Goal: Information Seeking & Learning: Check status

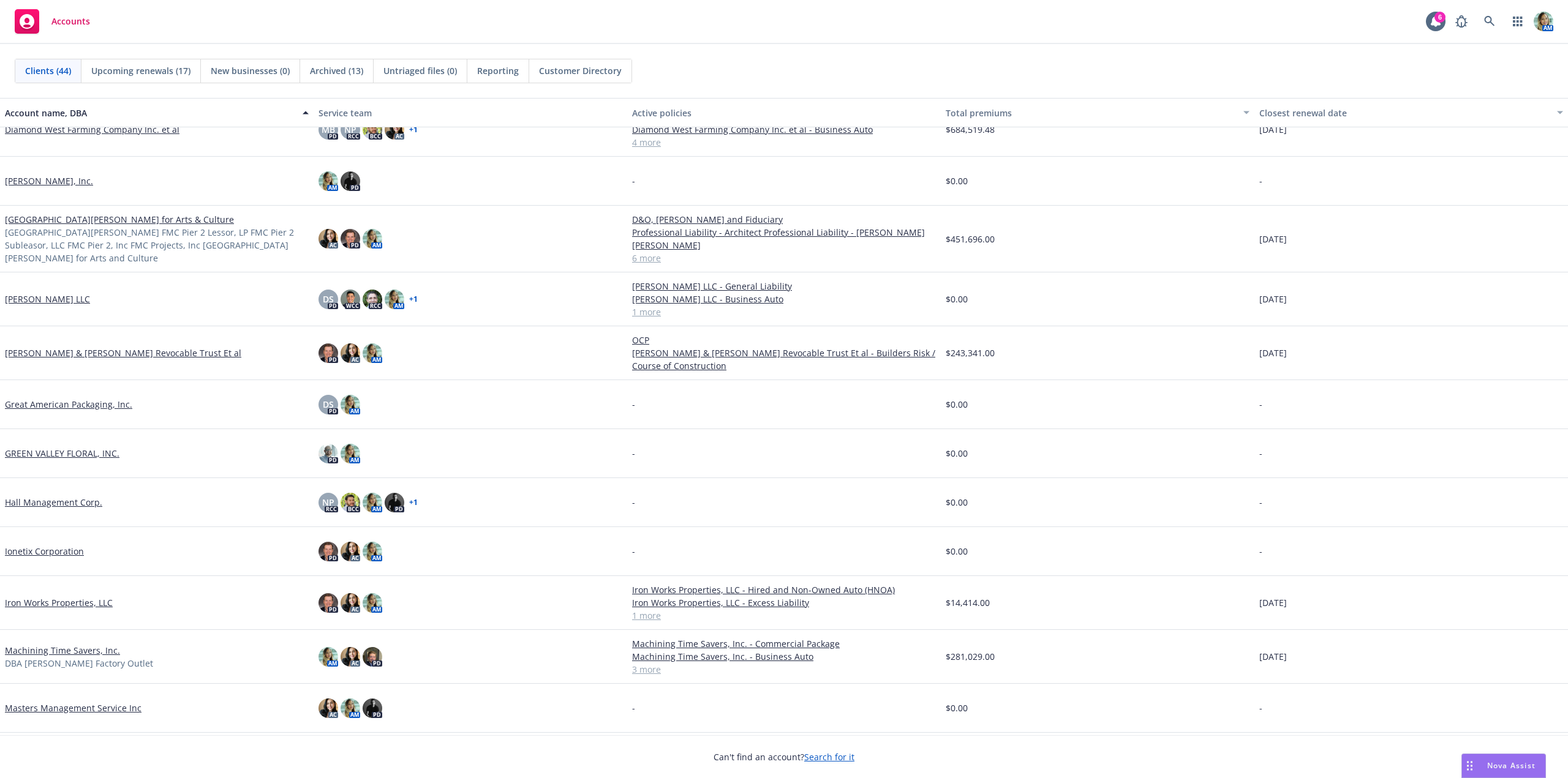
scroll to position [612, 0]
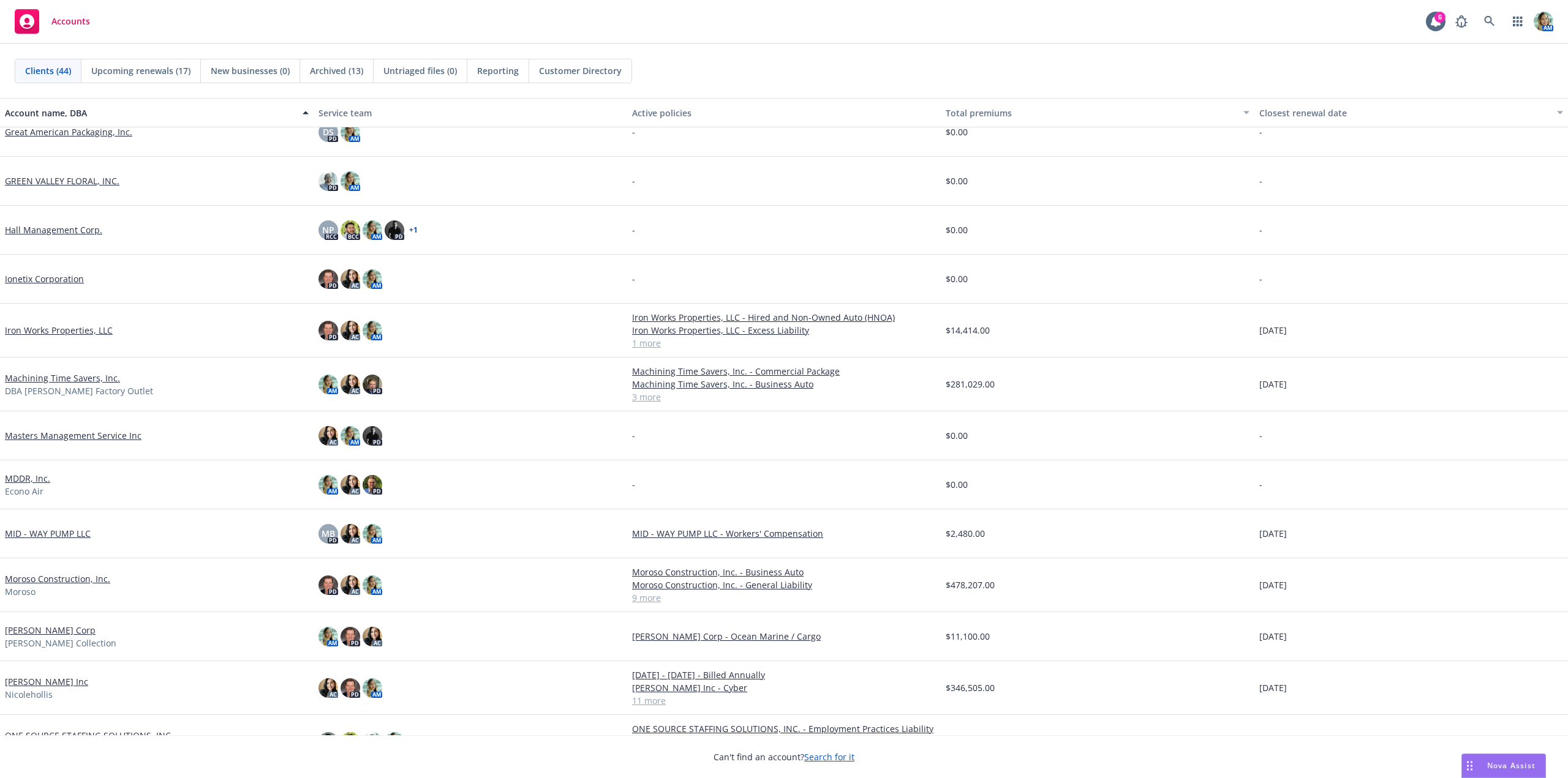
click at [76, 575] on link "Moroso Construction, Inc." at bounding box center [57, 579] width 105 height 13
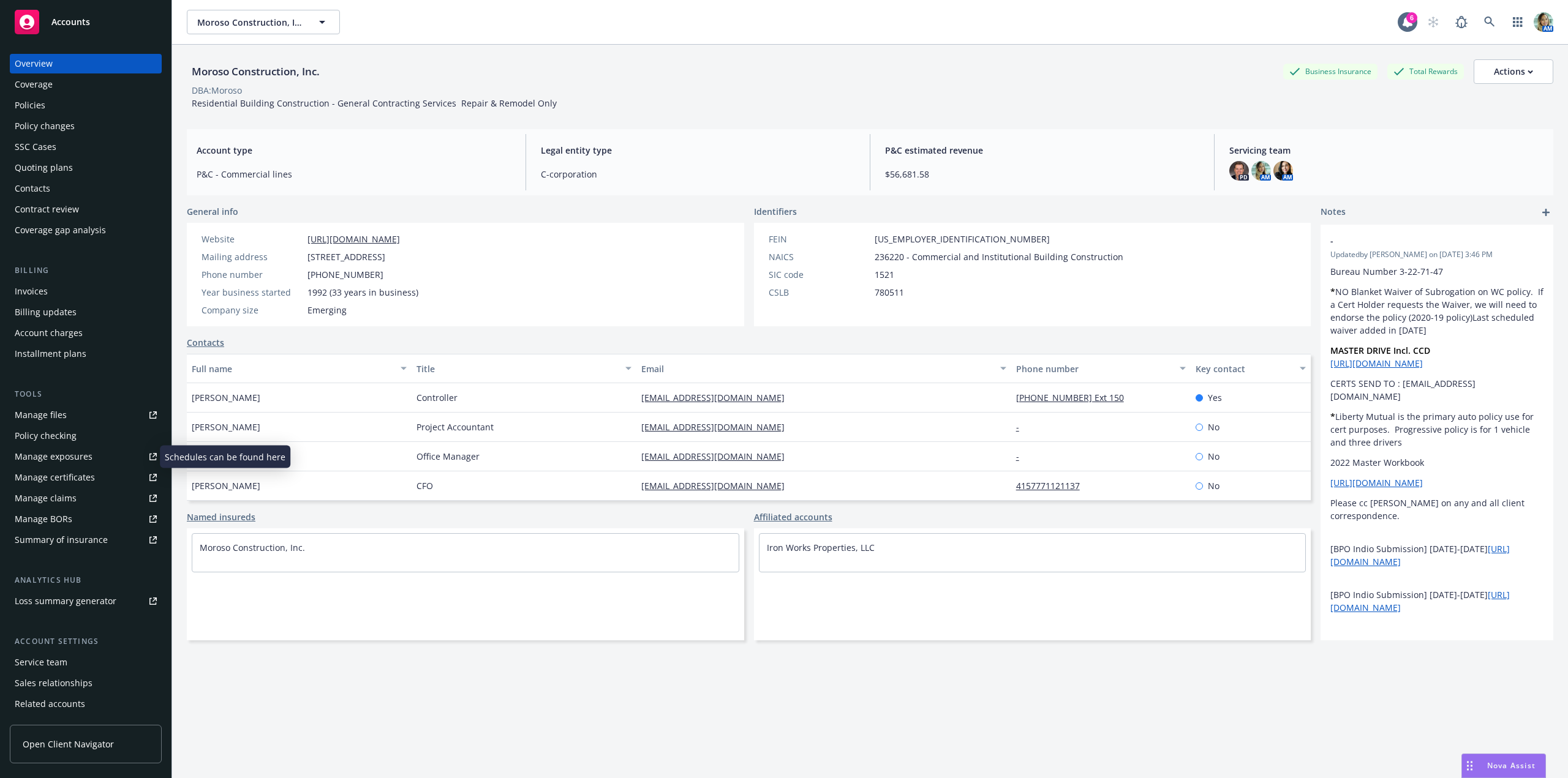
click at [56, 452] on div "Manage exposures" at bounding box center [54, 456] width 78 height 19
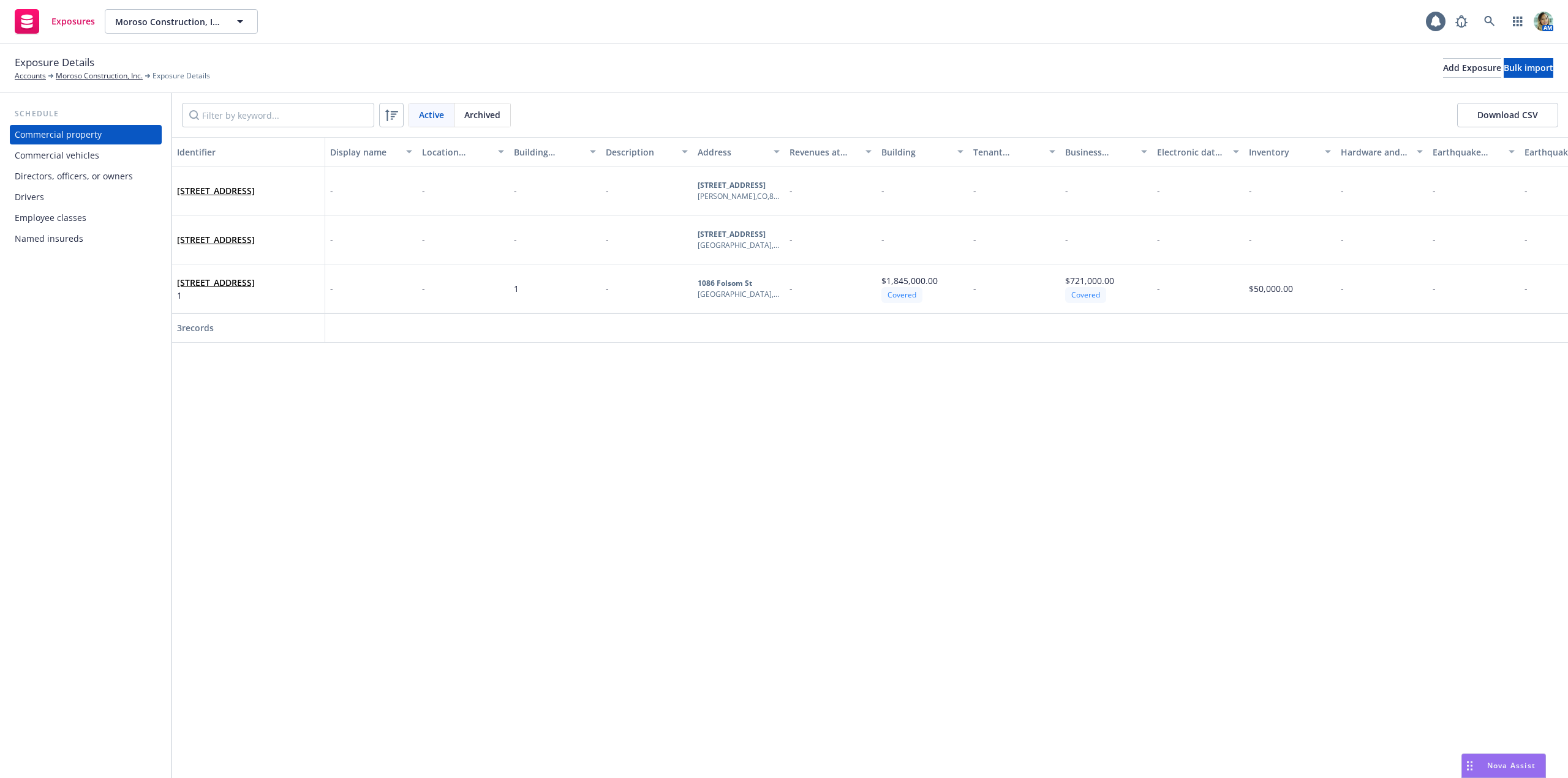
drag, startPoint x: 66, startPoint y: 155, endPoint x: 72, endPoint y: 153, distance: 6.3
click at [66, 155] on div "Commercial vehicles" at bounding box center [57, 155] width 84 height 19
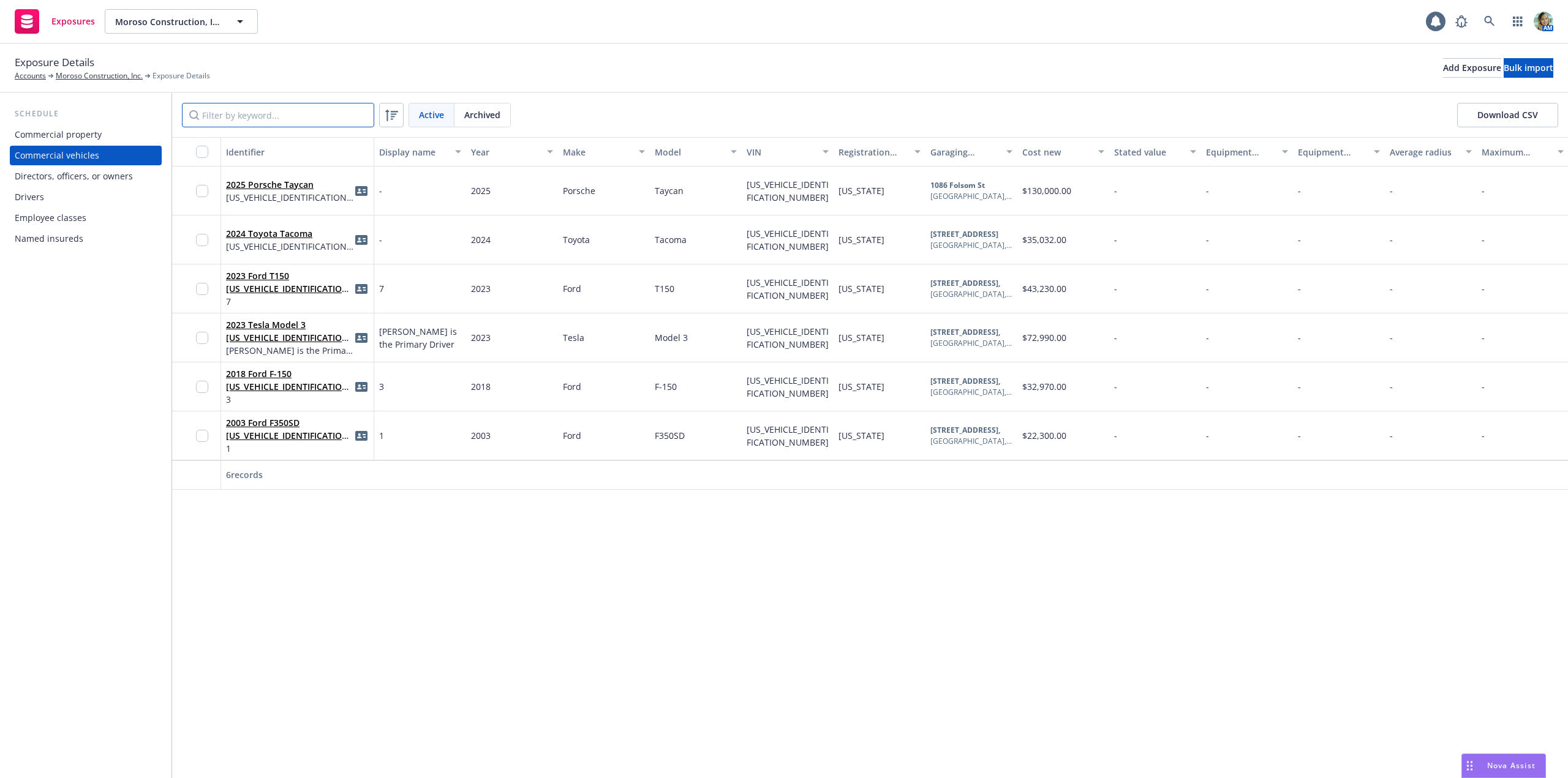
click at [236, 116] on input "Filter by keyword..." at bounding box center [278, 115] width 192 height 25
click at [77, 189] on div "Drivers" at bounding box center [86, 197] width 142 height 19
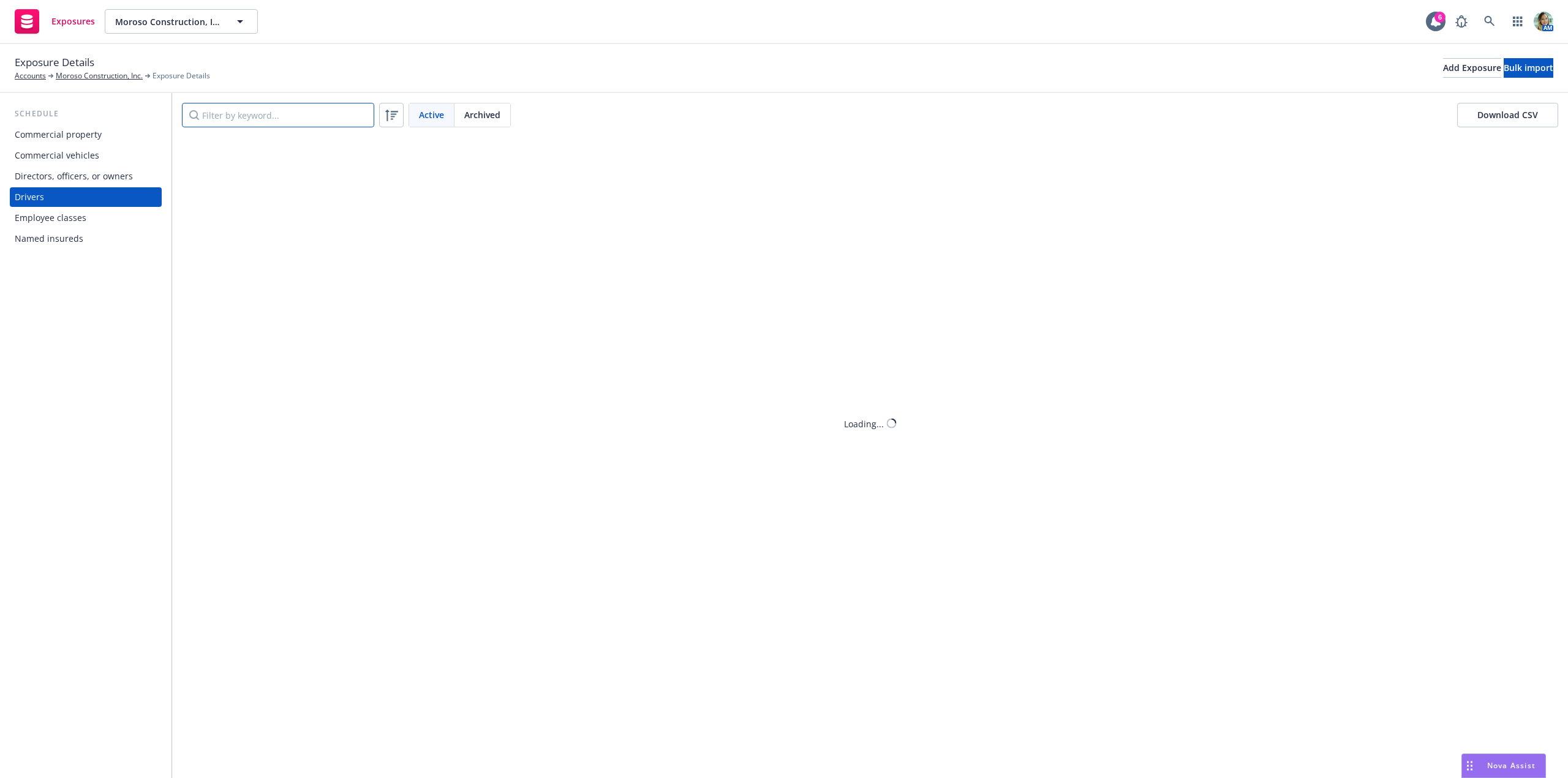
click at [269, 121] on input "Filter by keyword..." at bounding box center [278, 115] width 192 height 25
type input "shane"
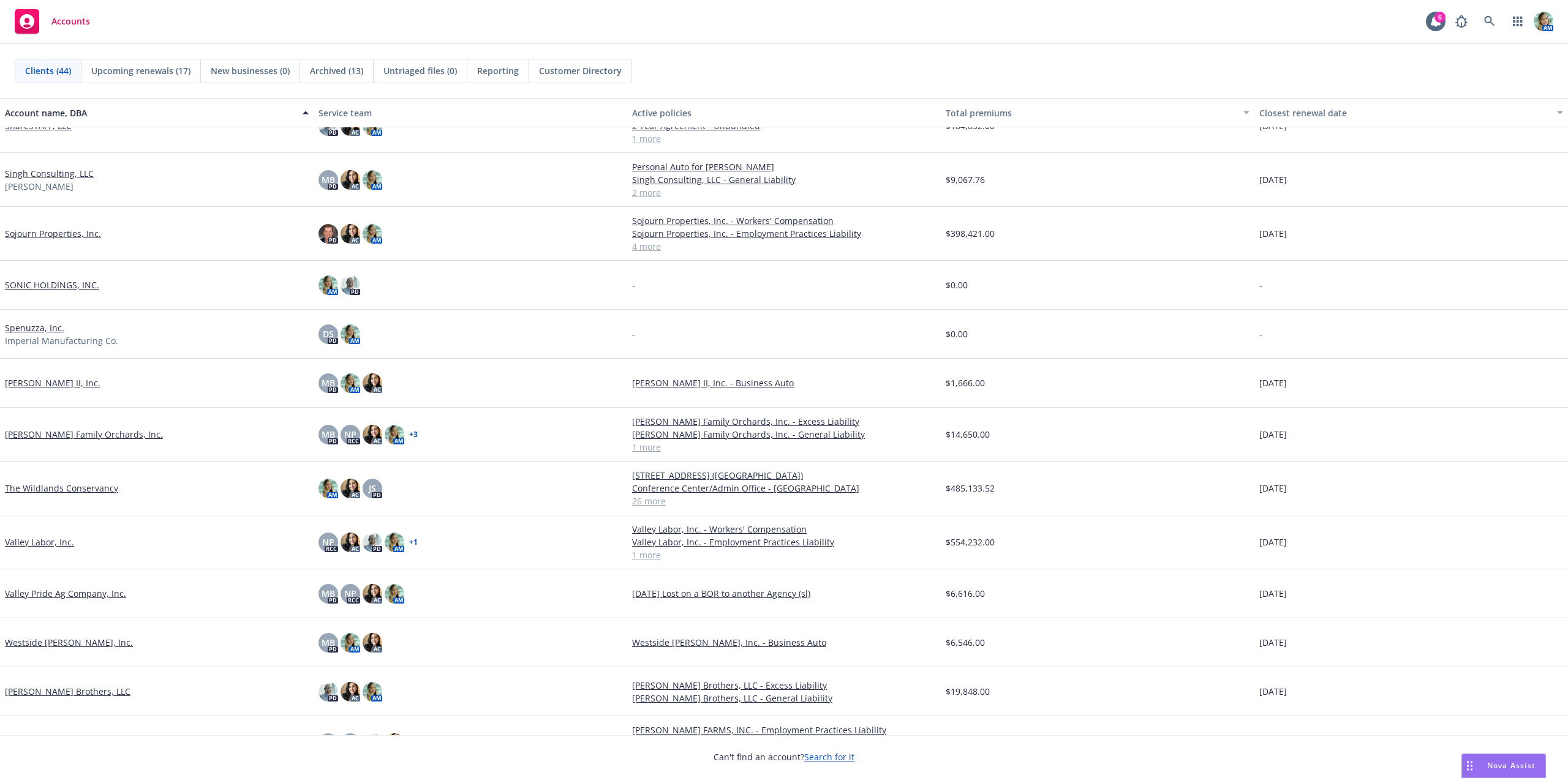
scroll to position [1581, 0]
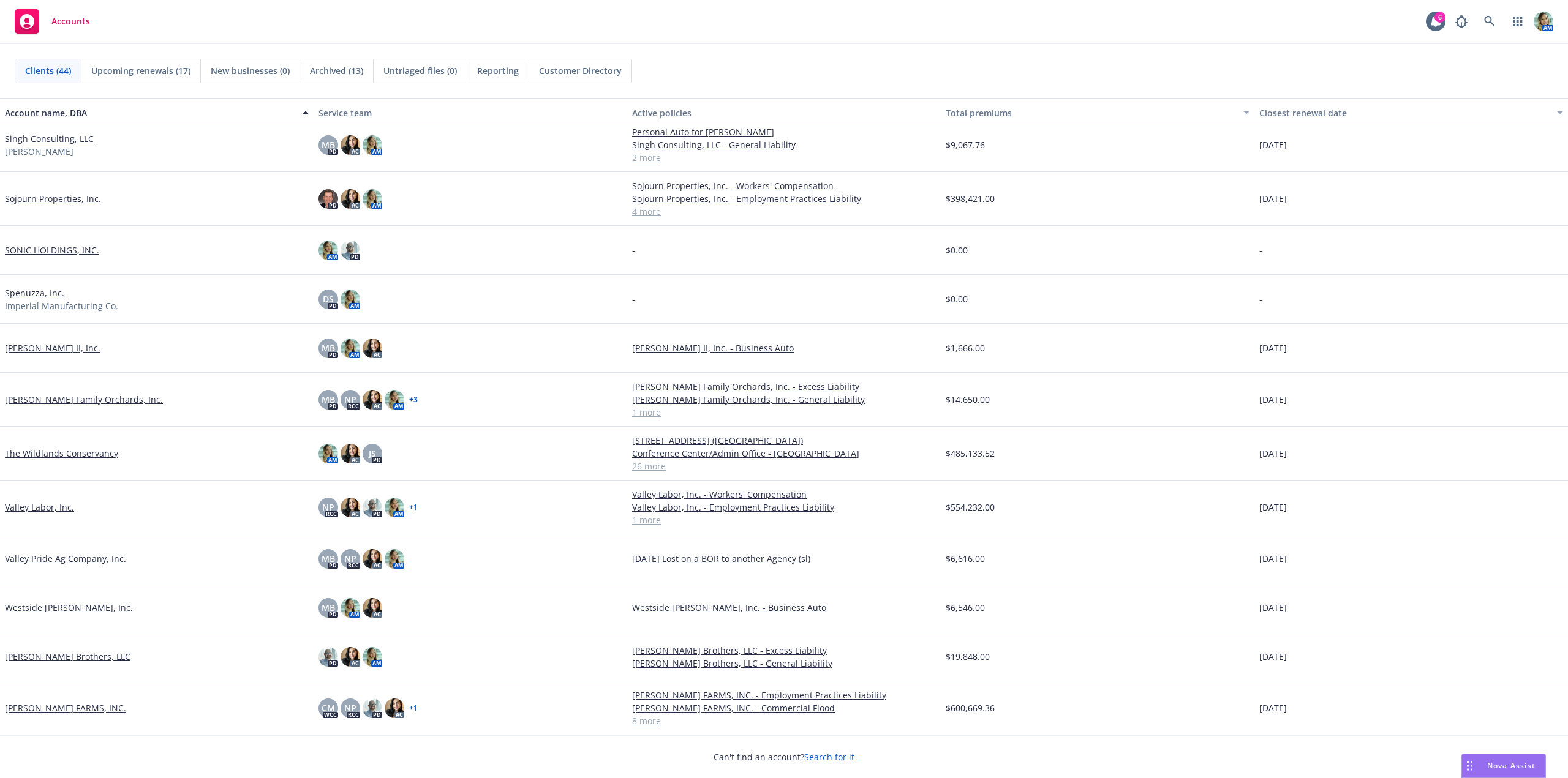
click at [68, 450] on link "The Wildlands Conservancy" at bounding box center [61, 453] width 113 height 13
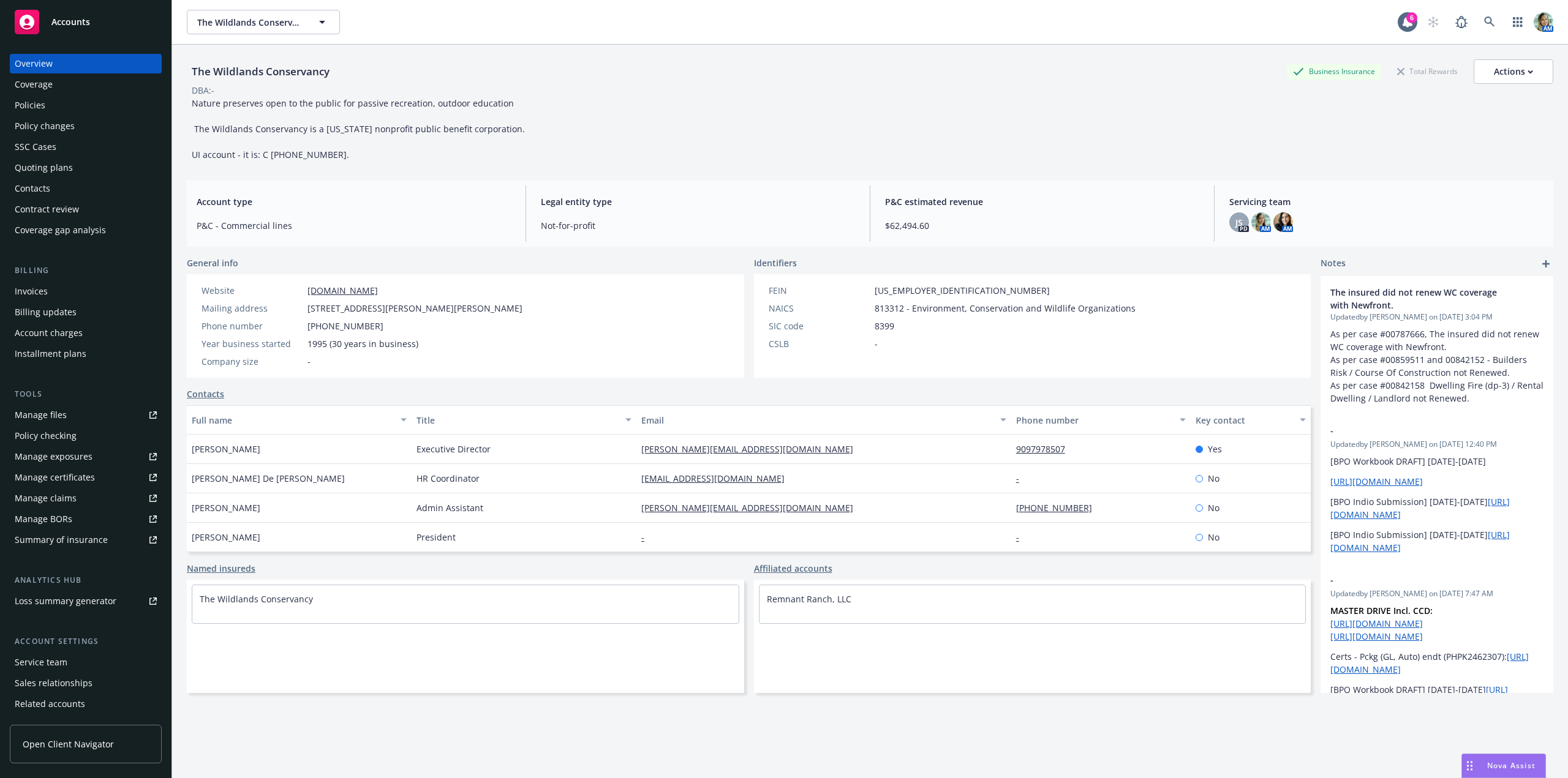
click at [63, 296] on div "Invoices" at bounding box center [86, 291] width 142 height 19
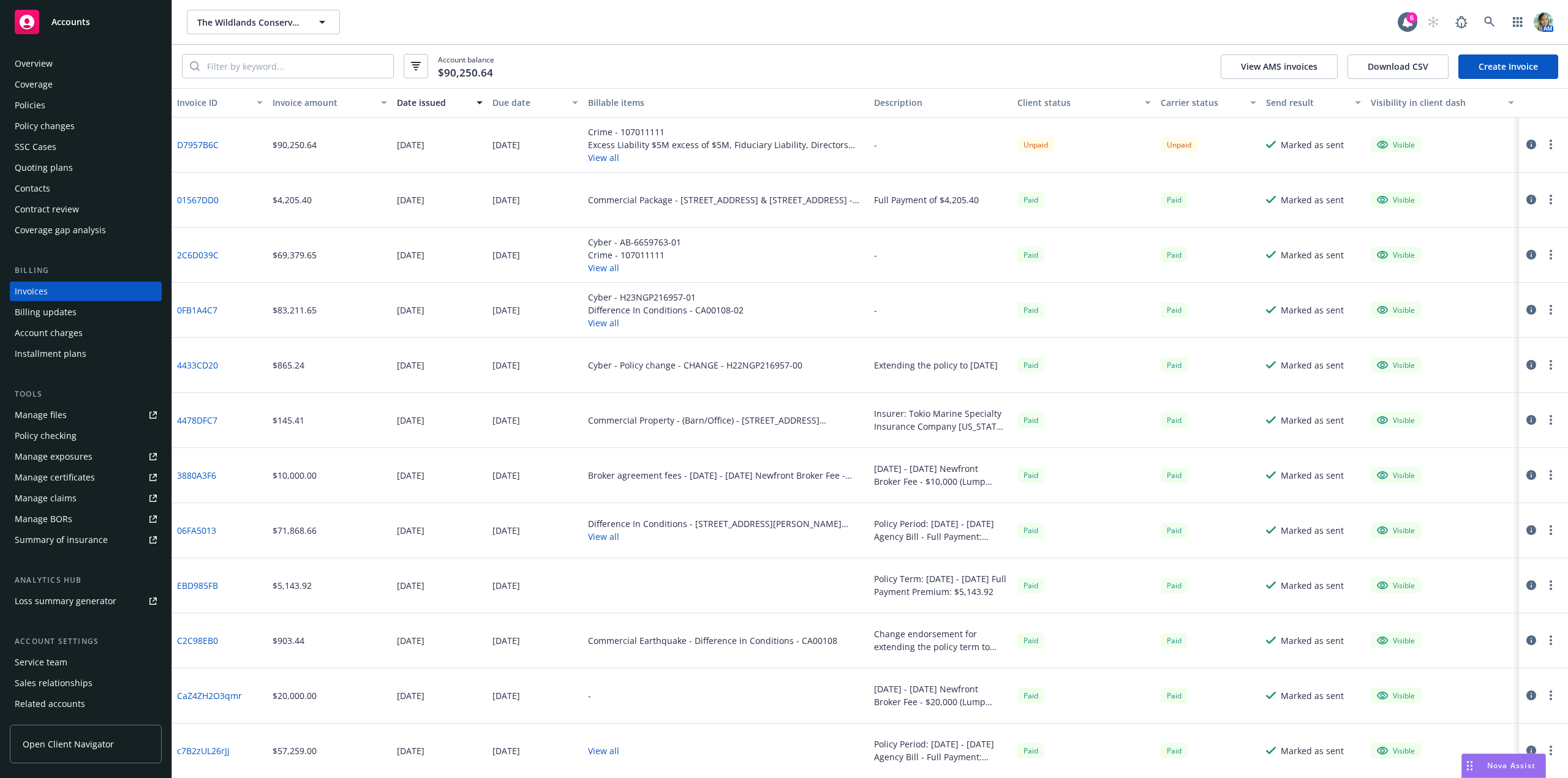
click at [62, 334] on div "Account charges" at bounding box center [49, 332] width 68 height 19
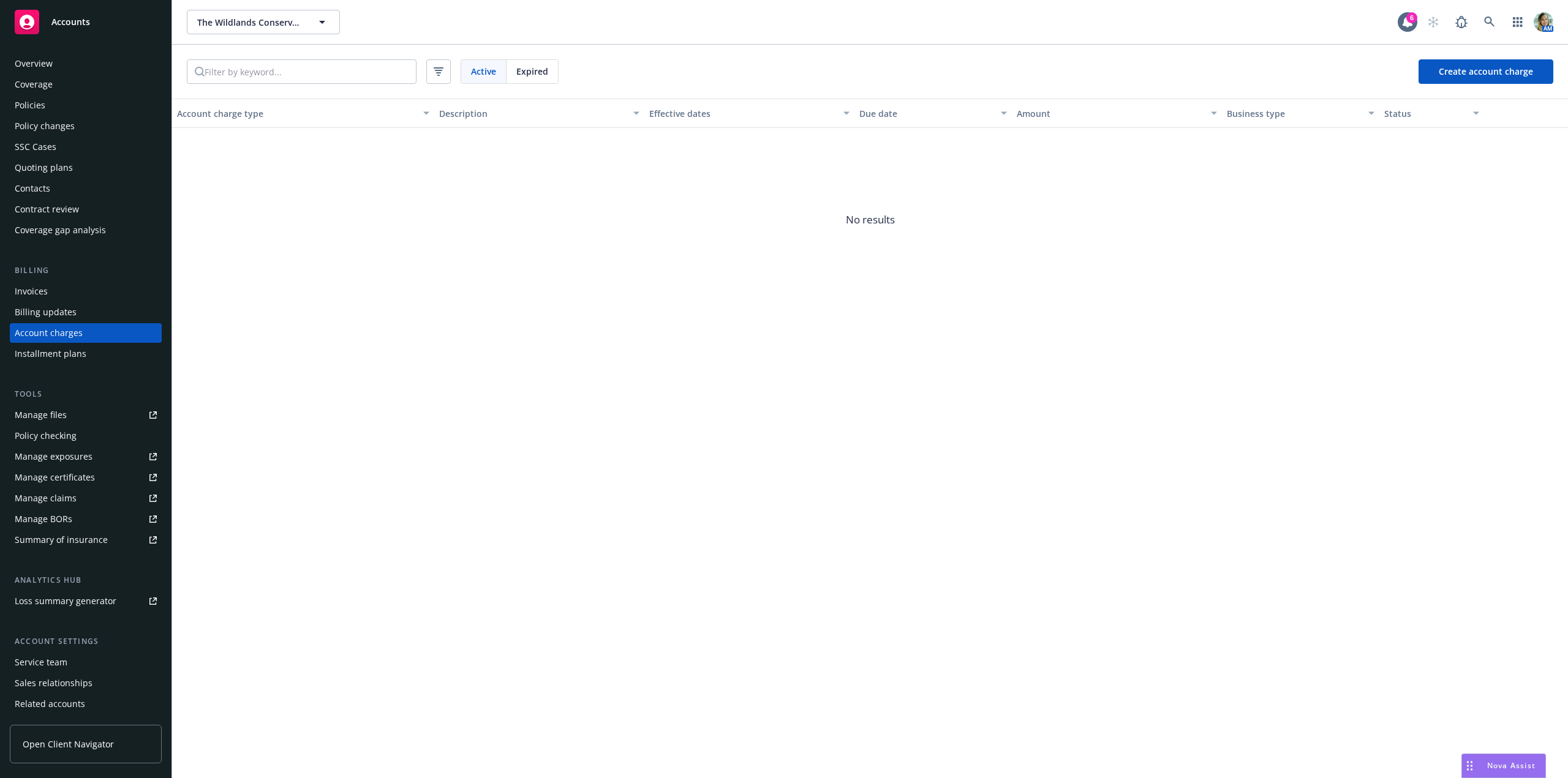
click at [60, 316] on div "Billing updates" at bounding box center [46, 312] width 62 height 19
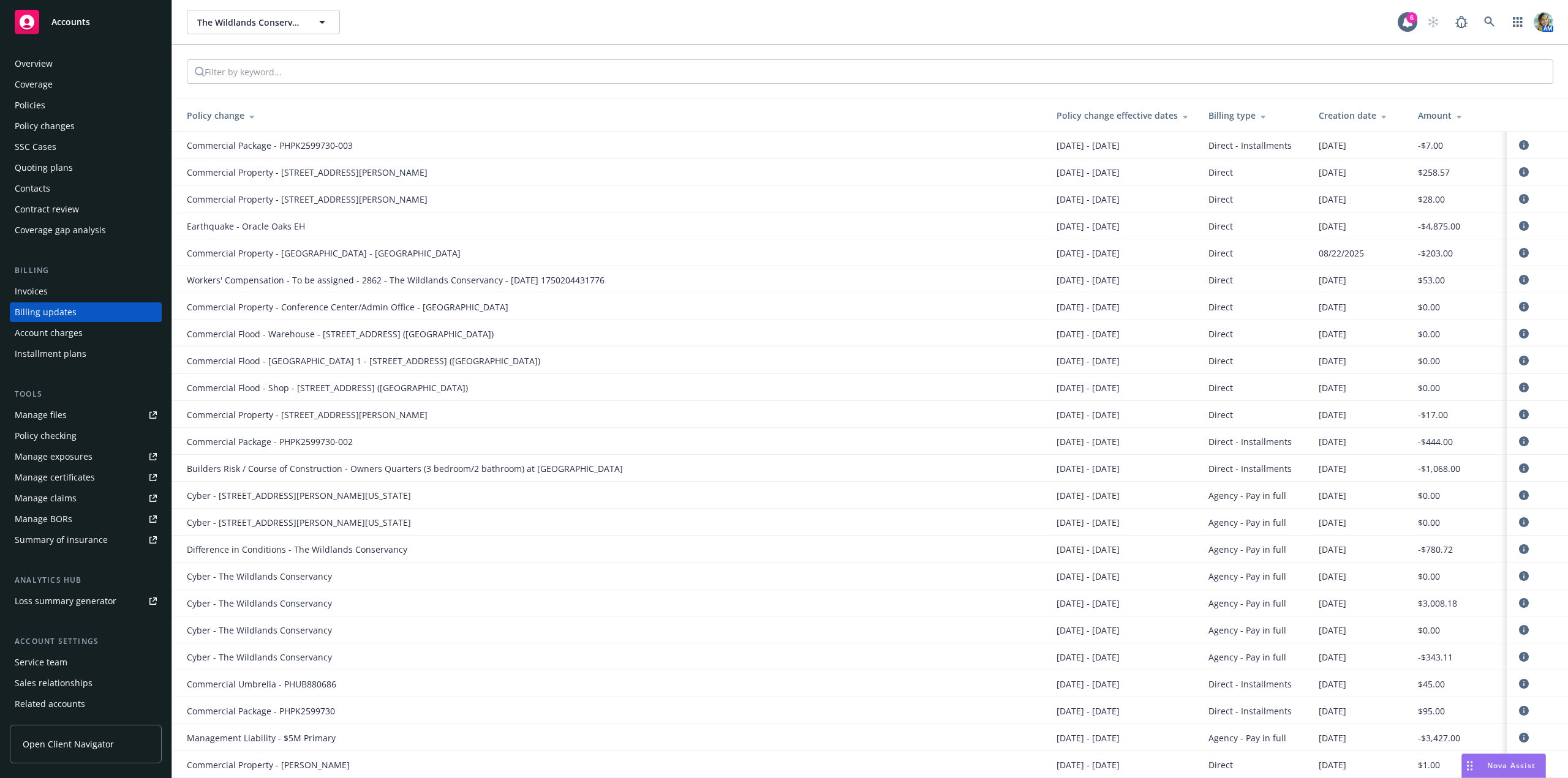
drag, startPoint x: 1411, startPoint y: 171, endPoint x: 1316, endPoint y: 186, distance: 96.2
click at [1352, 171] on tr "Commercial Property - 770 Russ Lane 09/03/2025 - 09/03/2026 Direct 08/28/2025 $…" at bounding box center [870, 172] width 1396 height 27
copy tr "$258.57"
click at [35, 80] on div "Coverage" at bounding box center [33, 84] width 38 height 19
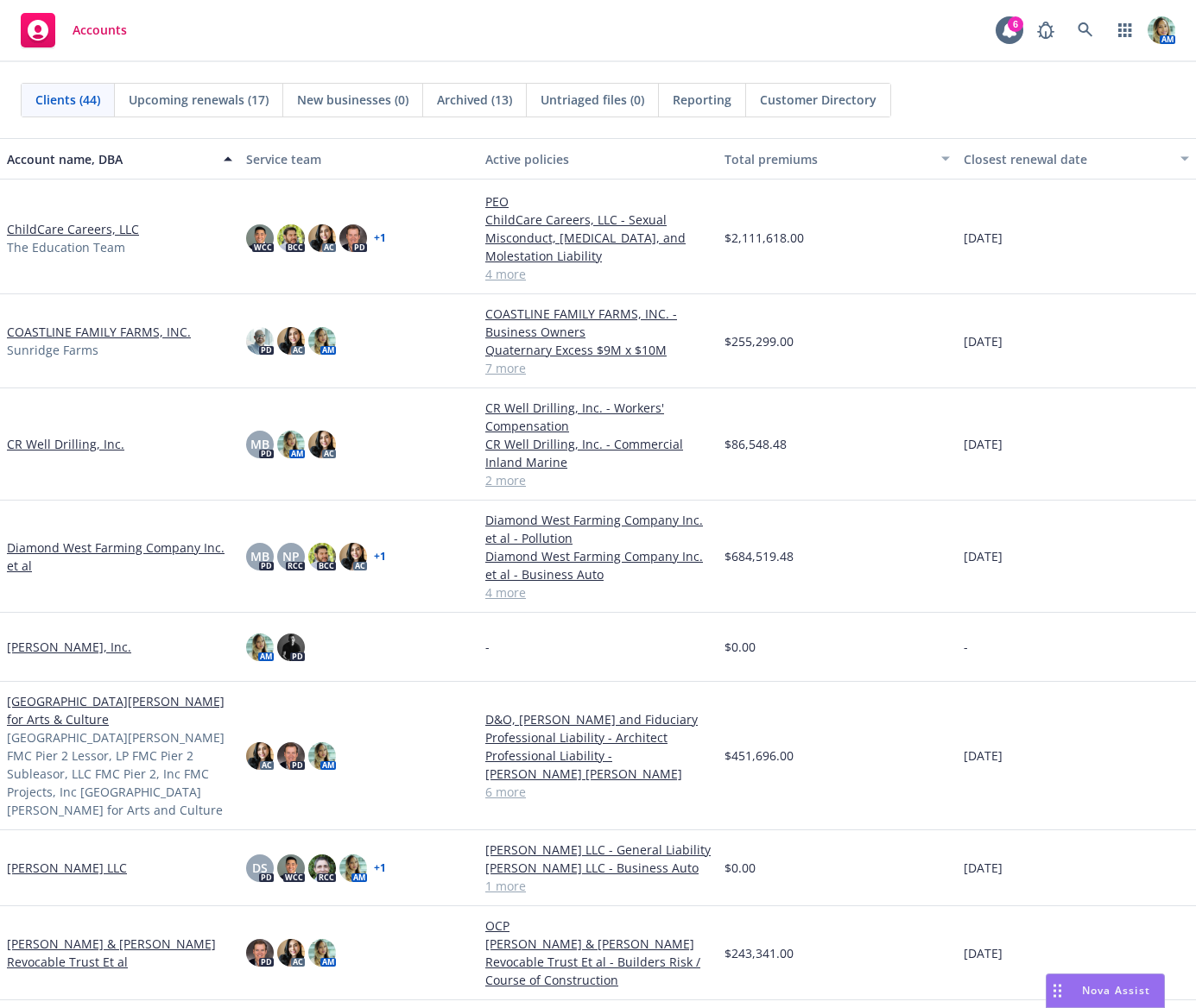
scroll to position [345, 0]
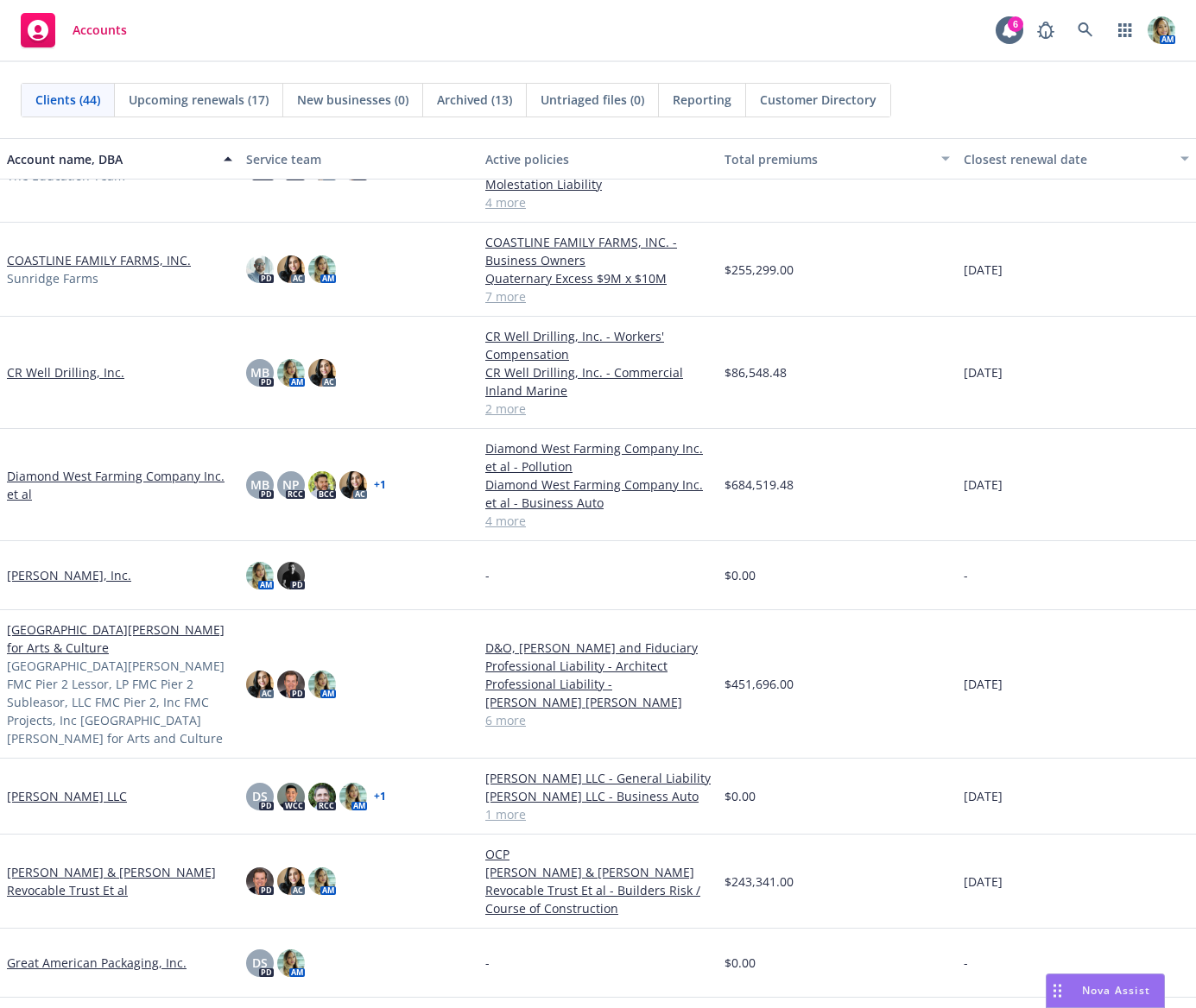
click at [107, 473] on link "Diamond West Farming Company Inc. et al" at bounding box center [119, 485] width 225 height 36
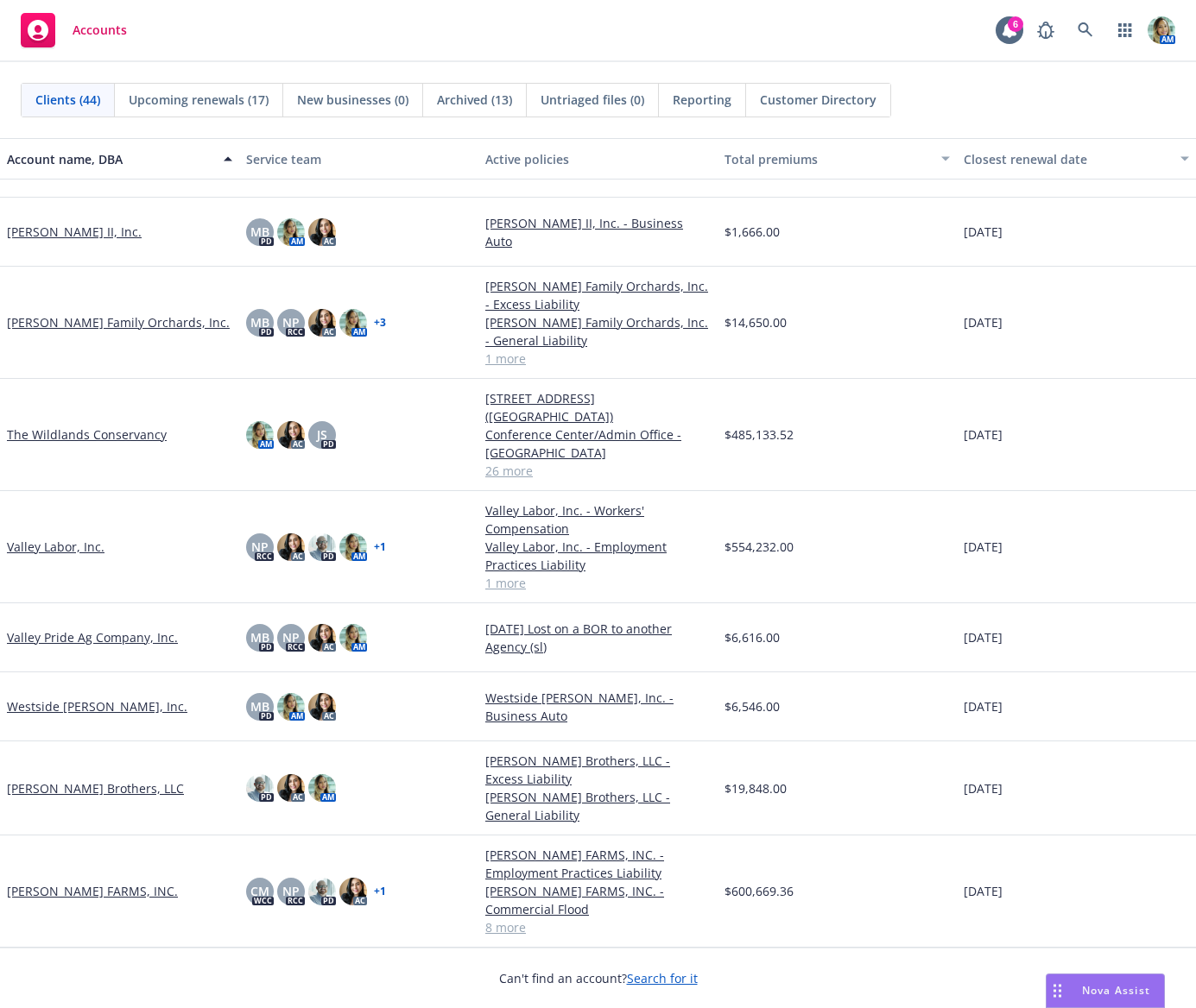
scroll to position [2468, 0]
click at [119, 439] on link "The Wildlands Conservancy" at bounding box center [86, 434] width 159 height 18
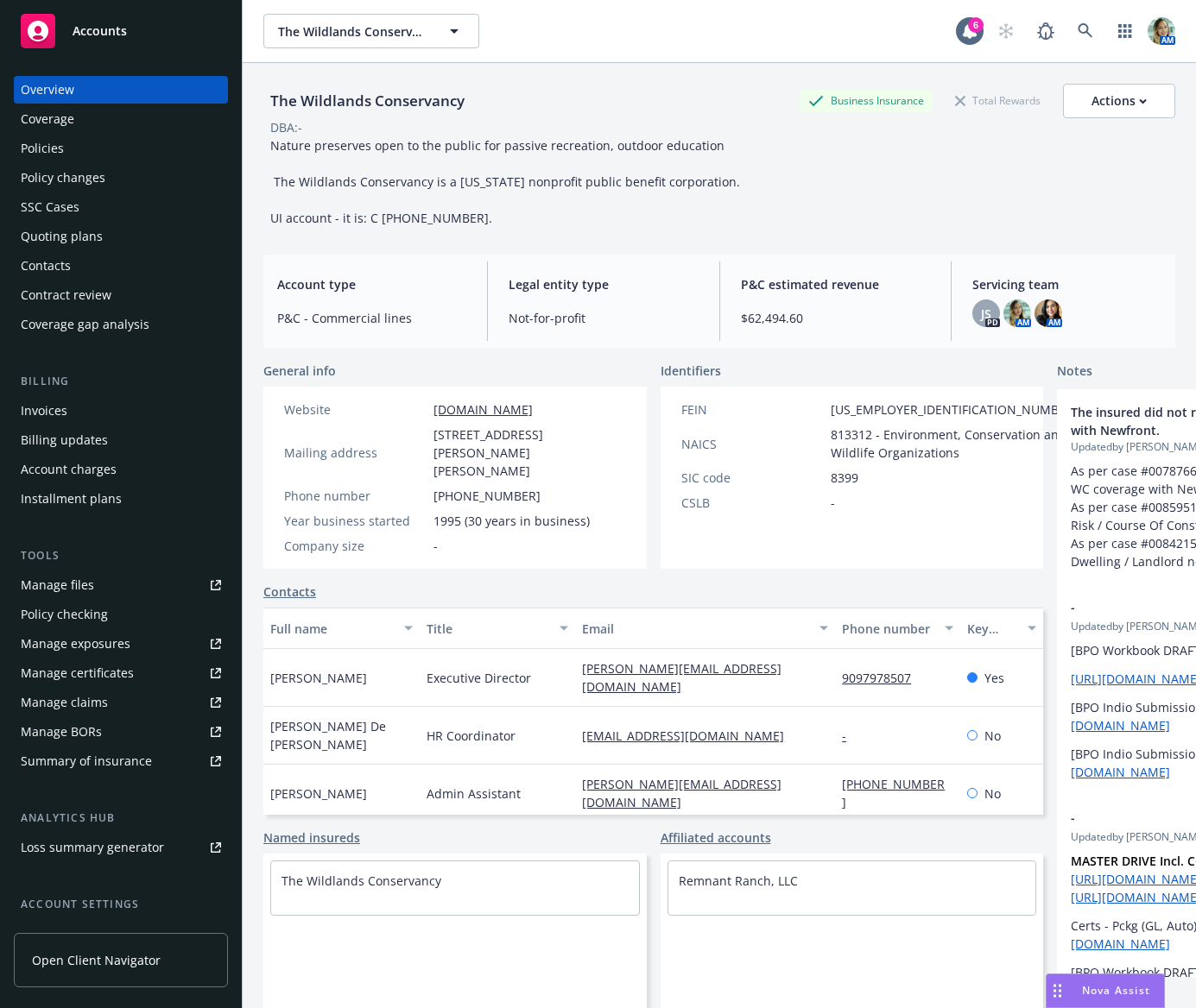
drag, startPoint x: 45, startPoint y: 159, endPoint x: 63, endPoint y: 195, distance: 40.2
click at [45, 158] on div "Policies" at bounding box center [42, 148] width 43 height 27
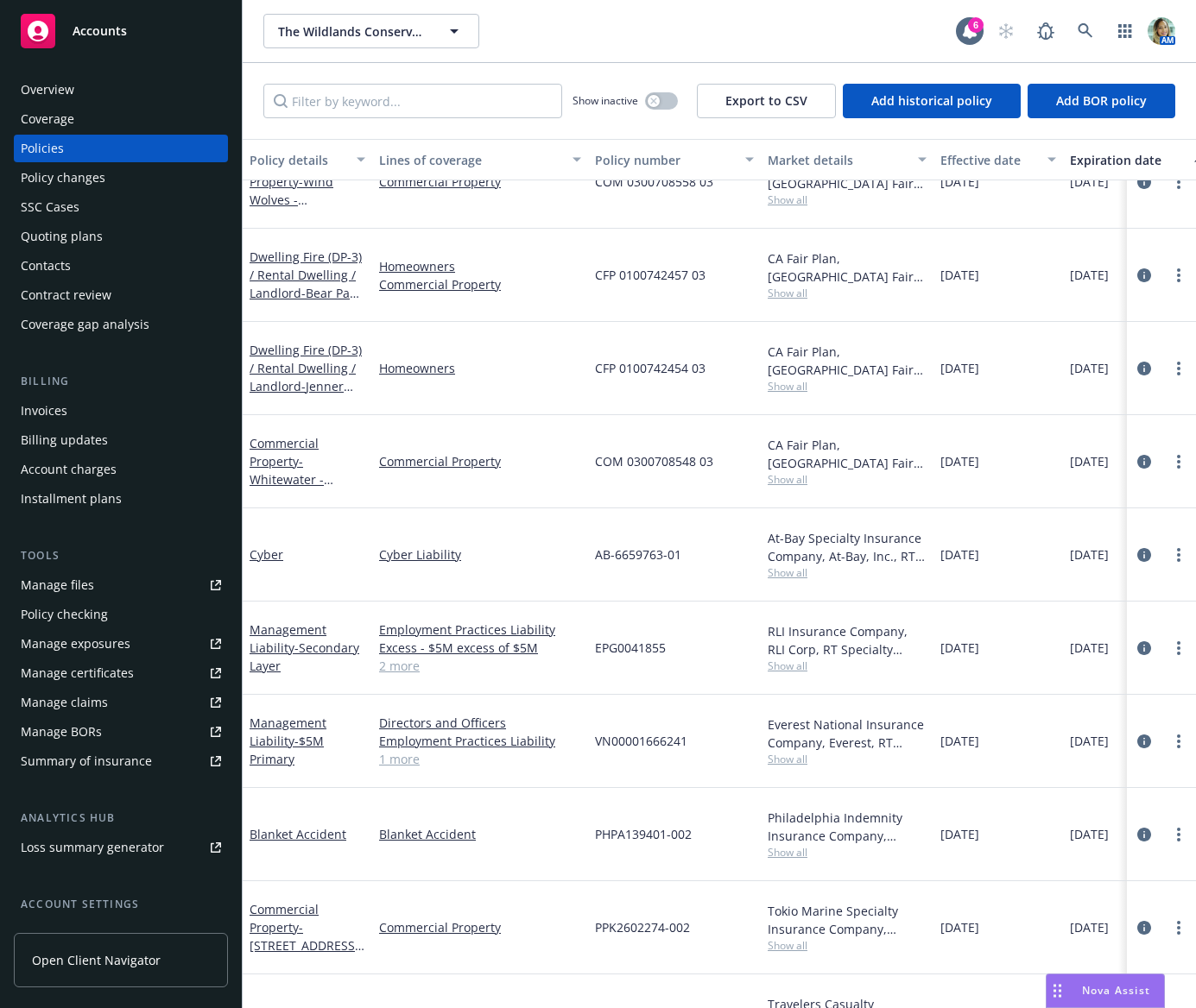
scroll to position [345, 0]
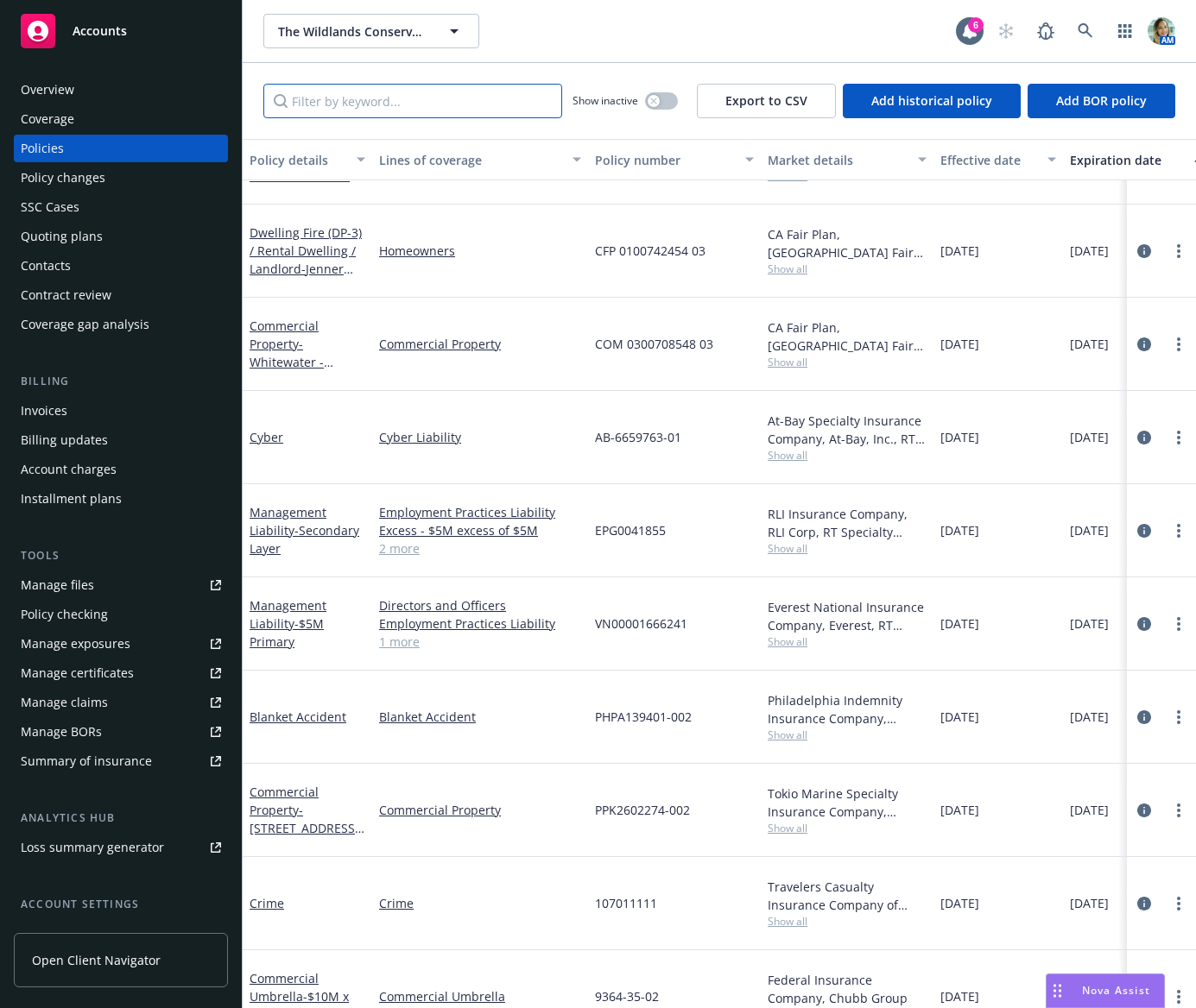
click at [425, 107] on input "Filter by keyword..." at bounding box center [412, 101] width 299 height 35
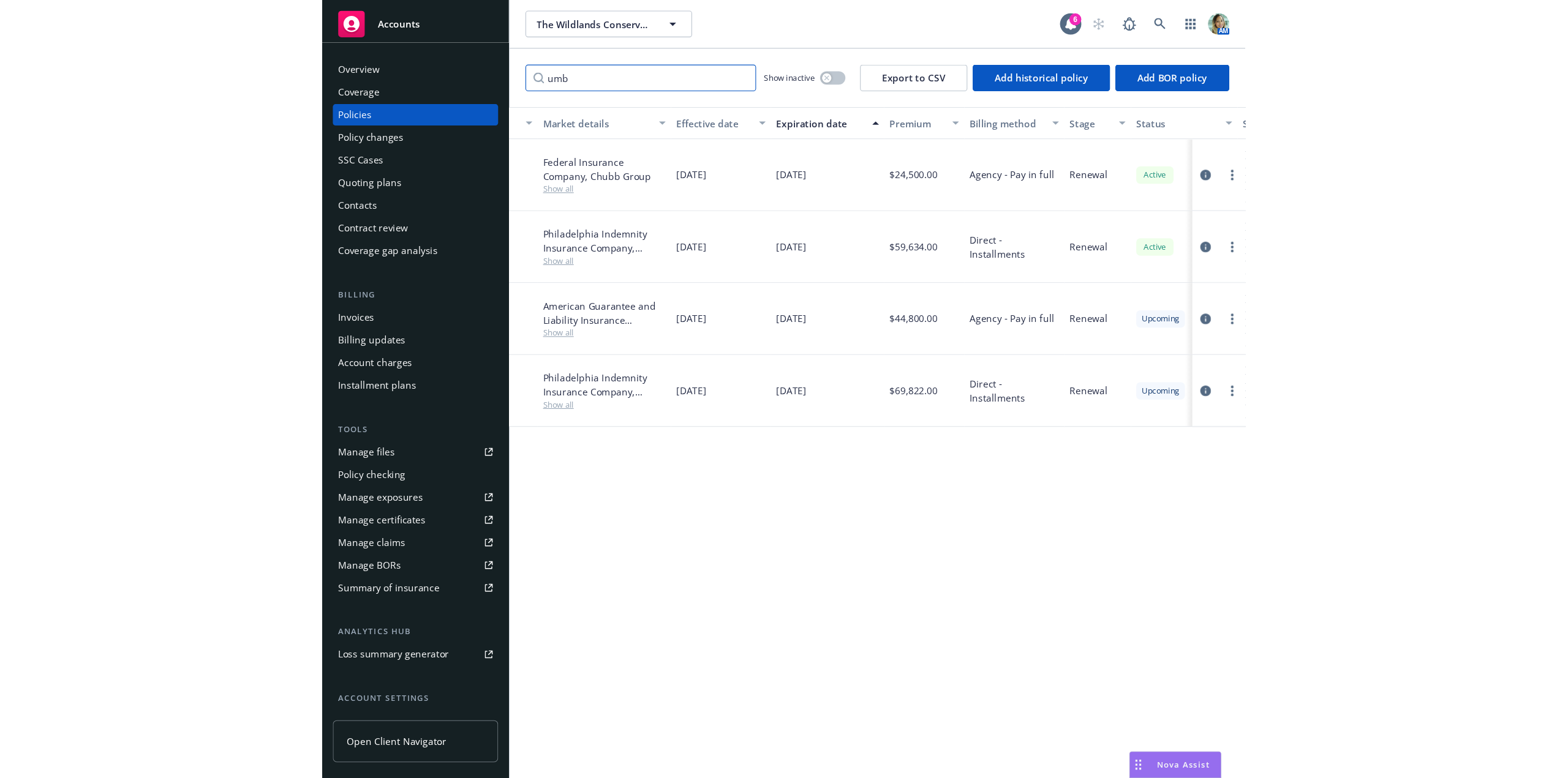
scroll to position [0, 343]
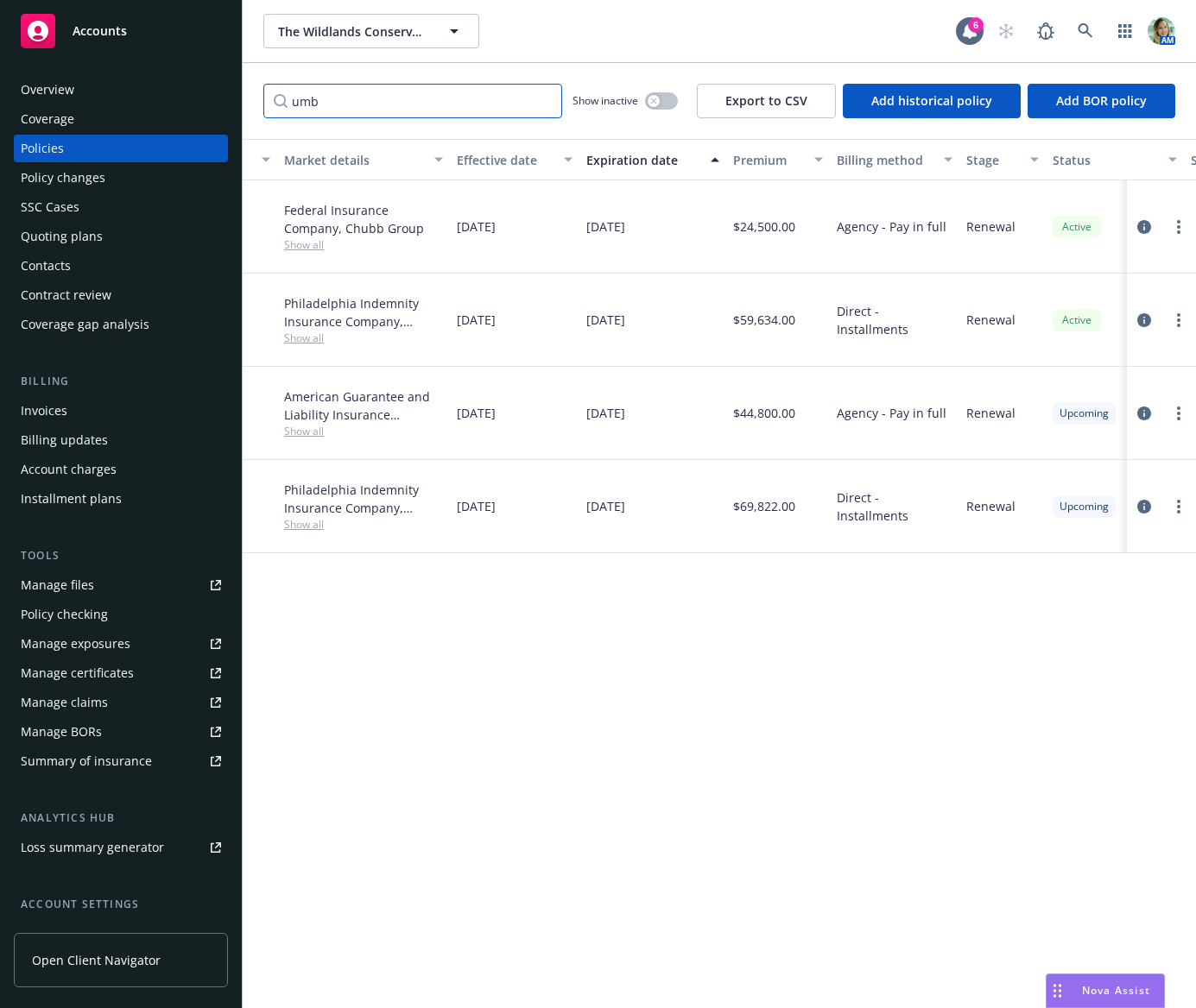
type input "umb"
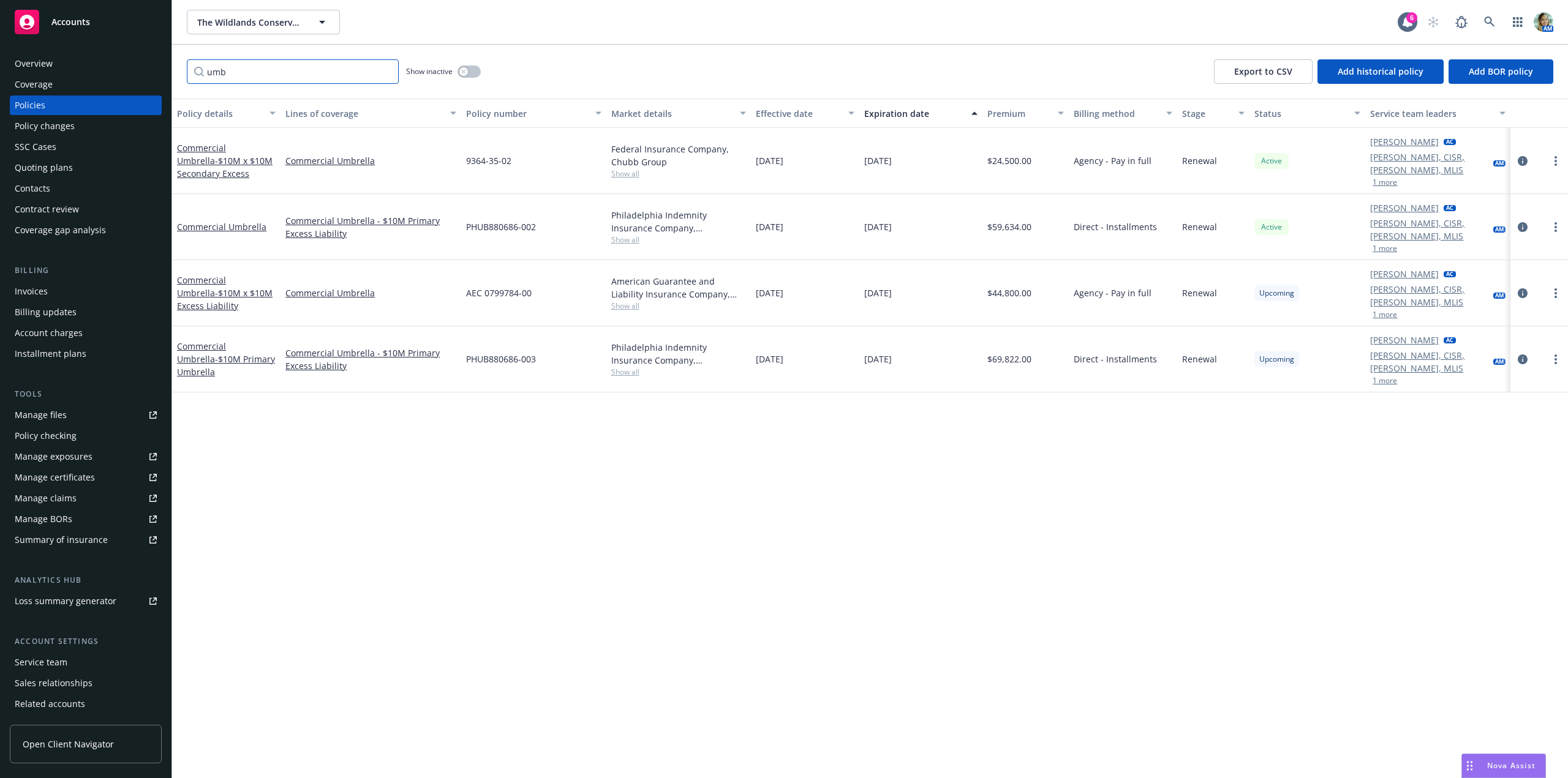
scroll to position [0, 0]
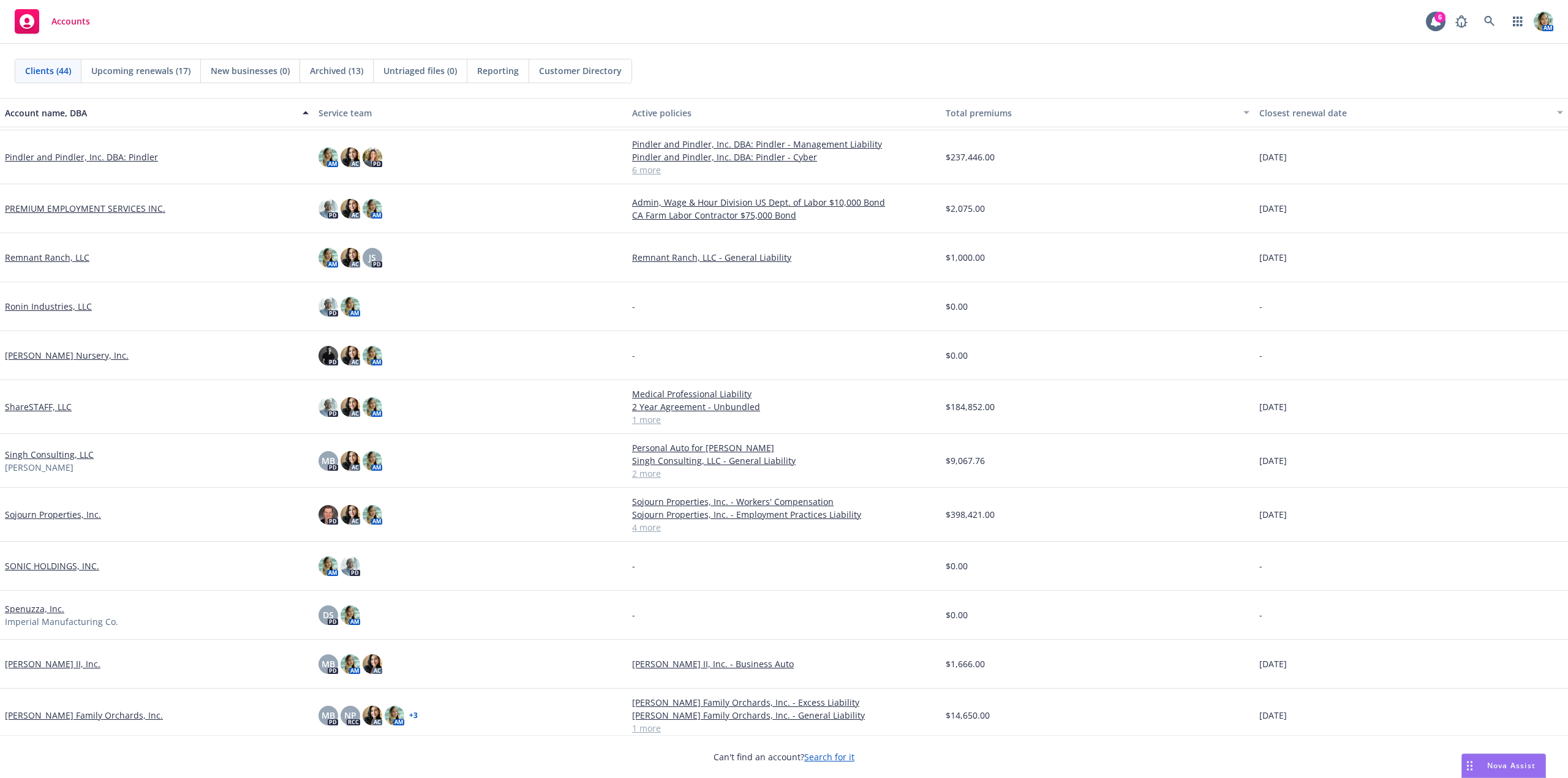
scroll to position [1030, 0]
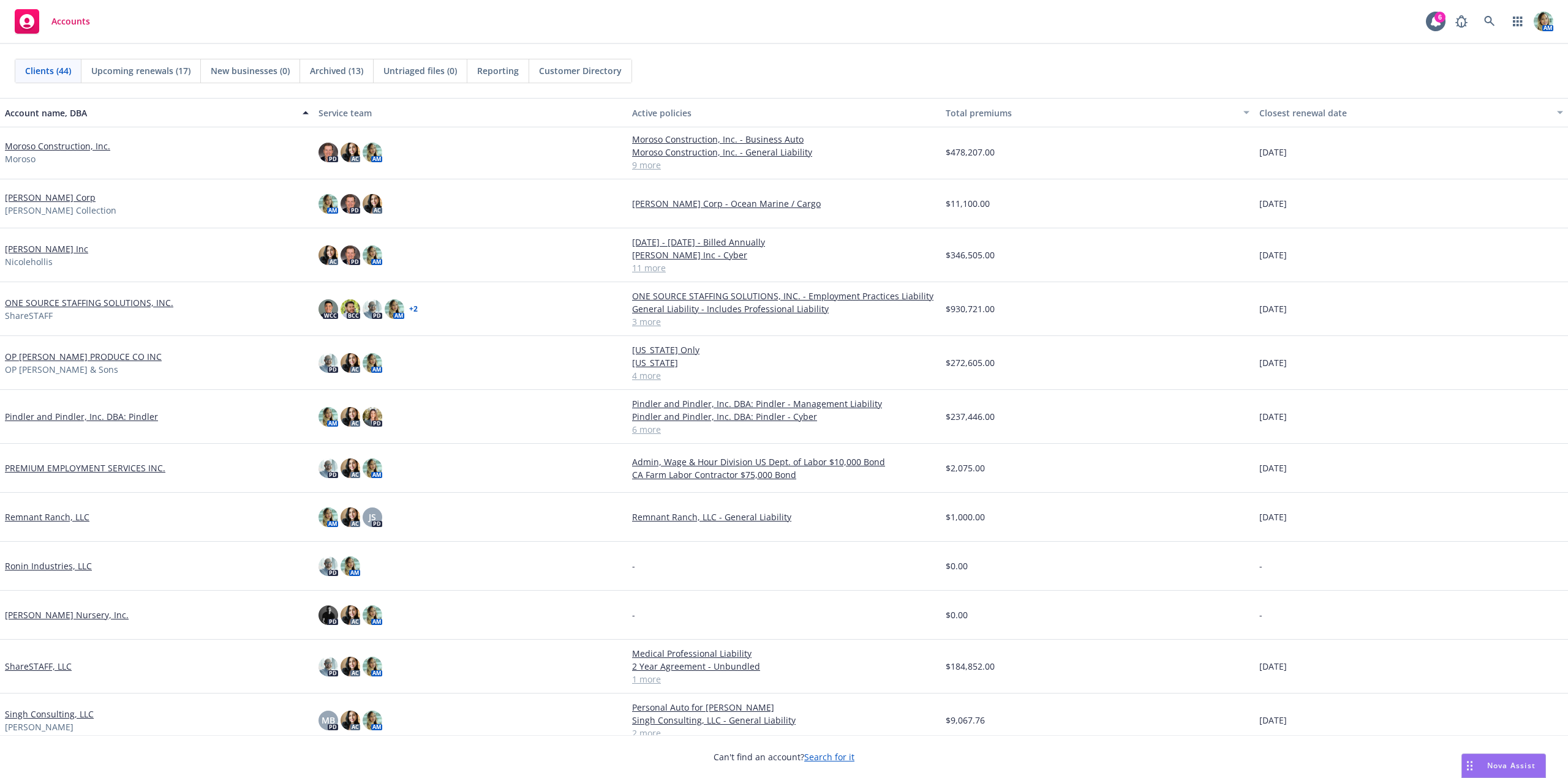
click at [60, 250] on link "[PERSON_NAME] Inc" at bounding box center [46, 248] width 83 height 13
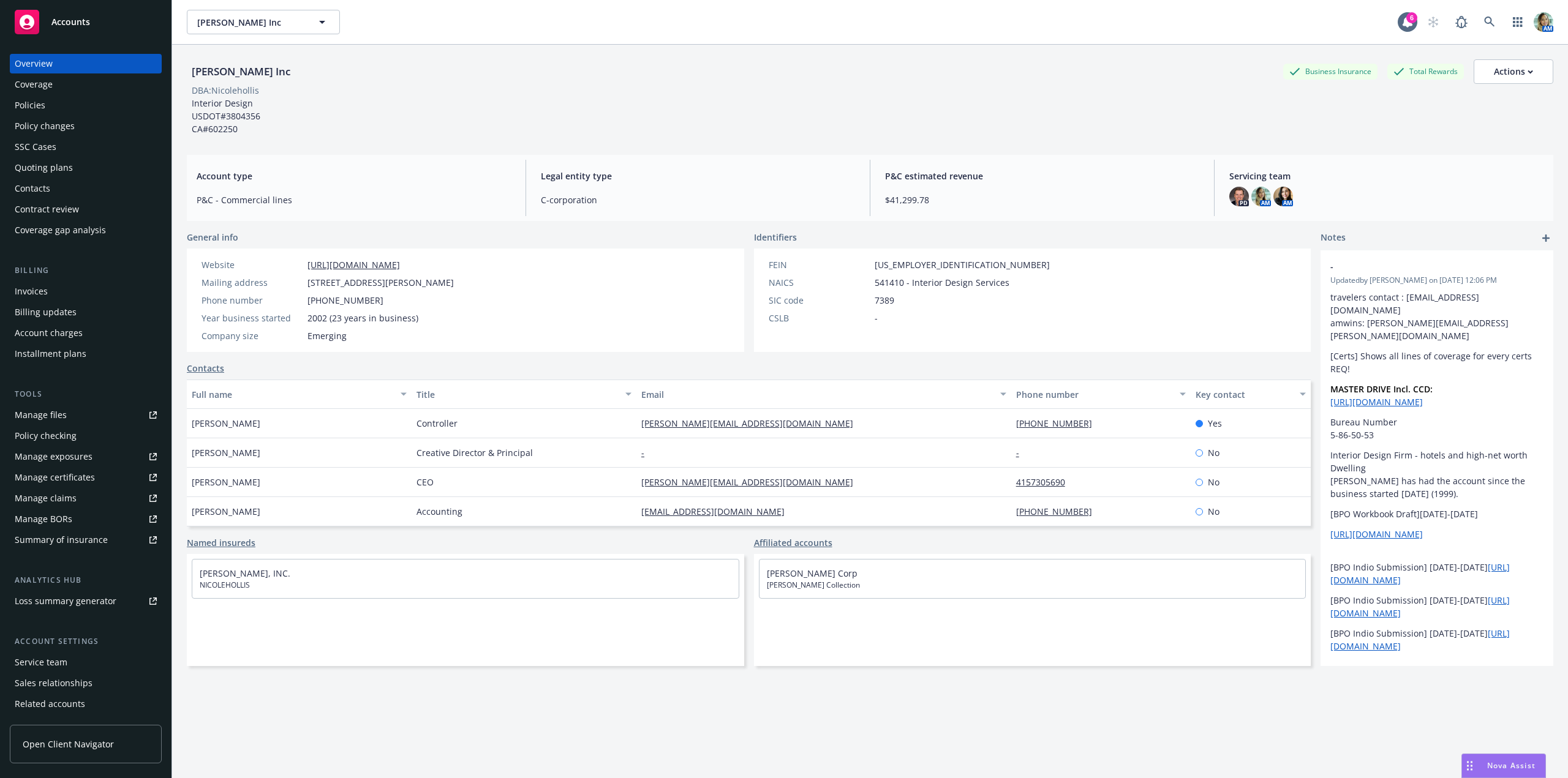
click at [39, 106] on div "Policies" at bounding box center [30, 105] width 31 height 19
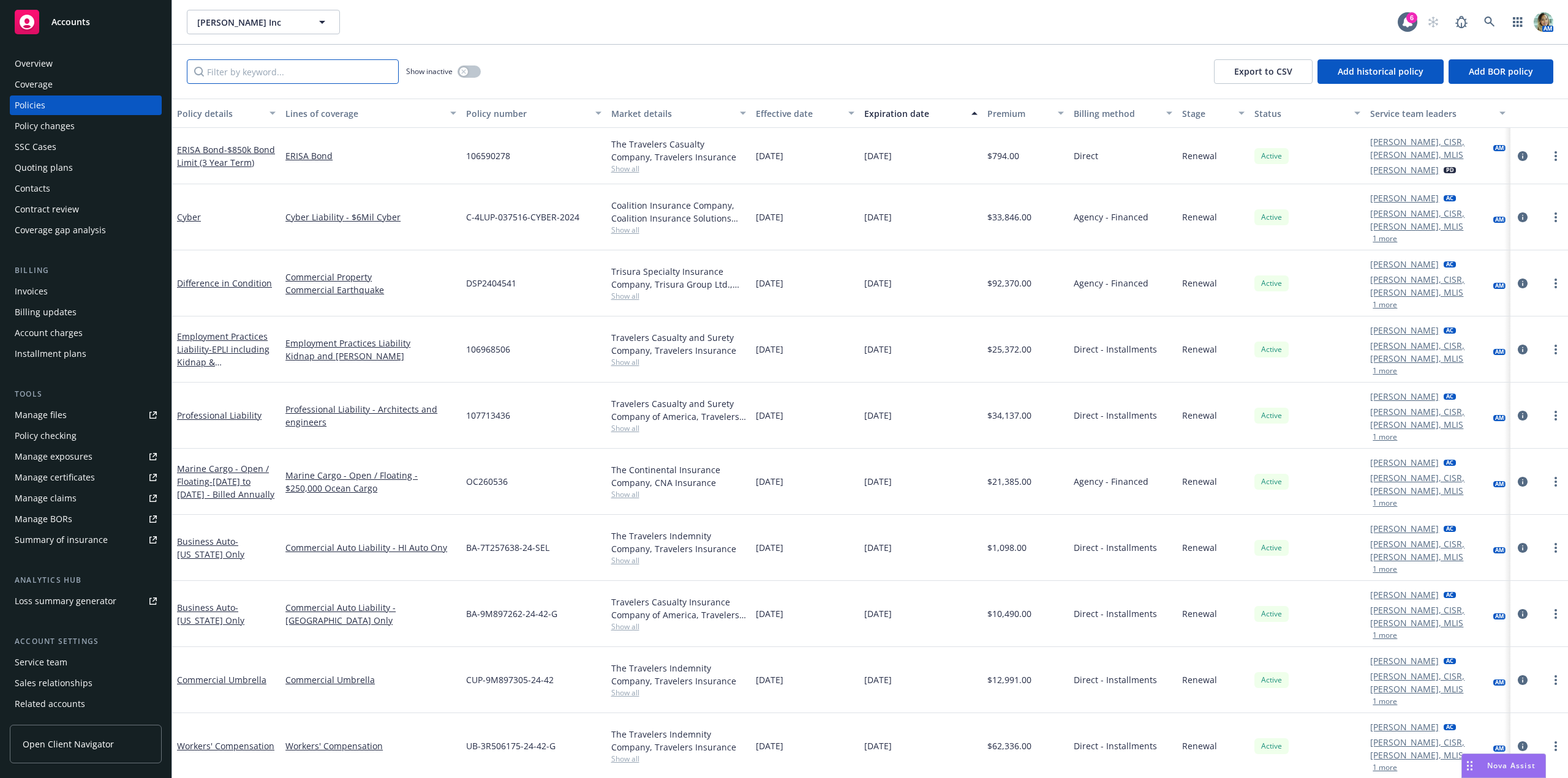
click at [315, 74] on input "Filter by keyword..." at bounding box center [292, 72] width 212 height 25
click at [227, 476] on span "- 10/1/2024 to 10/1/2026 - Billed Annually" at bounding box center [226, 488] width 98 height 25
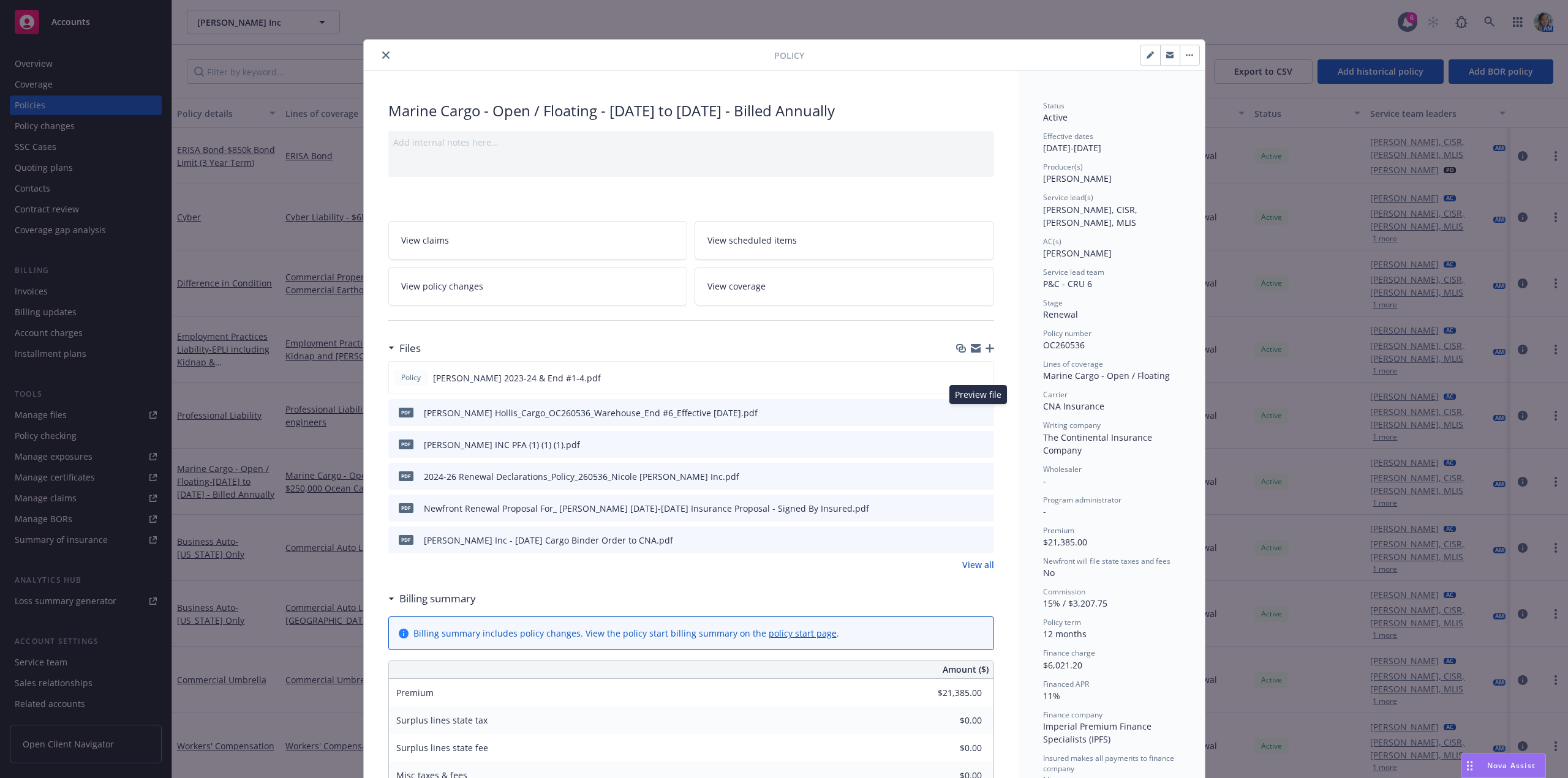
click at [979, 413] on icon "preview file" at bounding box center [982, 412] width 11 height 9
click at [978, 416] on button at bounding box center [984, 413] width 11 height 13
click at [977, 409] on icon "preview file" at bounding box center [982, 412] width 11 height 9
click at [966, 560] on link "View all" at bounding box center [978, 565] width 32 height 13
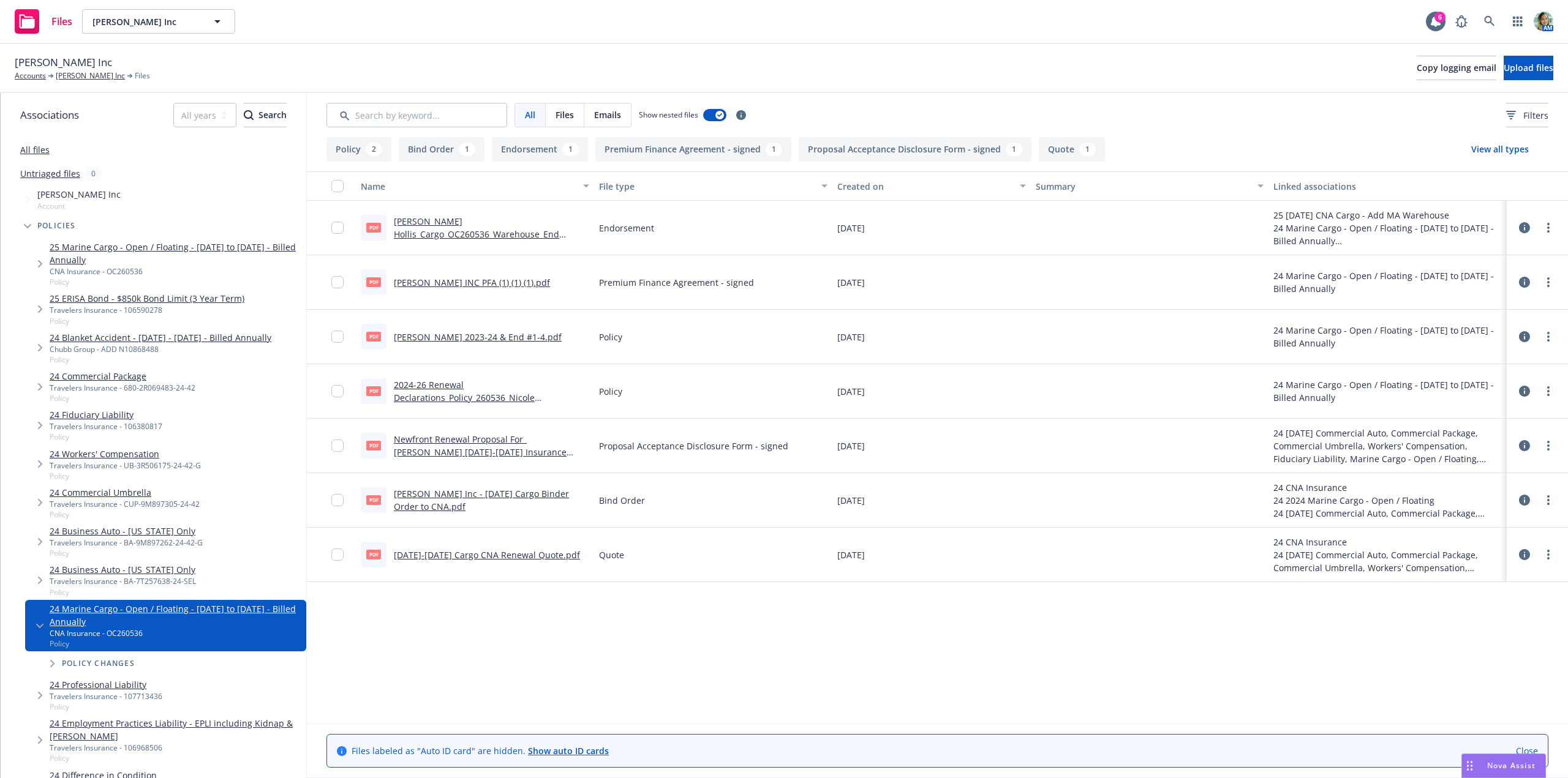
click at [553, 554] on link "2024-2025 Cargo CNA Renewal Quote.pdf" at bounding box center [487, 555] width 186 height 11
click at [535, 394] on link "2024-26 Renewal Declarations_Policy_260536_Nicole Hollis Inc.pdf" at bounding box center [464, 398] width 141 height 37
click at [94, 77] on link "[PERSON_NAME] Inc" at bounding box center [90, 76] width 69 height 11
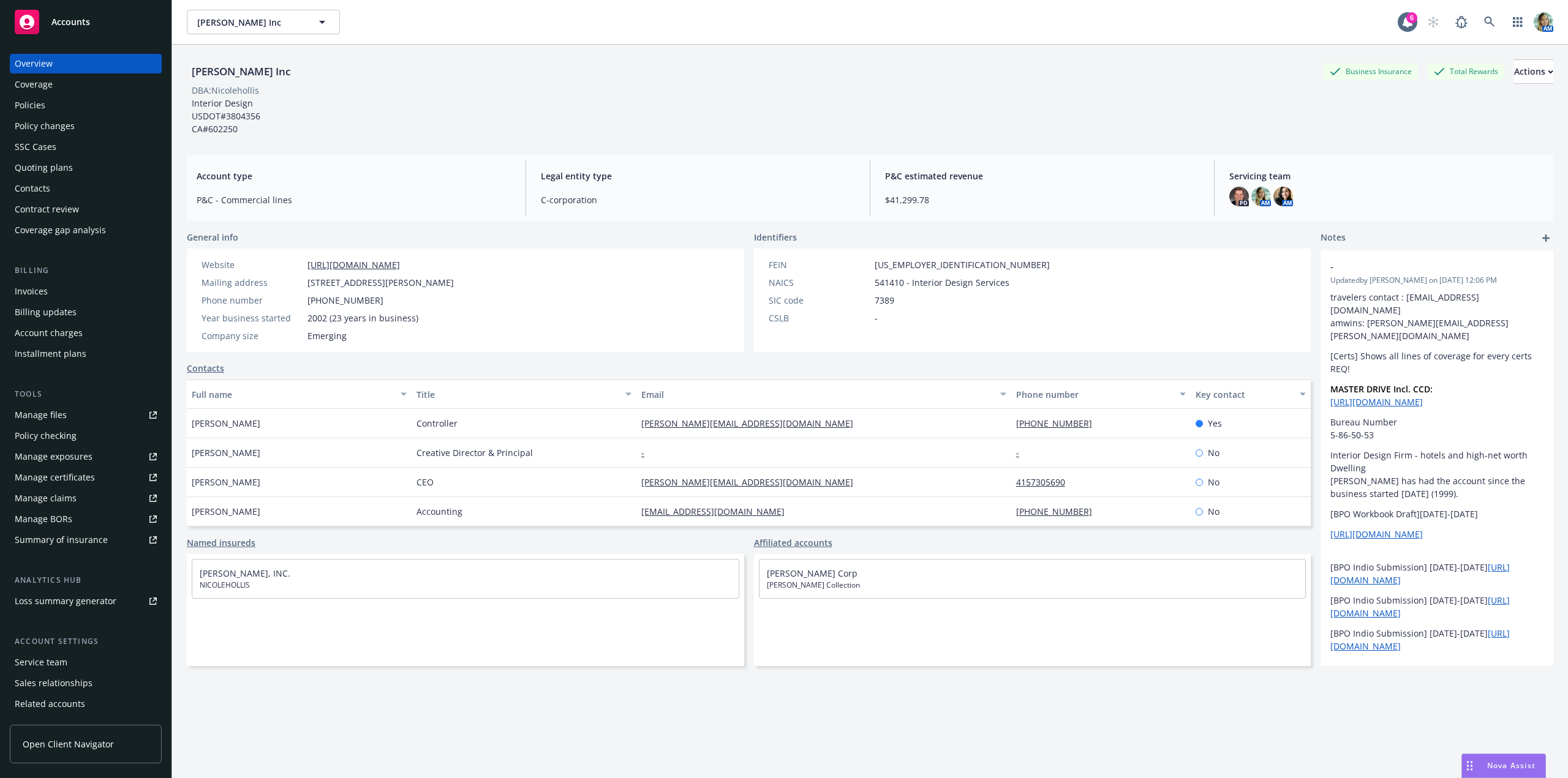
click at [88, 116] on div "Overview Coverage Policies Policy changes SSC Cases Quoting plans Contacts Cont…" at bounding box center [86, 147] width 152 height 186
click at [90, 105] on div "Policies" at bounding box center [86, 105] width 142 height 19
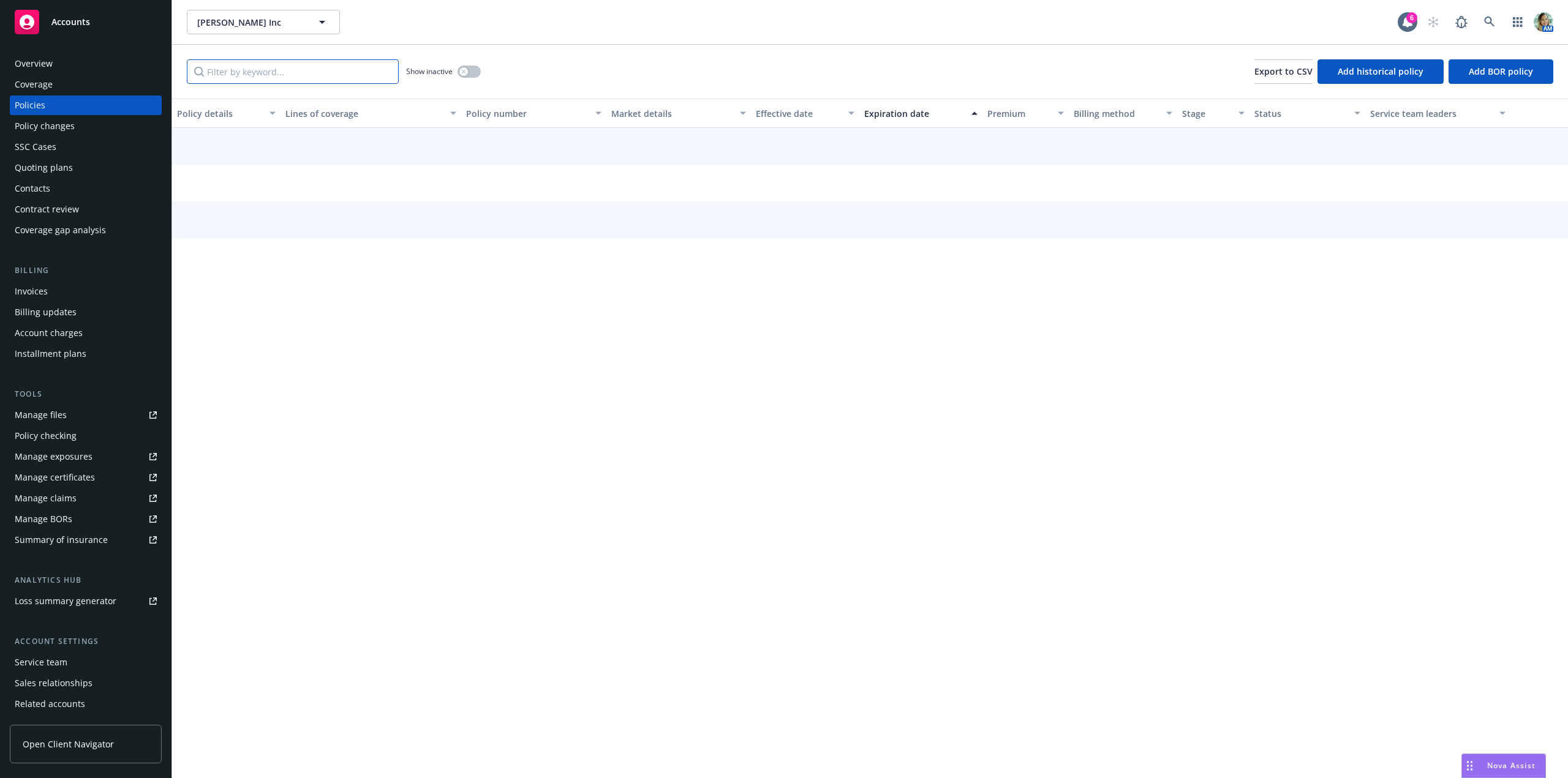
click at [272, 68] on input "Filter by keyword..." at bounding box center [292, 72] width 212 height 25
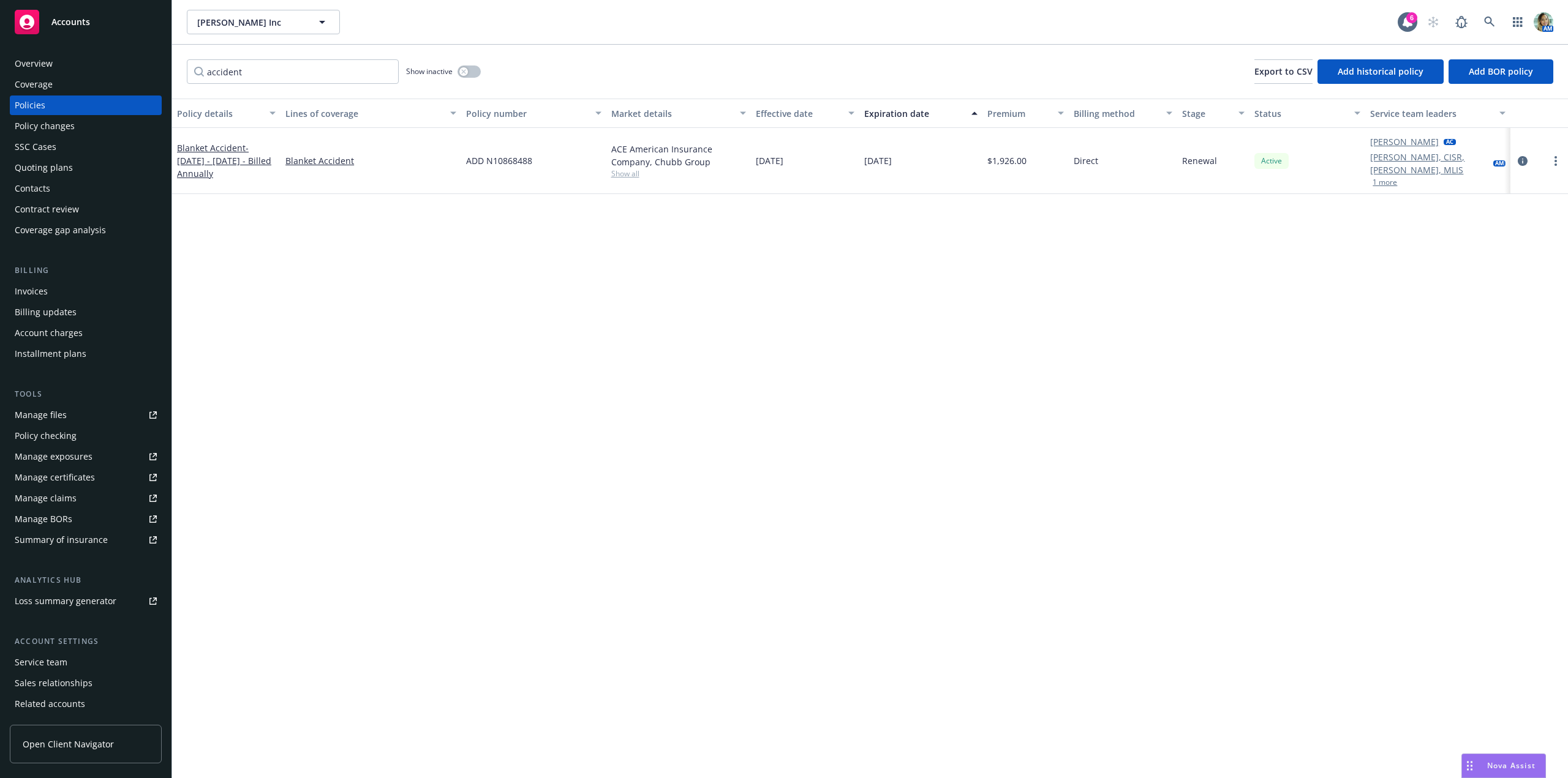
click at [242, 161] on div "Blanket Accident - October 21, 2024 - October 21, 2027 - Billed Annually" at bounding box center [226, 161] width 98 height 39
click at [195, 166] on span "- October 21, 2024 - October 21, 2027 - Billed Annually" at bounding box center [224, 161] width 94 height 37
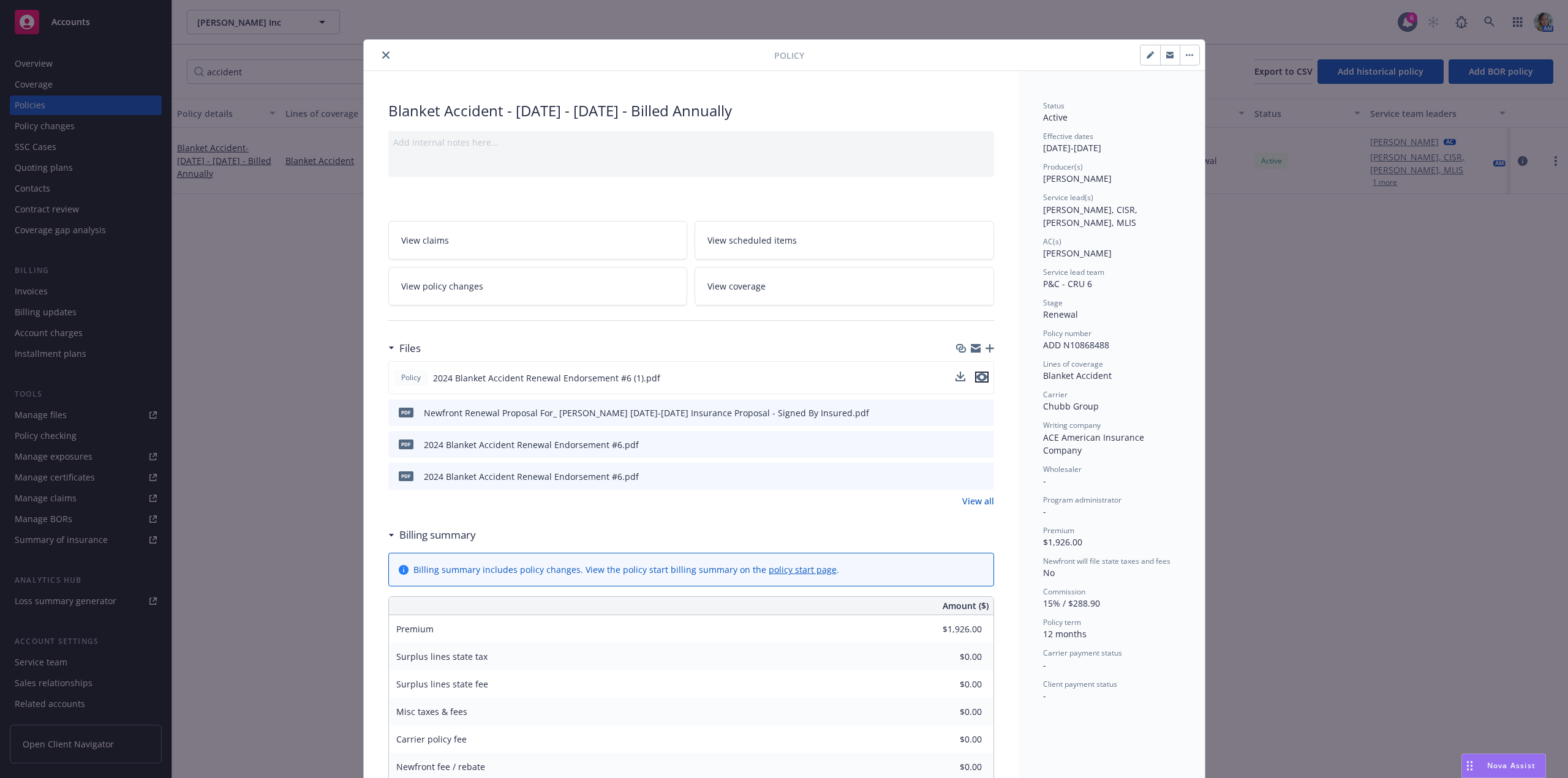
click at [979, 381] on icon "preview file" at bounding box center [982, 377] width 11 height 9
click at [382, 57] on icon "close" at bounding box center [385, 55] width 7 height 7
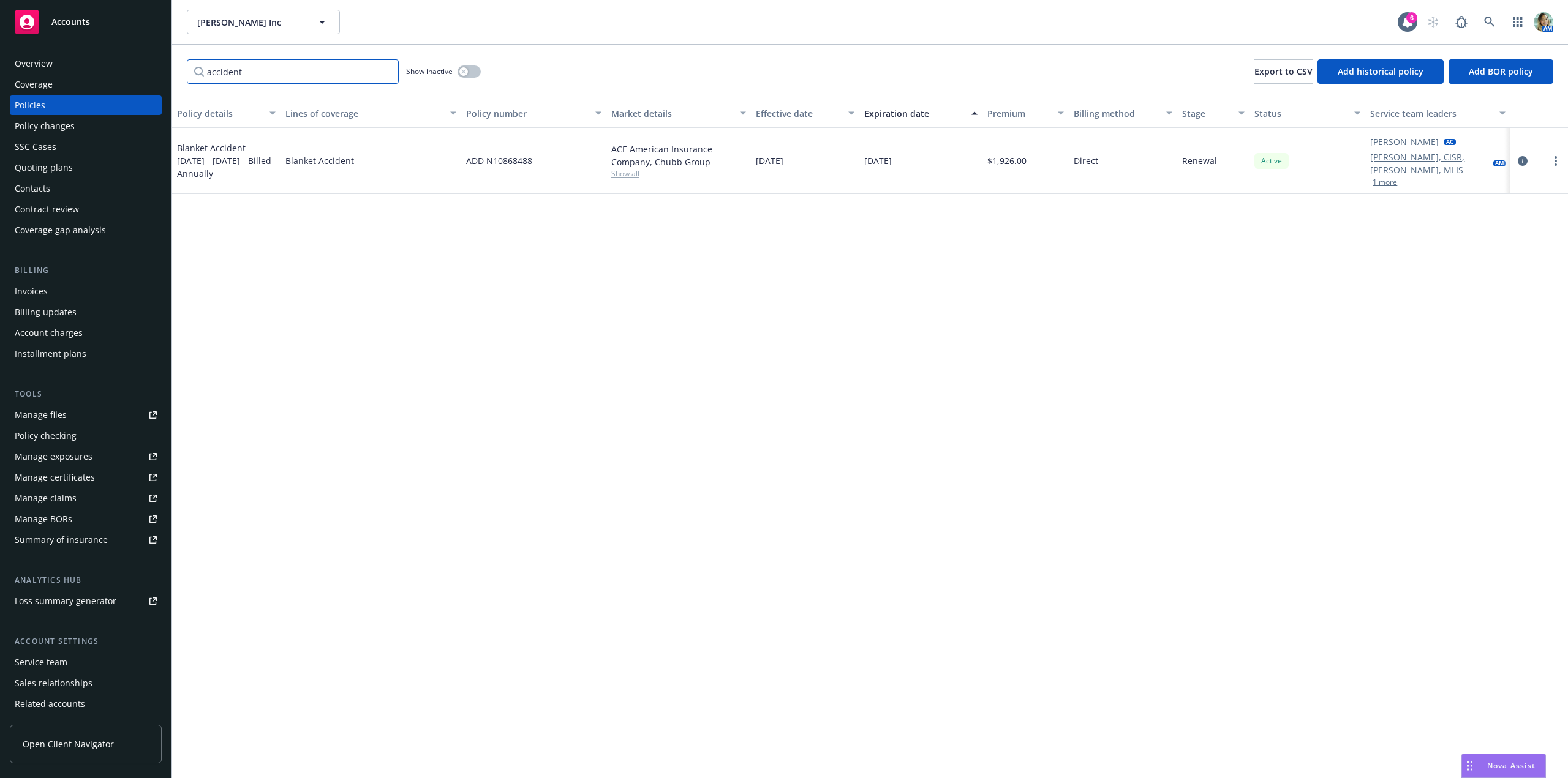
click at [252, 76] on input "accident" at bounding box center [292, 72] width 212 height 25
drag, startPoint x: 253, startPoint y: 74, endPoint x: 180, endPoint y: 79, distance: 73.2
click at [183, 79] on div "accident Show inactive Export to CSV Add historical policy Add BOR policy" at bounding box center [870, 72] width 1396 height 54
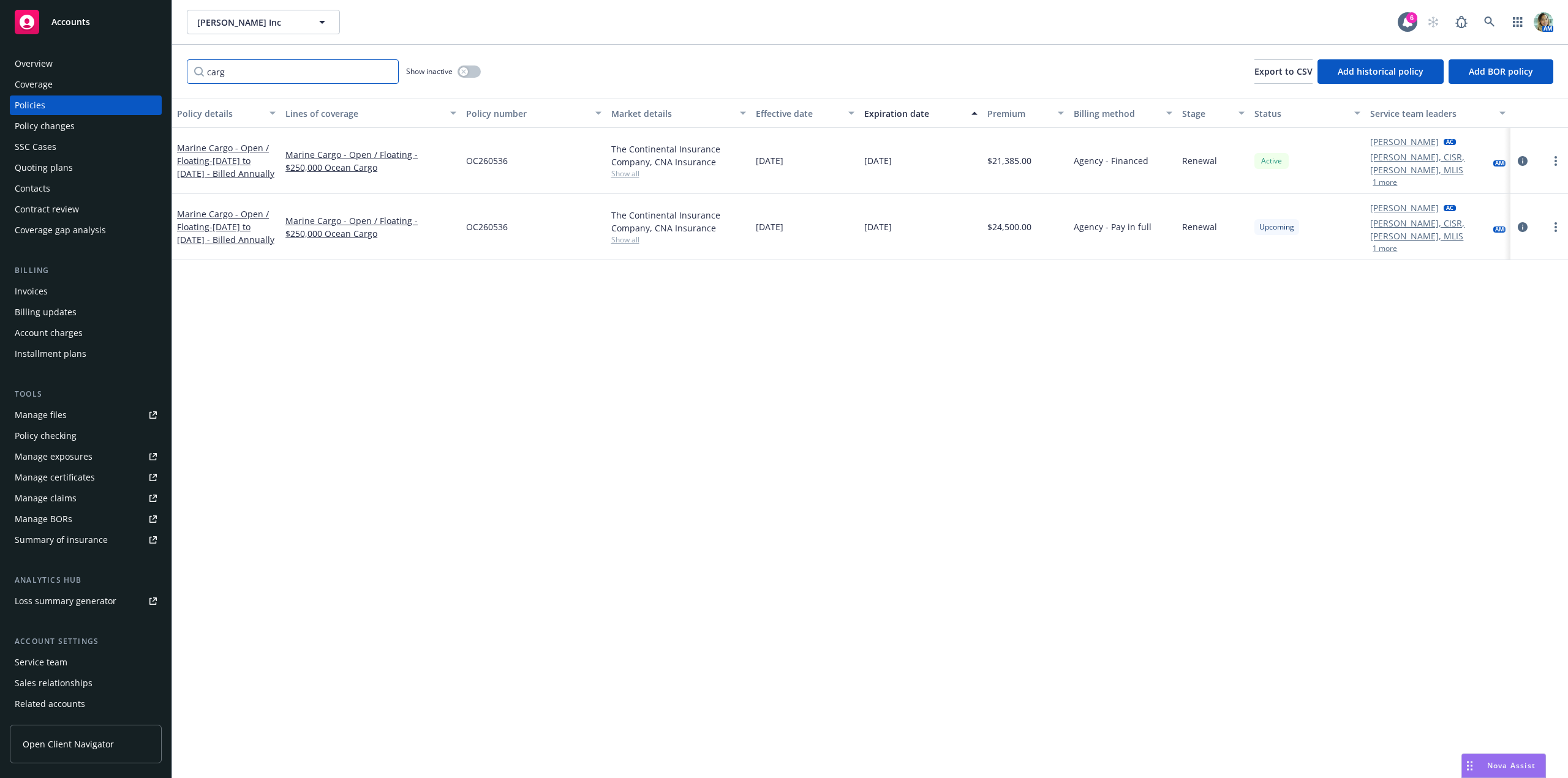
drag, startPoint x: 225, startPoint y: 77, endPoint x: 175, endPoint y: 74, distance: 50.1
click at [177, 74] on div "carg Show inactive Export to CSV Add historical policy Add BOR policy" at bounding box center [870, 72] width 1396 height 54
type input "auto"
click at [201, 215] on link "Business Auto - California Only" at bounding box center [211, 227] width 68 height 25
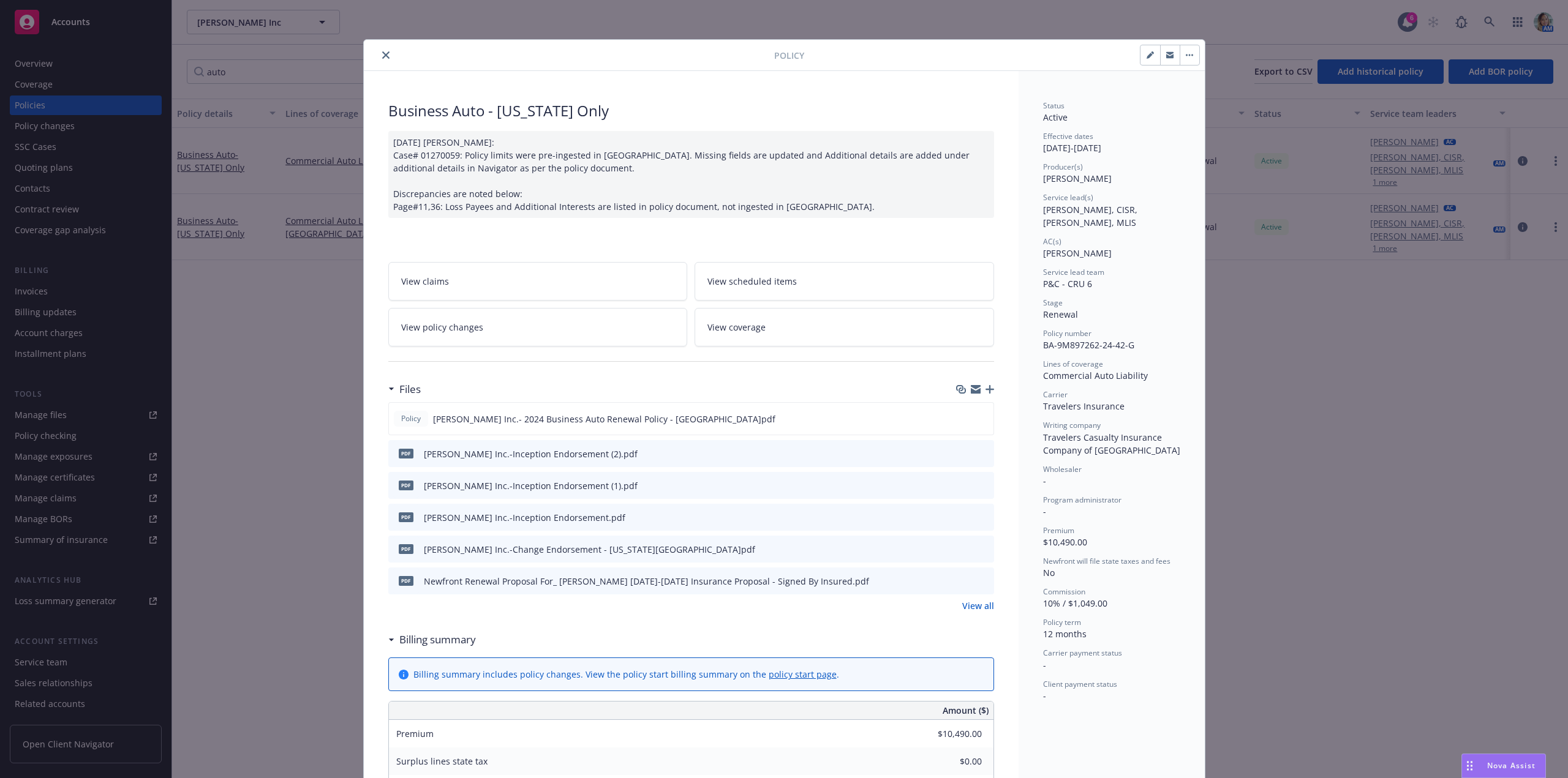
drag, startPoint x: 949, startPoint y: 604, endPoint x: 980, endPoint y: 609, distance: 31.4
click at [950, 605] on div "View all" at bounding box center [691, 605] width 606 height 13
click at [982, 608] on link "View all" at bounding box center [978, 605] width 32 height 13
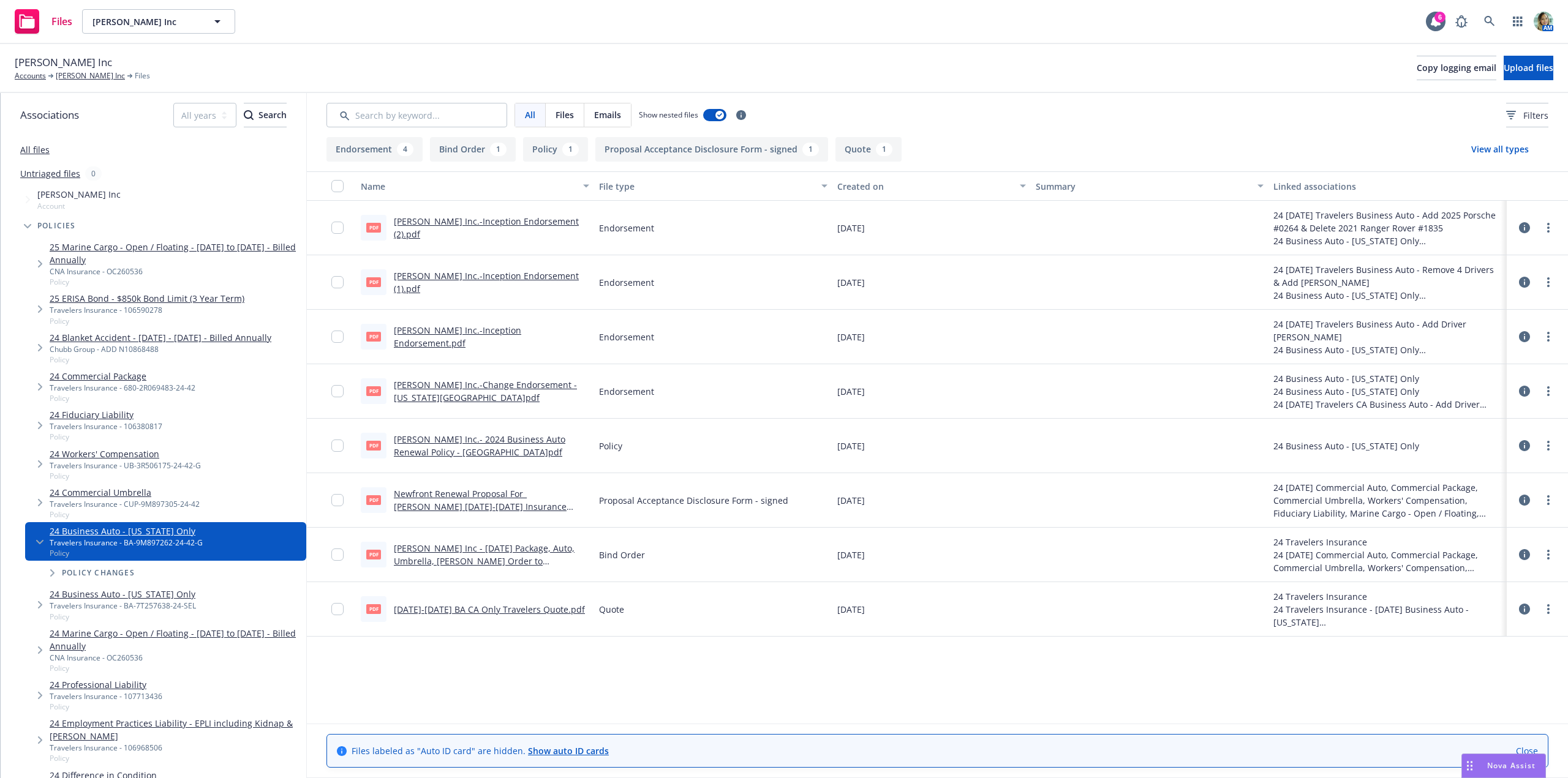
click at [501, 436] on link "Nicole Hollis Inc.- 2024 Business Auto Renewal Policy - CA.pdf" at bounding box center [480, 446] width 171 height 25
click at [531, 387] on link "Nicole Hollis Inc.-Change Endorsement - Hawaii.pdf" at bounding box center [486, 391] width 183 height 25
click at [521, 336] on link "Nicole Hollis Inc.-Inception Endorsement.pdf" at bounding box center [458, 336] width 127 height 25
click at [539, 282] on link "Nicole Hollis Inc.-Inception Endorsement (1).pdf" at bounding box center [487, 282] width 185 height 25
click at [488, 228] on link "Nicole Hollis Inc.-Inception Endorsement (2).pdf" at bounding box center [487, 227] width 185 height 25
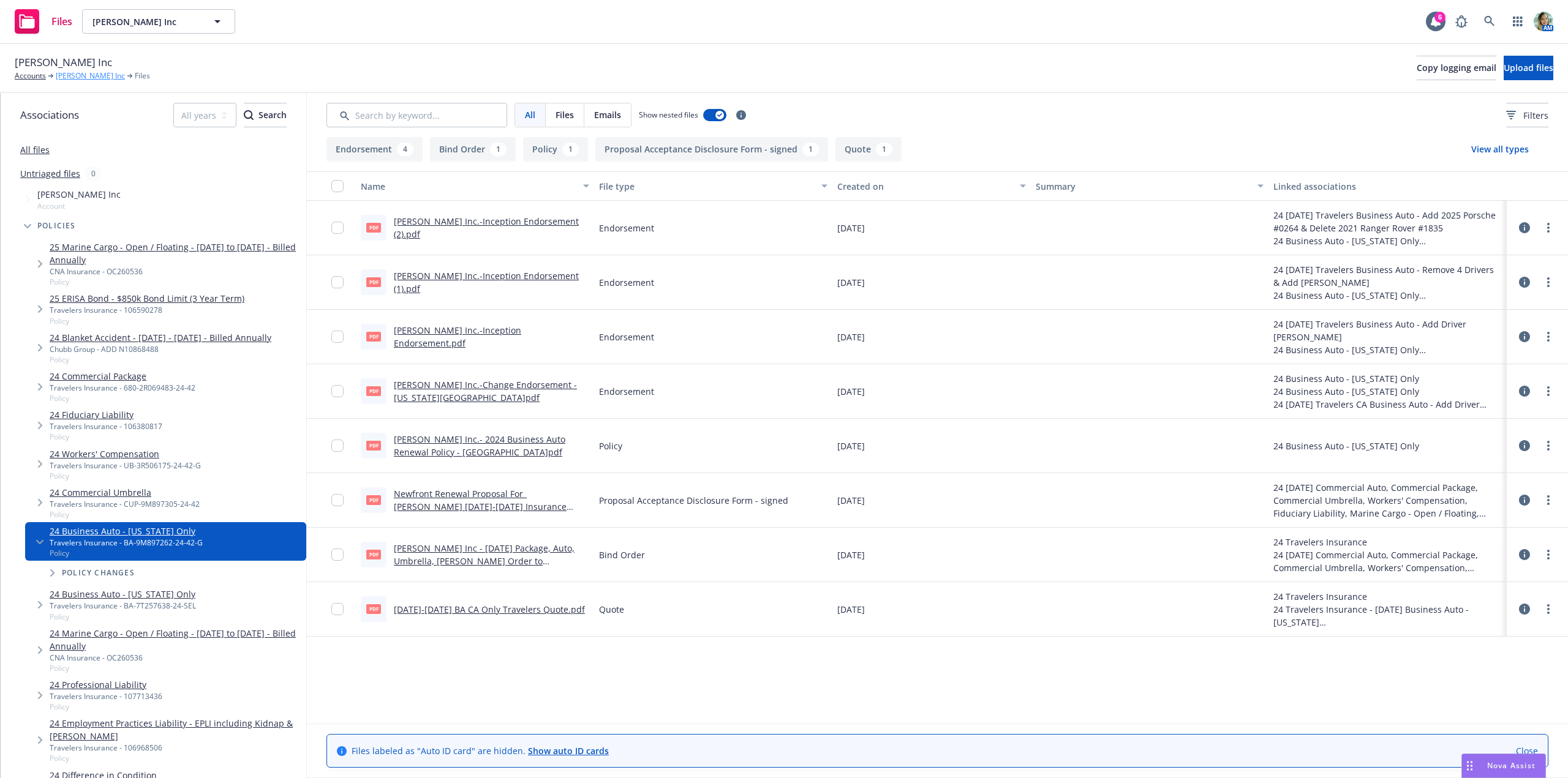
click at [100, 76] on link "[PERSON_NAME] Inc" at bounding box center [90, 76] width 69 height 11
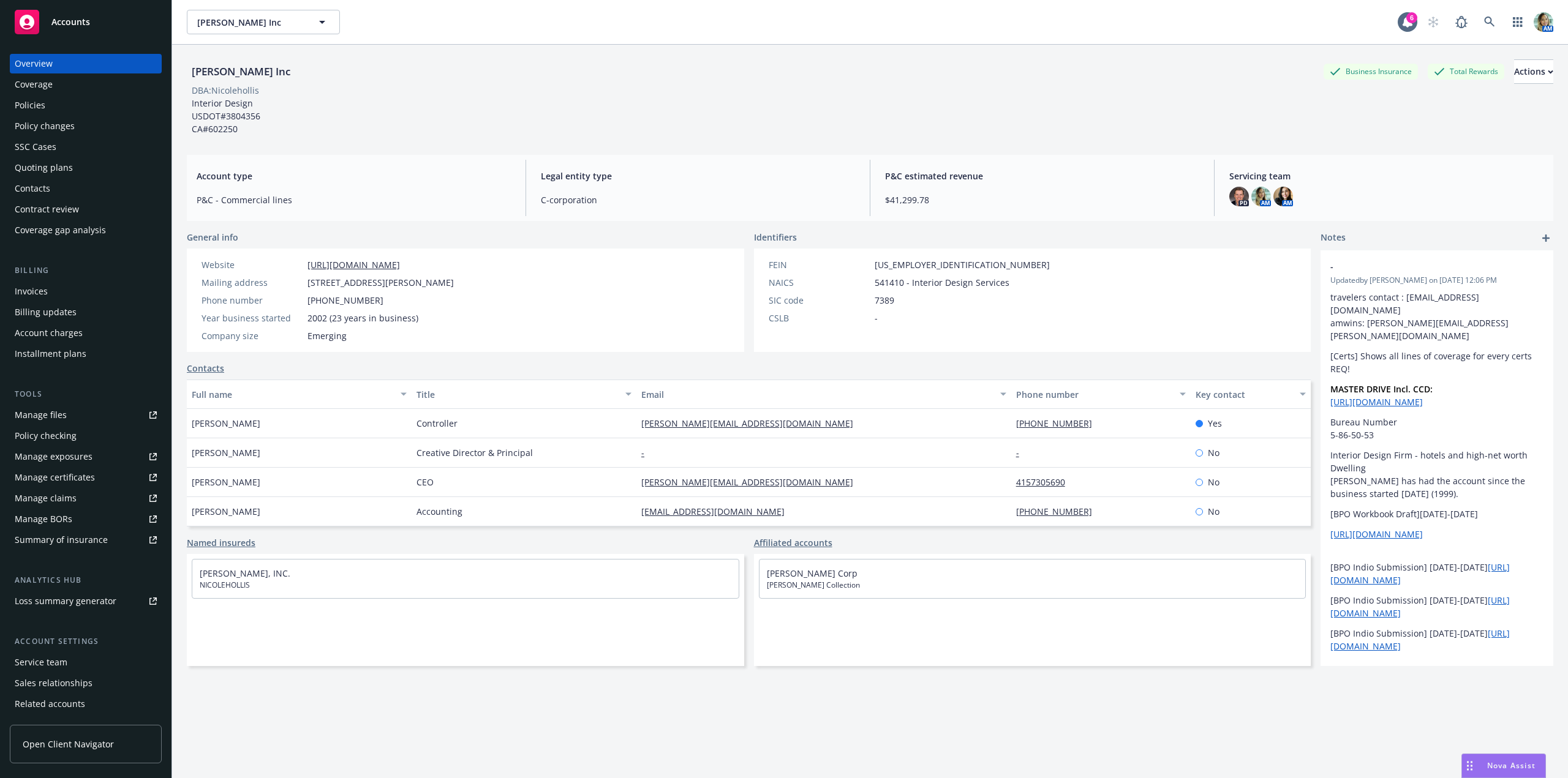
click at [27, 105] on div "Policies" at bounding box center [30, 105] width 31 height 19
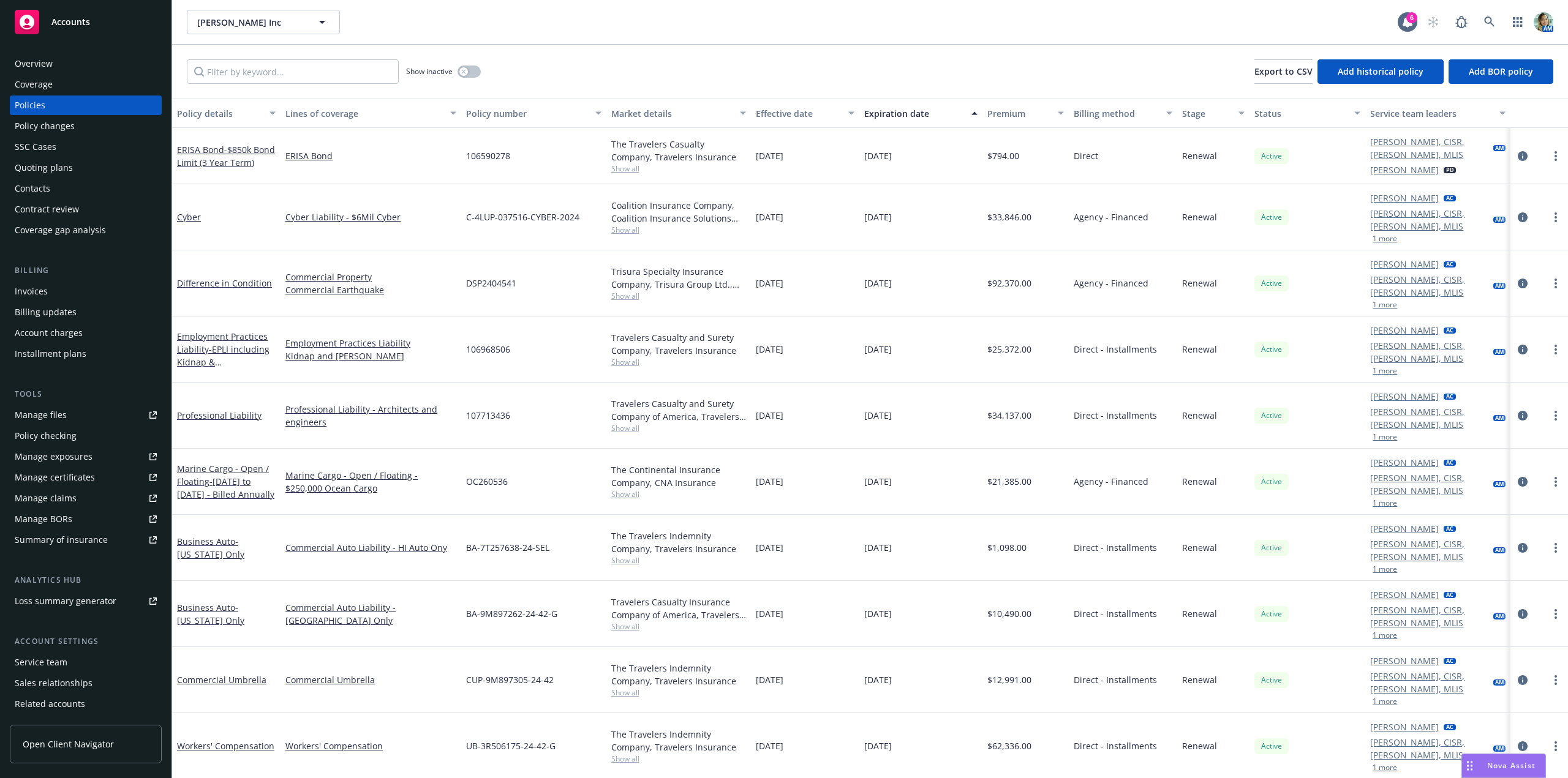
scroll to position [62, 0]
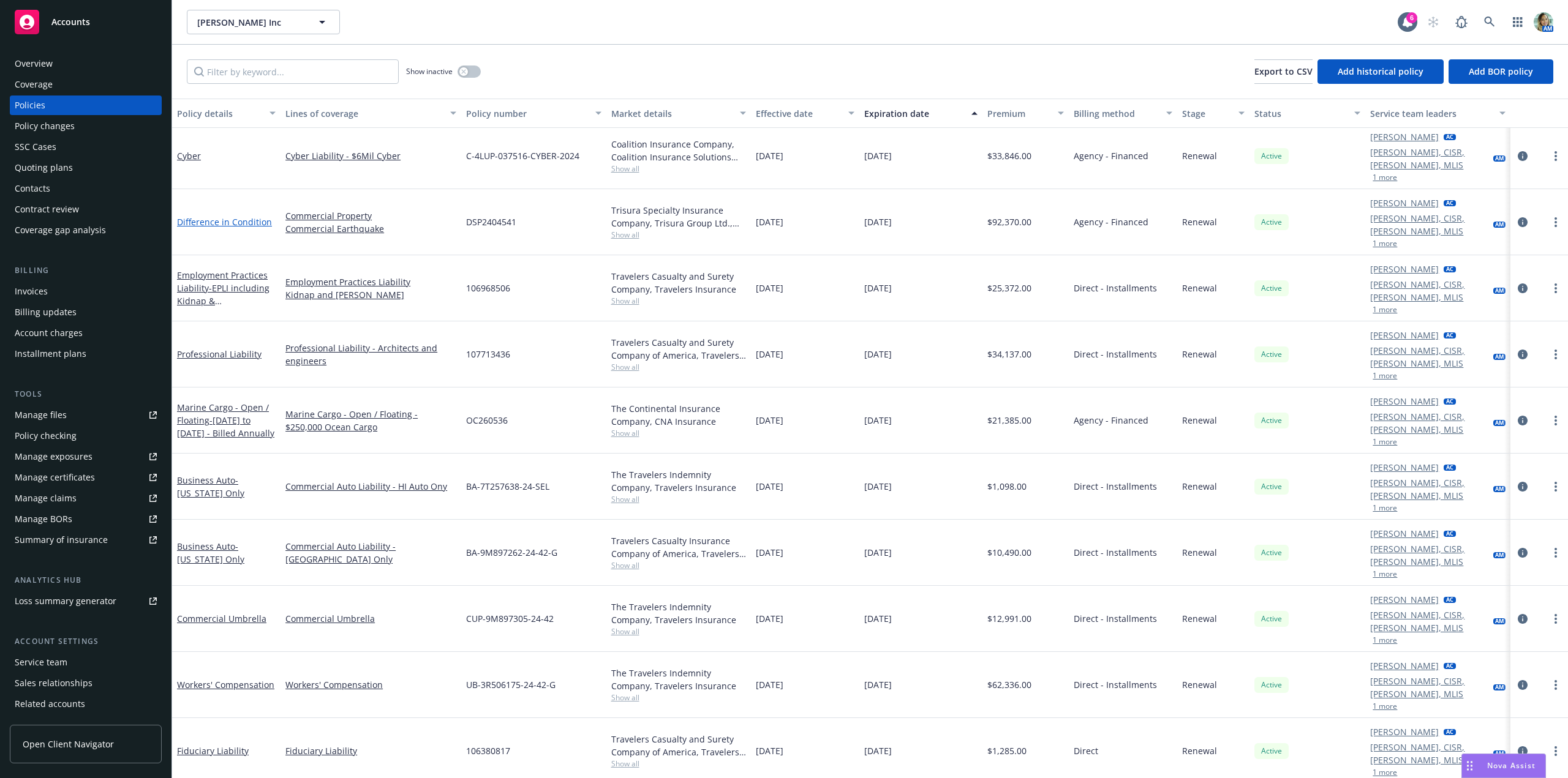
click at [253, 216] on link "Difference in Condition" at bounding box center [225, 221] width 95 height 11
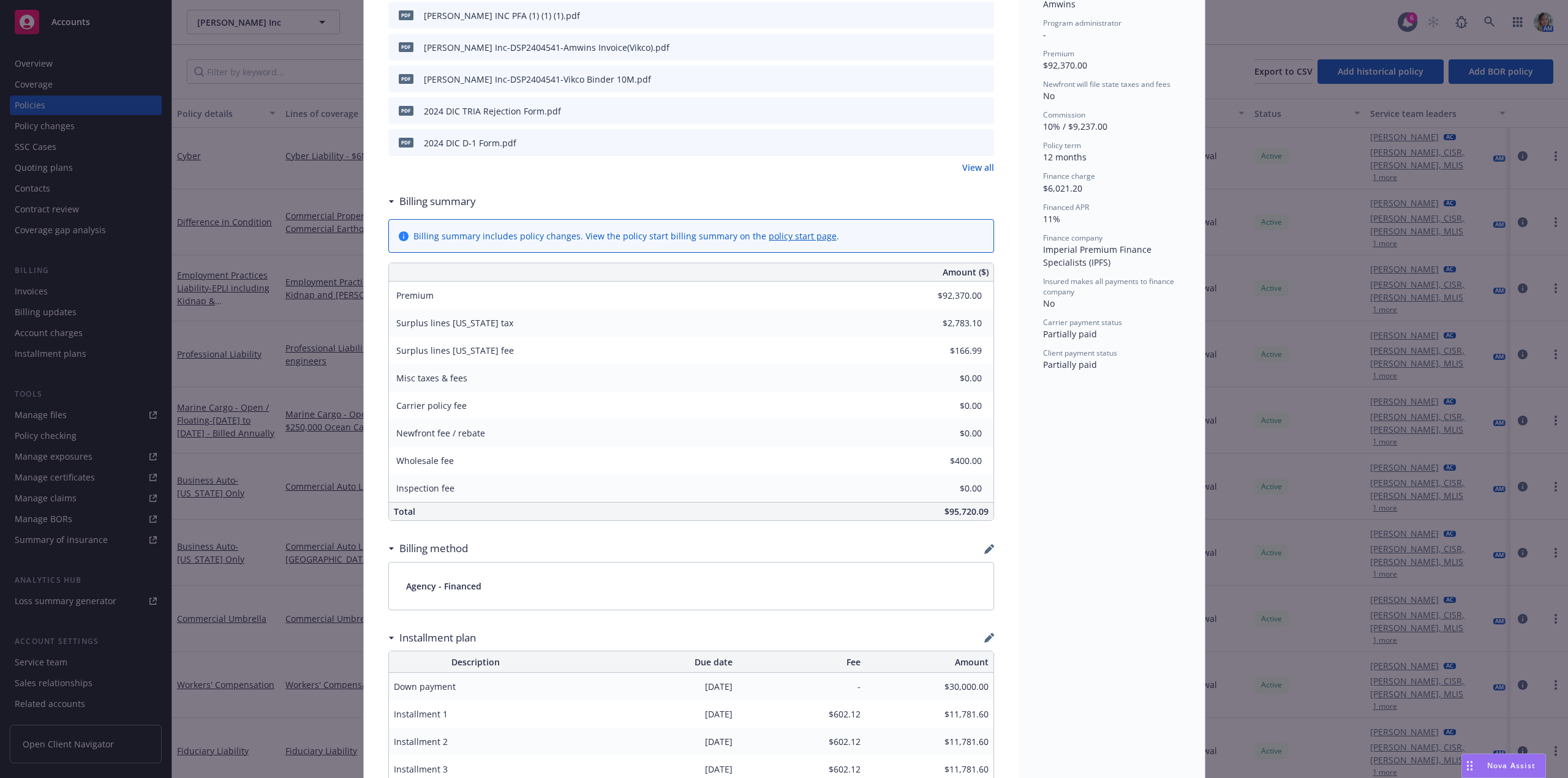
scroll to position [429, 0]
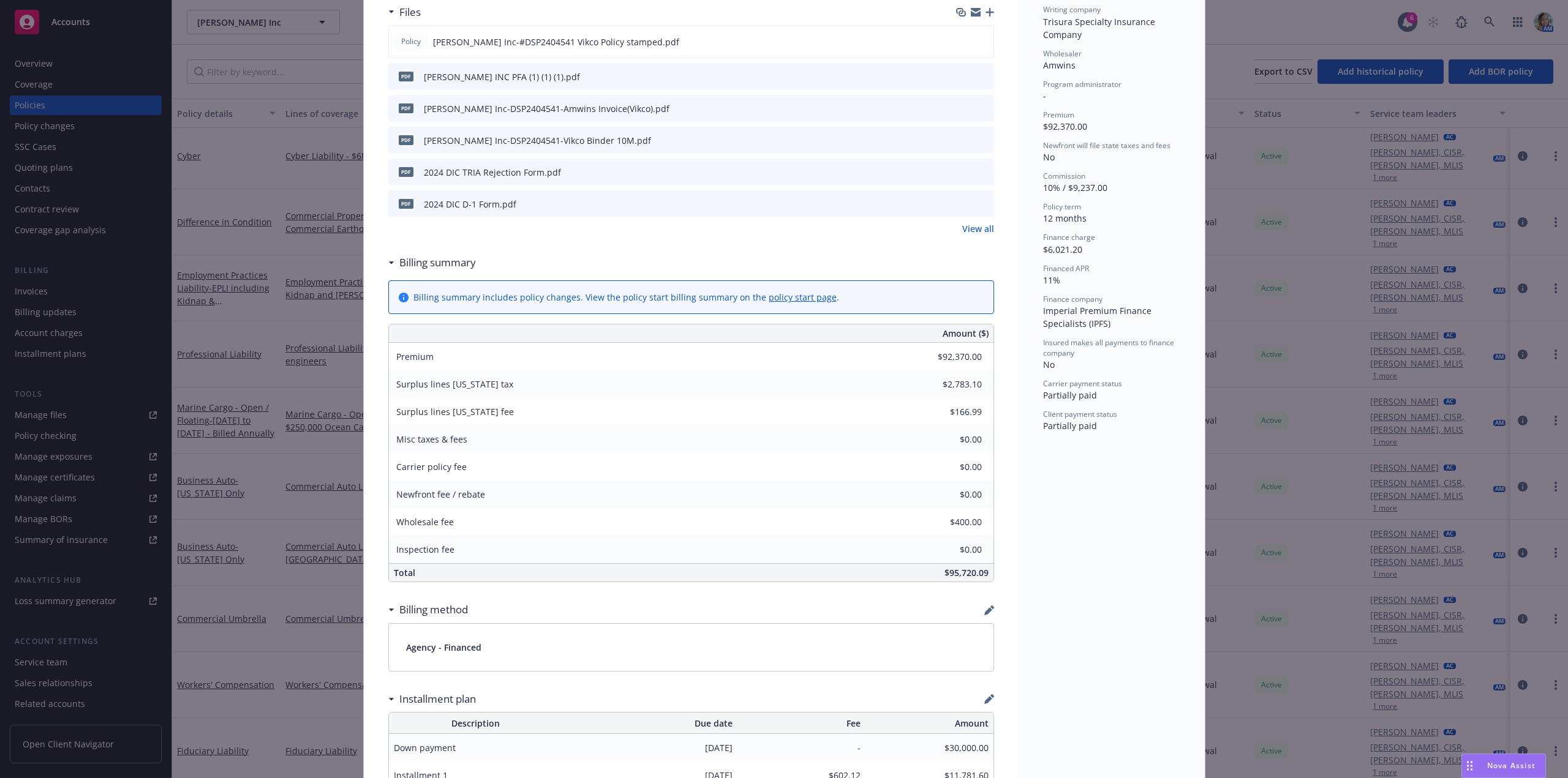
click at [974, 227] on link "View all" at bounding box center [978, 228] width 32 height 13
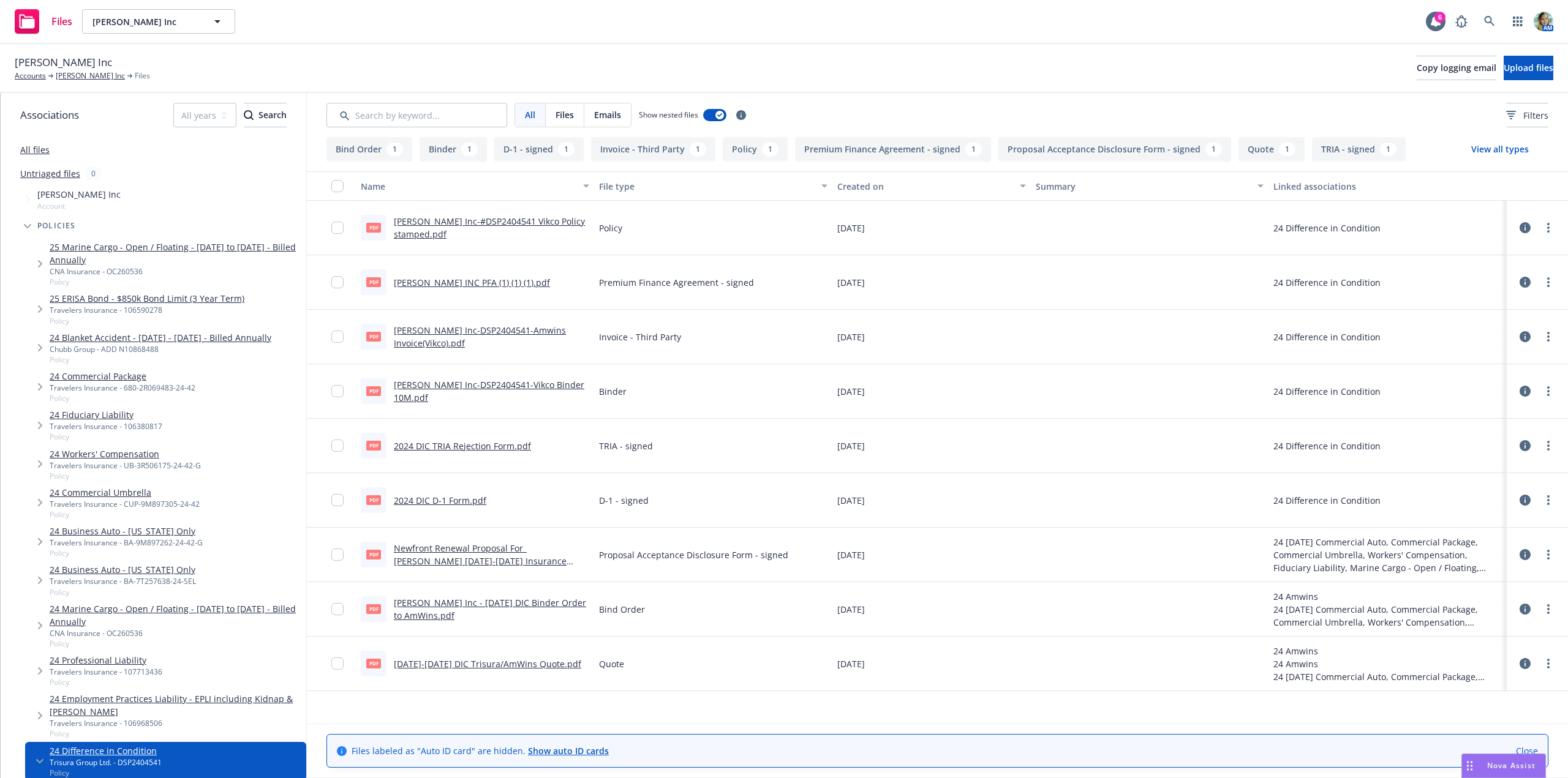
click at [495, 330] on link "[PERSON_NAME] Inc-DSP2404541-Amwins Invoice(Vikco).pdf" at bounding box center [480, 336] width 172 height 25
click at [510, 384] on link "[PERSON_NAME] Inc-DSP2404541-Vikco Binder 10M.pdf" at bounding box center [489, 391] width 191 height 25
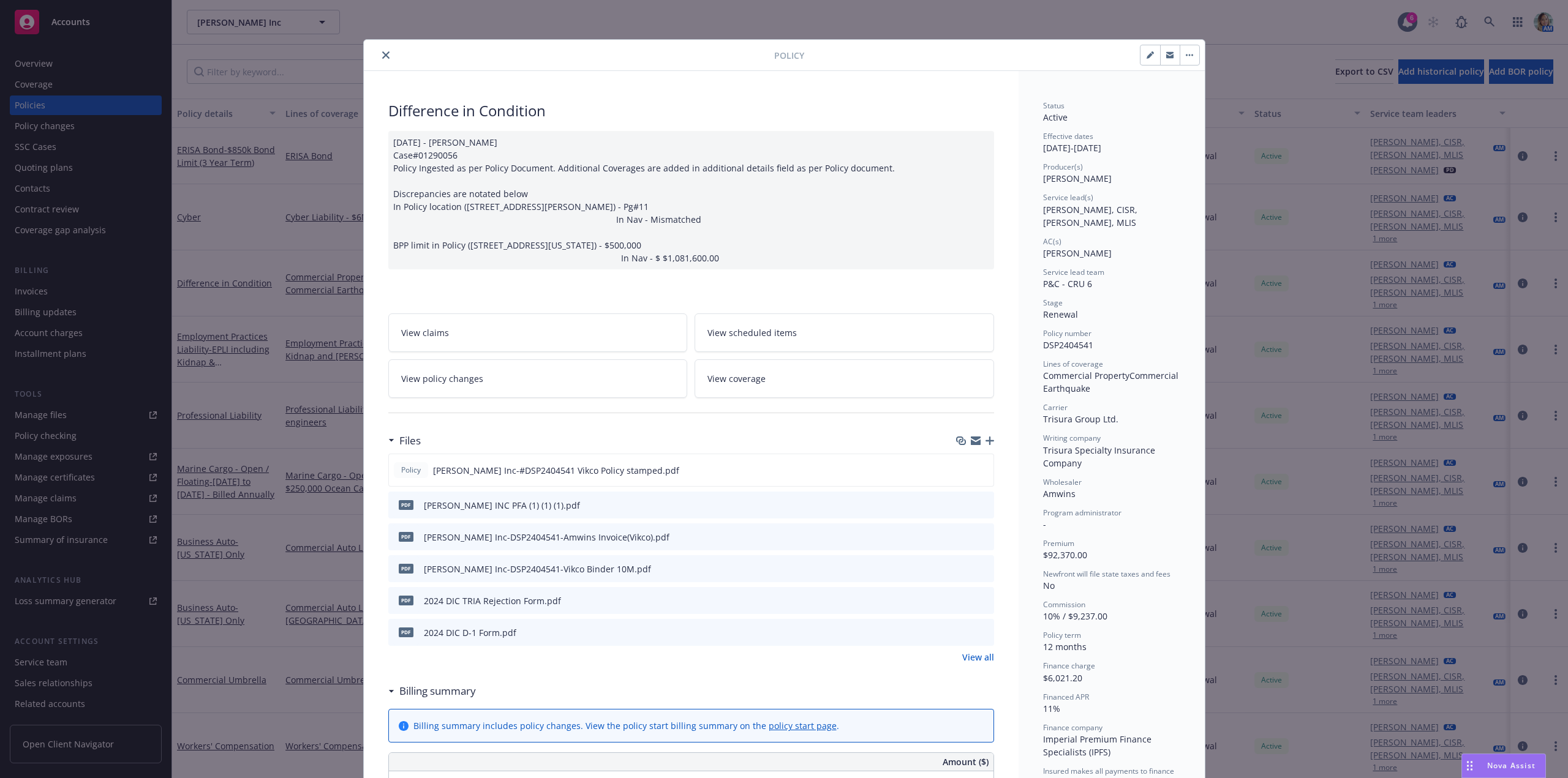
click at [379, 51] on button "close" at bounding box center [386, 55] width 15 height 15
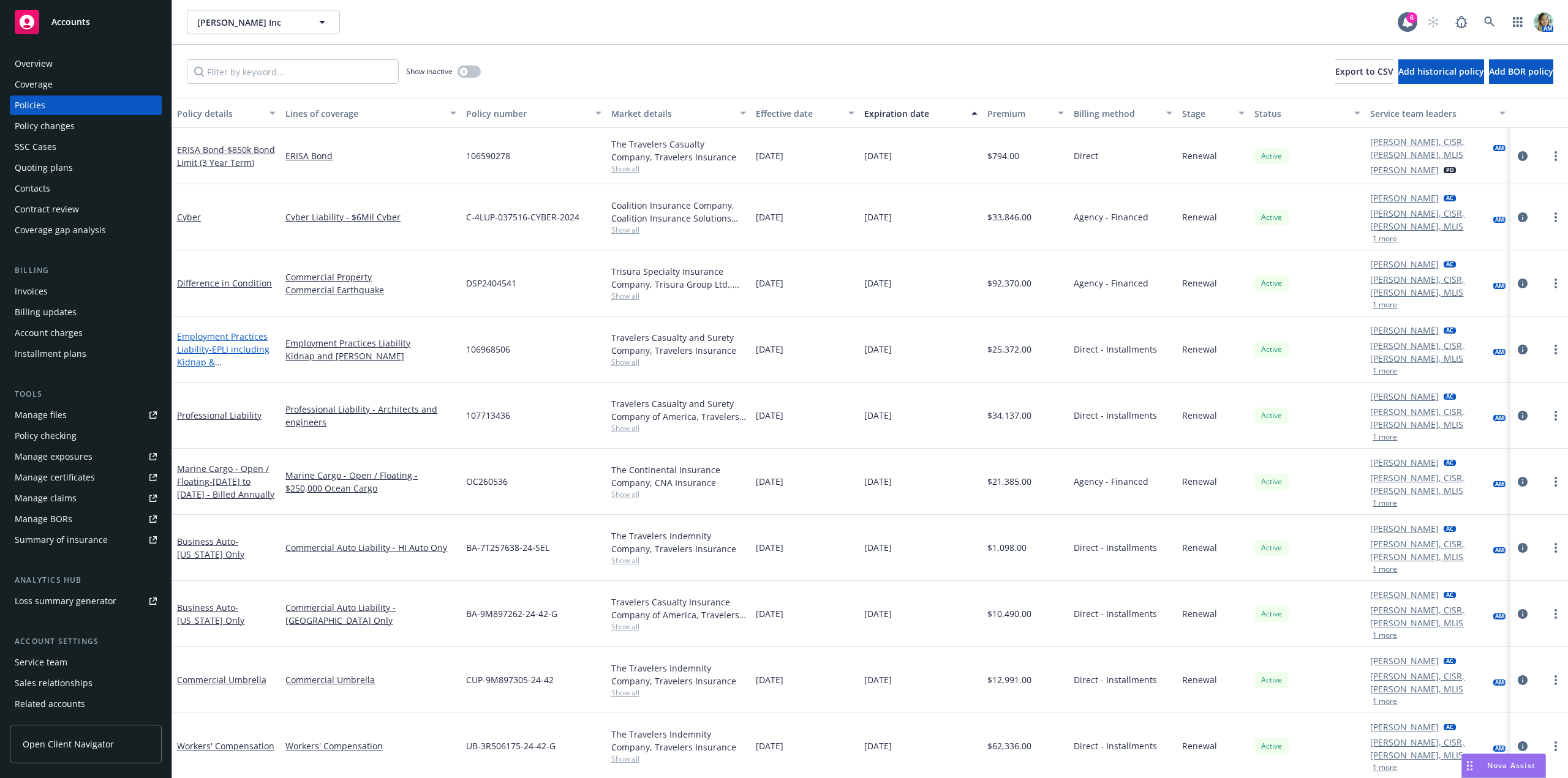
click at [195, 343] on span "- EPLI including Kidnap & Ransom" at bounding box center [224, 362] width 92 height 37
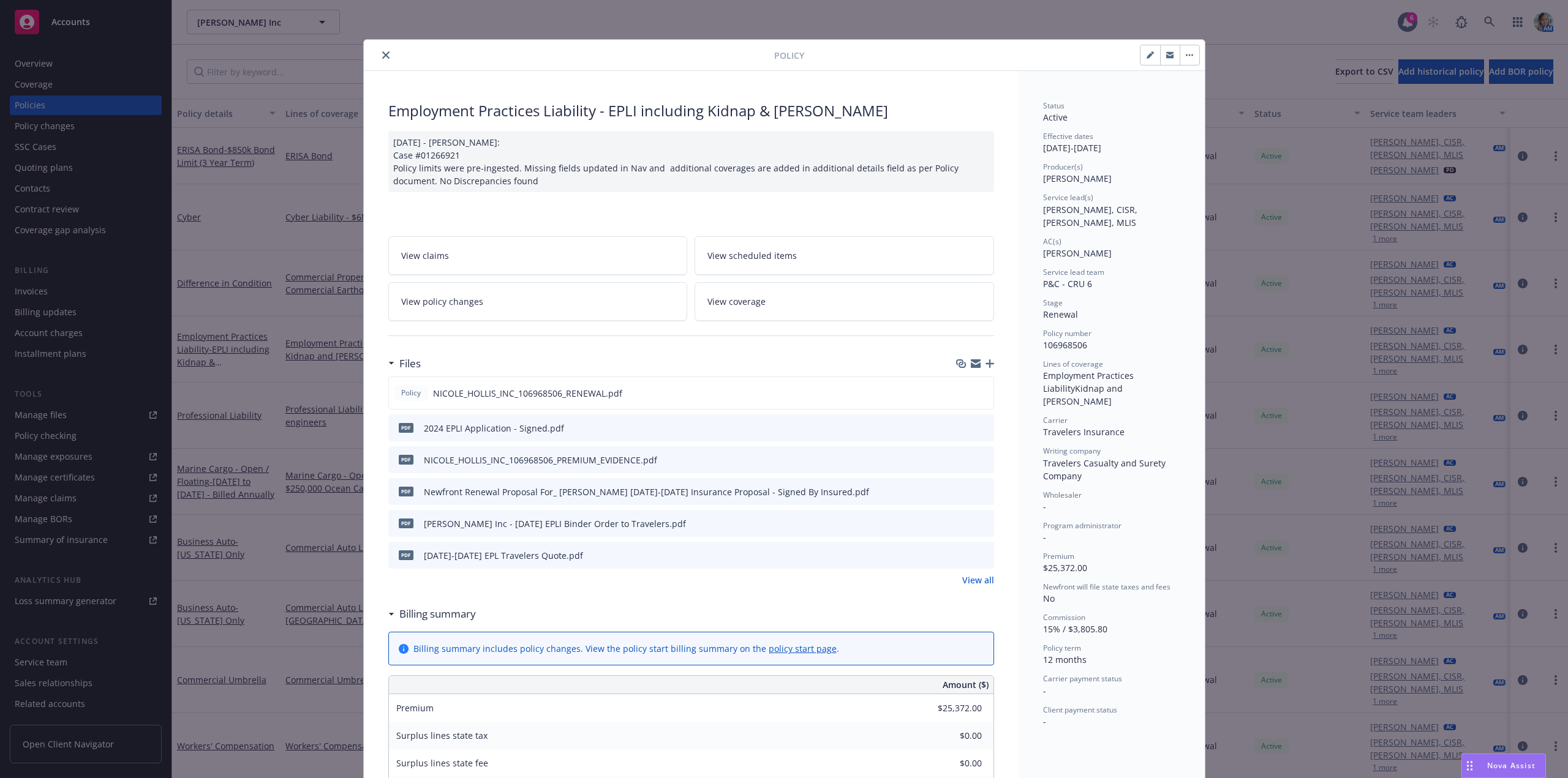
drag, startPoint x: 383, startPoint y: 54, endPoint x: 278, endPoint y: 39, distance: 106.1
click at [383, 54] on icon "close" at bounding box center [385, 55] width 7 height 7
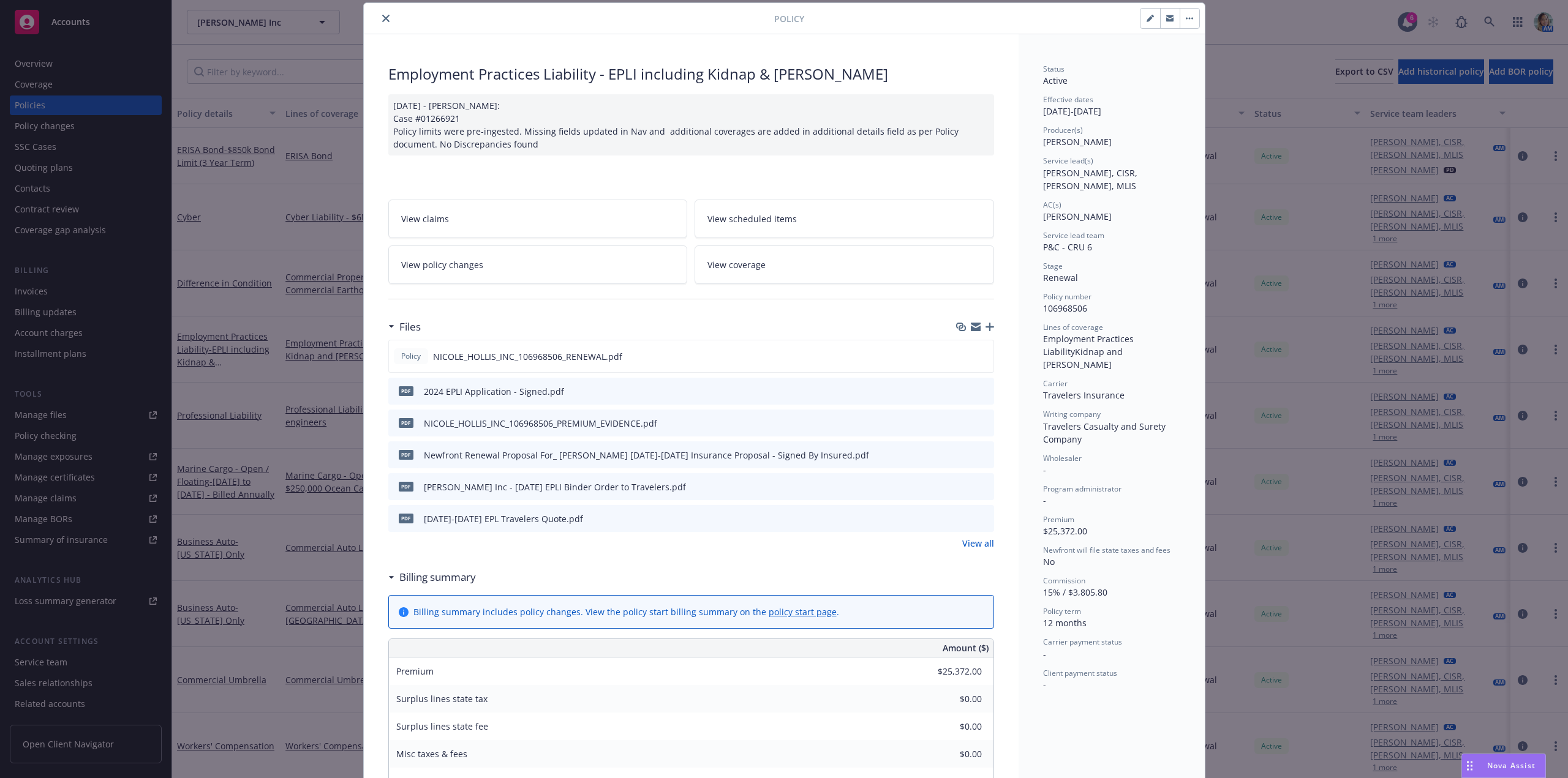
click at [235, 397] on div "Policy Employment Practices Liability - EPLI including Kidnap & Ransom 09/23/20…" at bounding box center [784, 389] width 1568 height 778
click at [240, 384] on div "Policy Employment Practices Liability - EPLI including Kidnap & Ransom 09/23/20…" at bounding box center [784, 389] width 1568 height 778
click at [243, 375] on div "Policy Employment Practices Liability - EPLI including Kidnap & Ransom 09/23/20…" at bounding box center [784, 389] width 1568 height 778
click at [246, 370] on div "Policy Employment Practices Liability - EPLI including Kidnap & Ransom 09/23/20…" at bounding box center [784, 389] width 1568 height 778
click at [384, 16] on icon "close" at bounding box center [385, 18] width 7 height 7
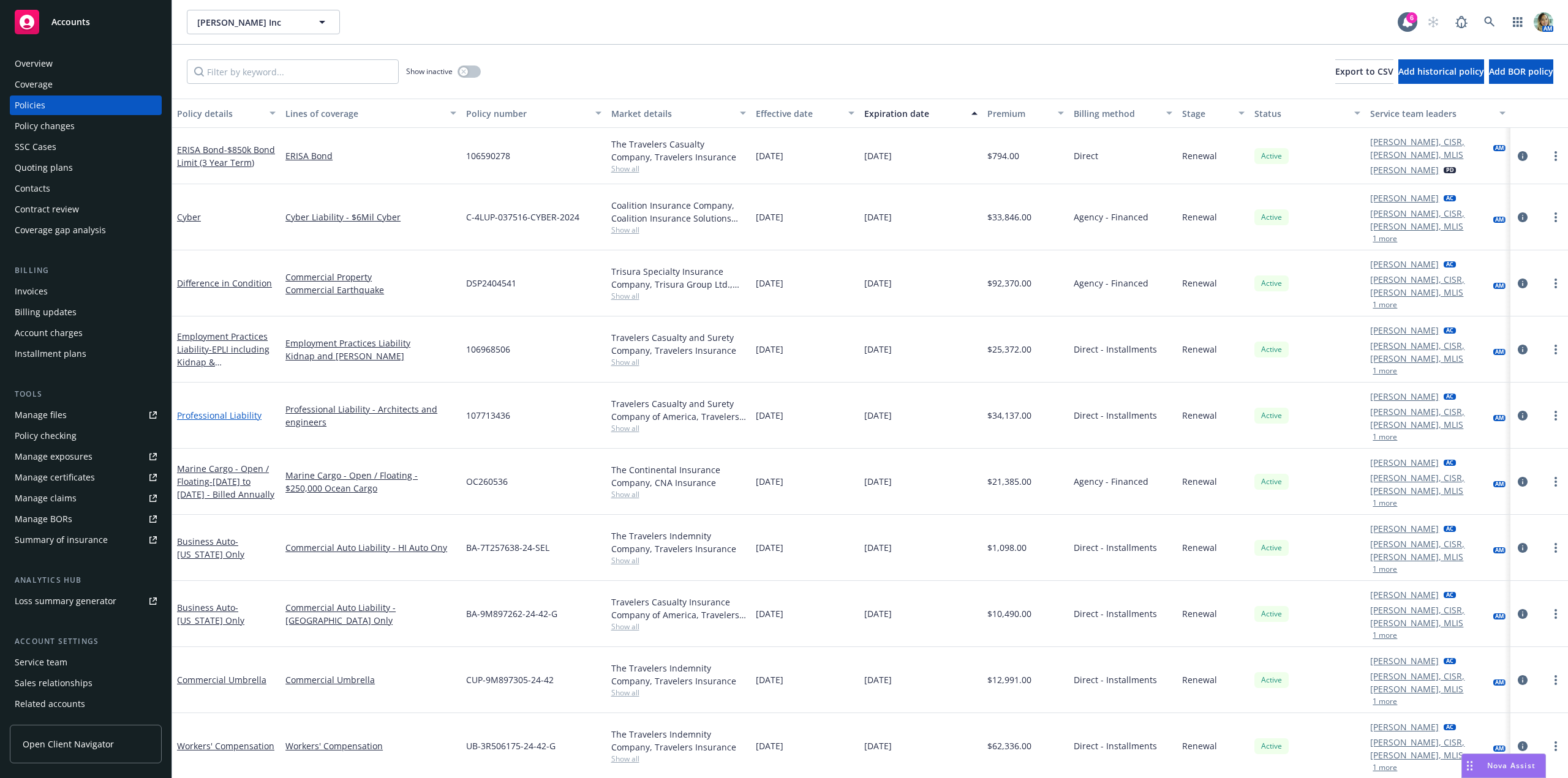
click at [223, 409] on link "Professional Liability" at bounding box center [220, 415] width 84 height 11
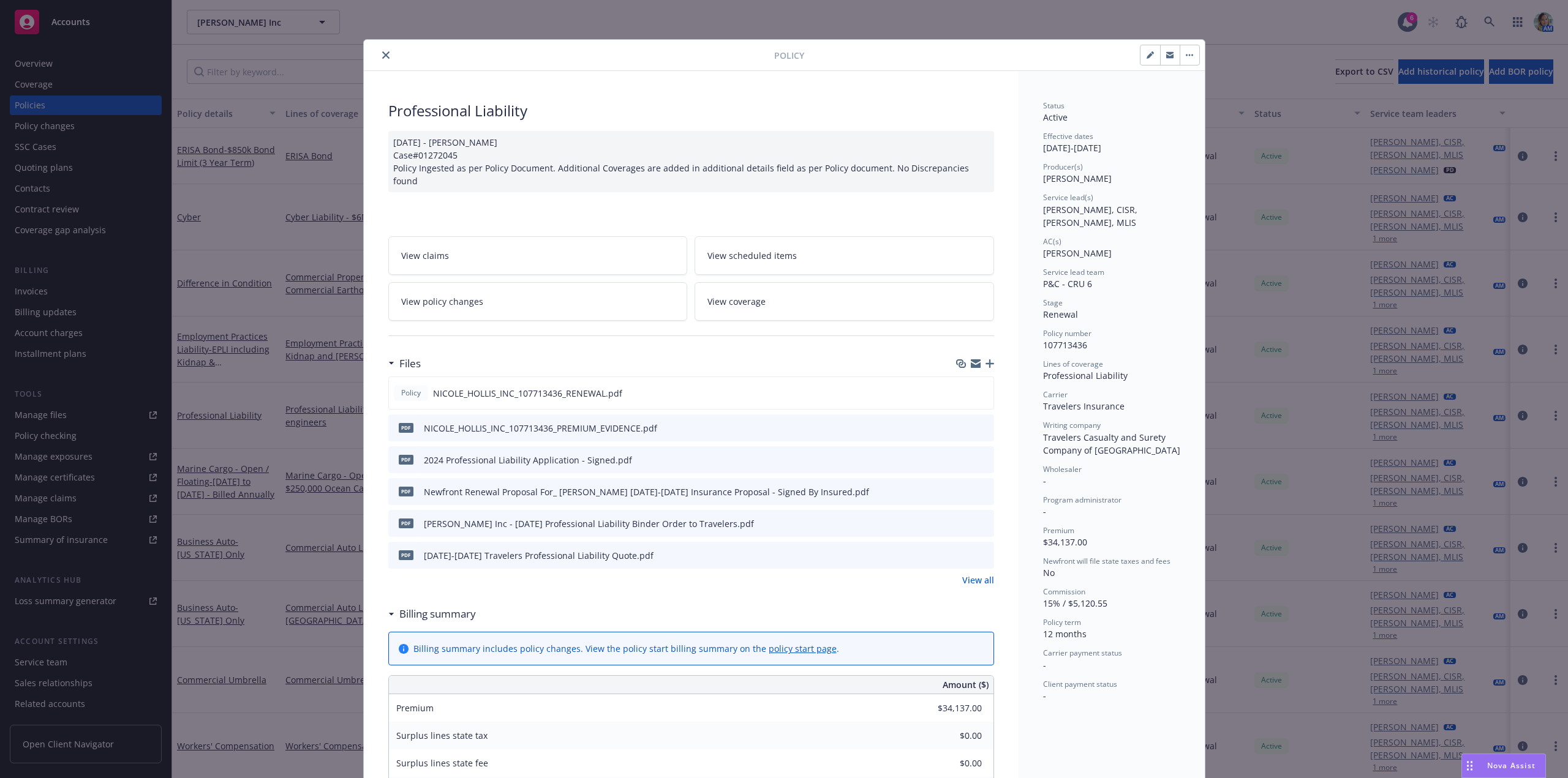
click at [383, 53] on icon "close" at bounding box center [385, 55] width 7 height 7
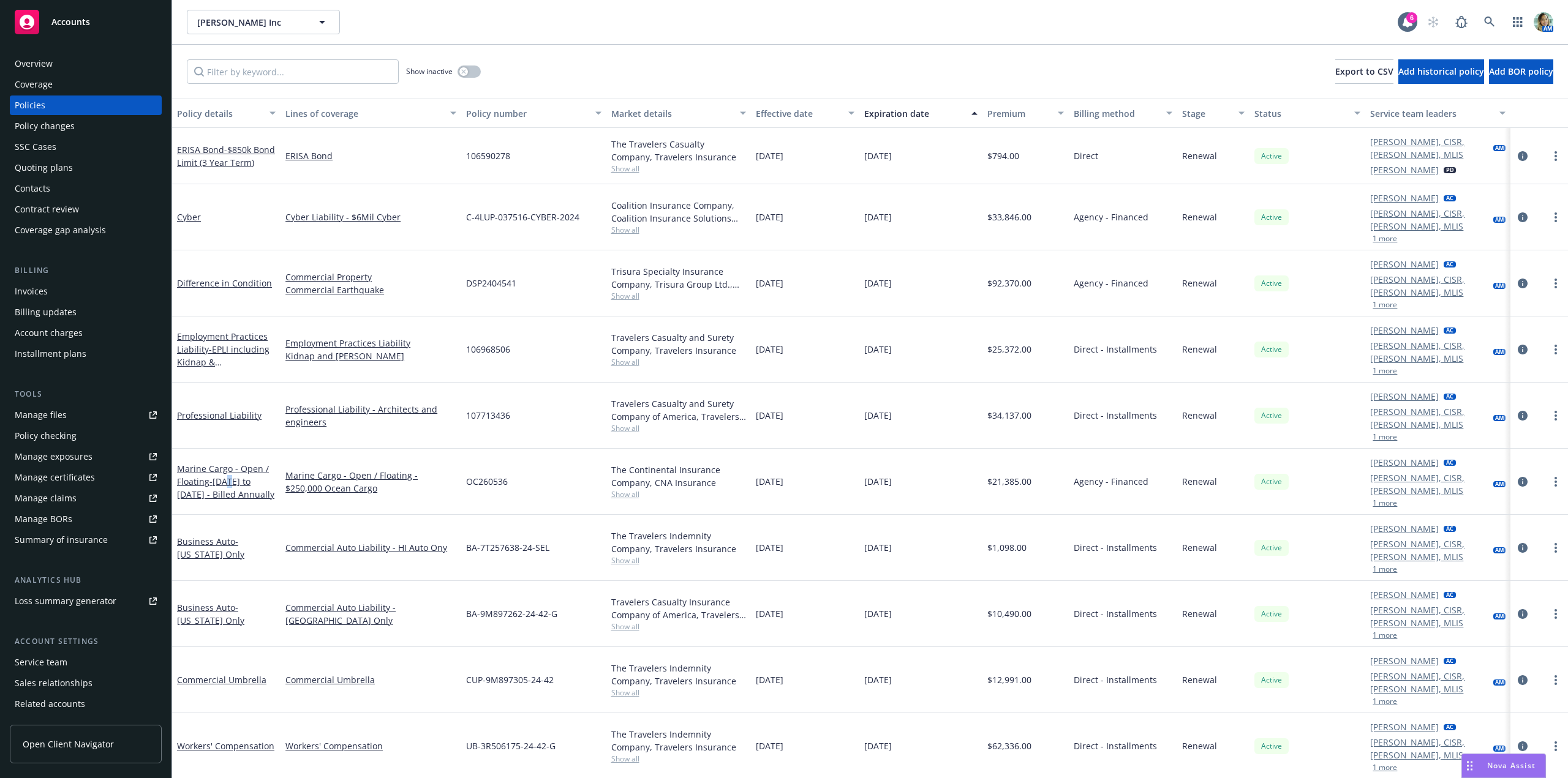
click at [232, 462] on div "Marine Cargo - Open / Floating - 10/1/2024 to 10/1/2026 - Billed Annually" at bounding box center [226, 482] width 98 height 39
click at [228, 476] on span "- 10/1/2024 to 10/1/2026 - Billed Annually" at bounding box center [226, 488] width 98 height 25
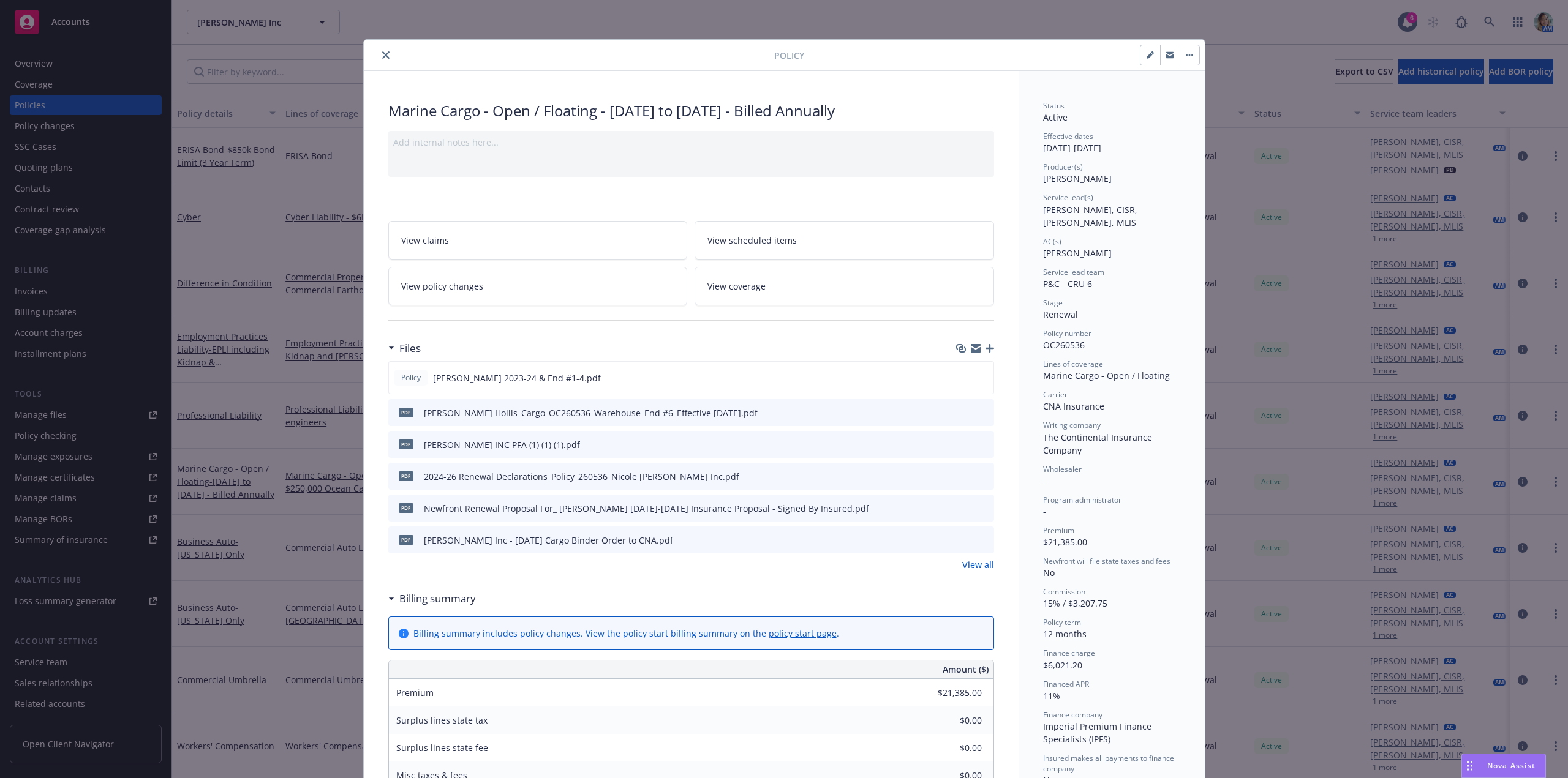
drag, startPoint x: 383, startPoint y: 57, endPoint x: 380, endPoint y: 179, distance: 122.0
click at [383, 57] on icon "close" at bounding box center [385, 55] width 7 height 7
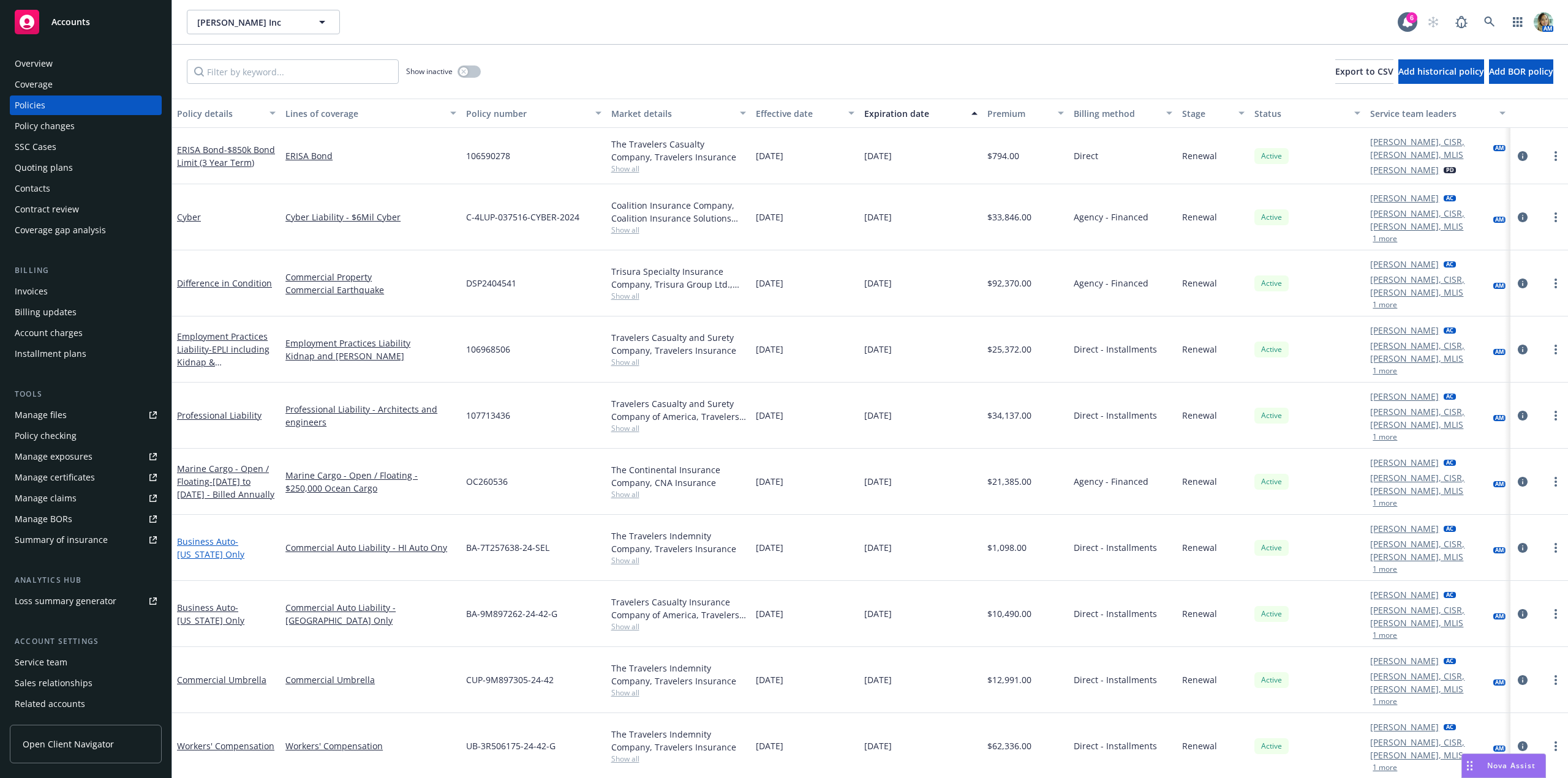
click at [244, 536] on span "- Hawaii Only" at bounding box center [211, 548] width 68 height 25
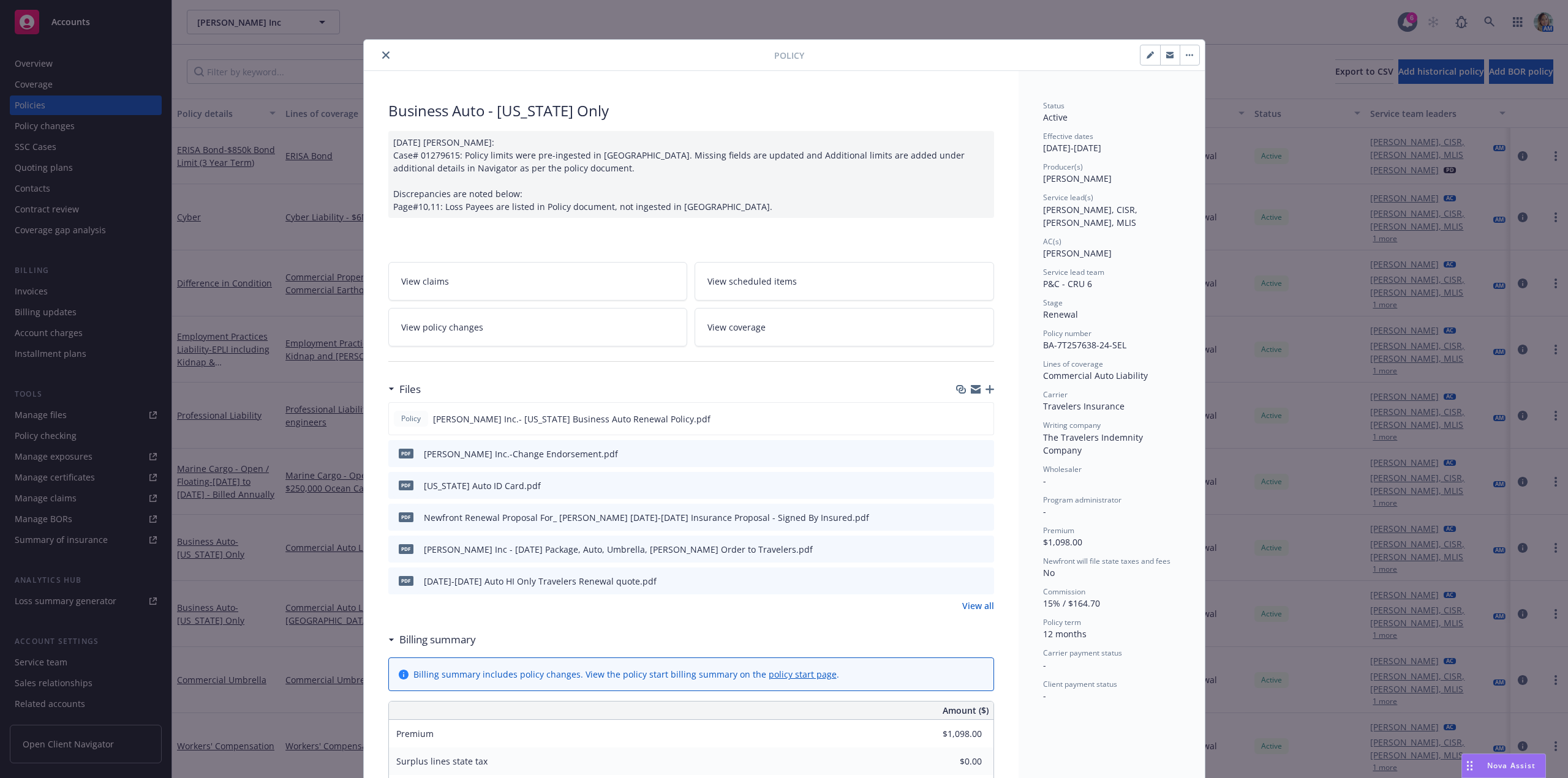
click at [385, 56] on button "close" at bounding box center [386, 55] width 15 height 15
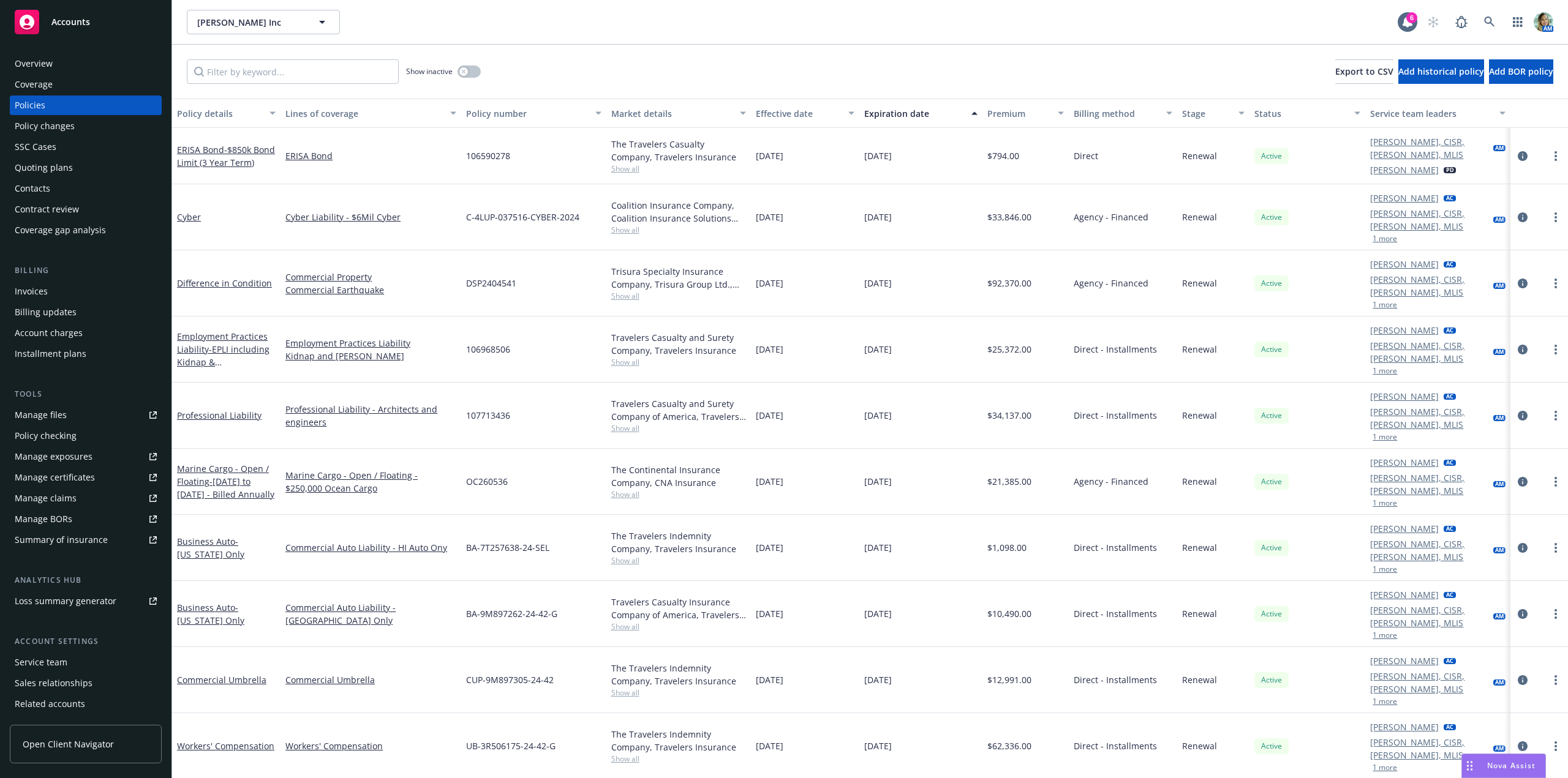
drag, startPoint x: 232, startPoint y: 533, endPoint x: 241, endPoint y: 543, distance: 13.5
click at [232, 602] on span "- California Only" at bounding box center [211, 614] width 68 height 25
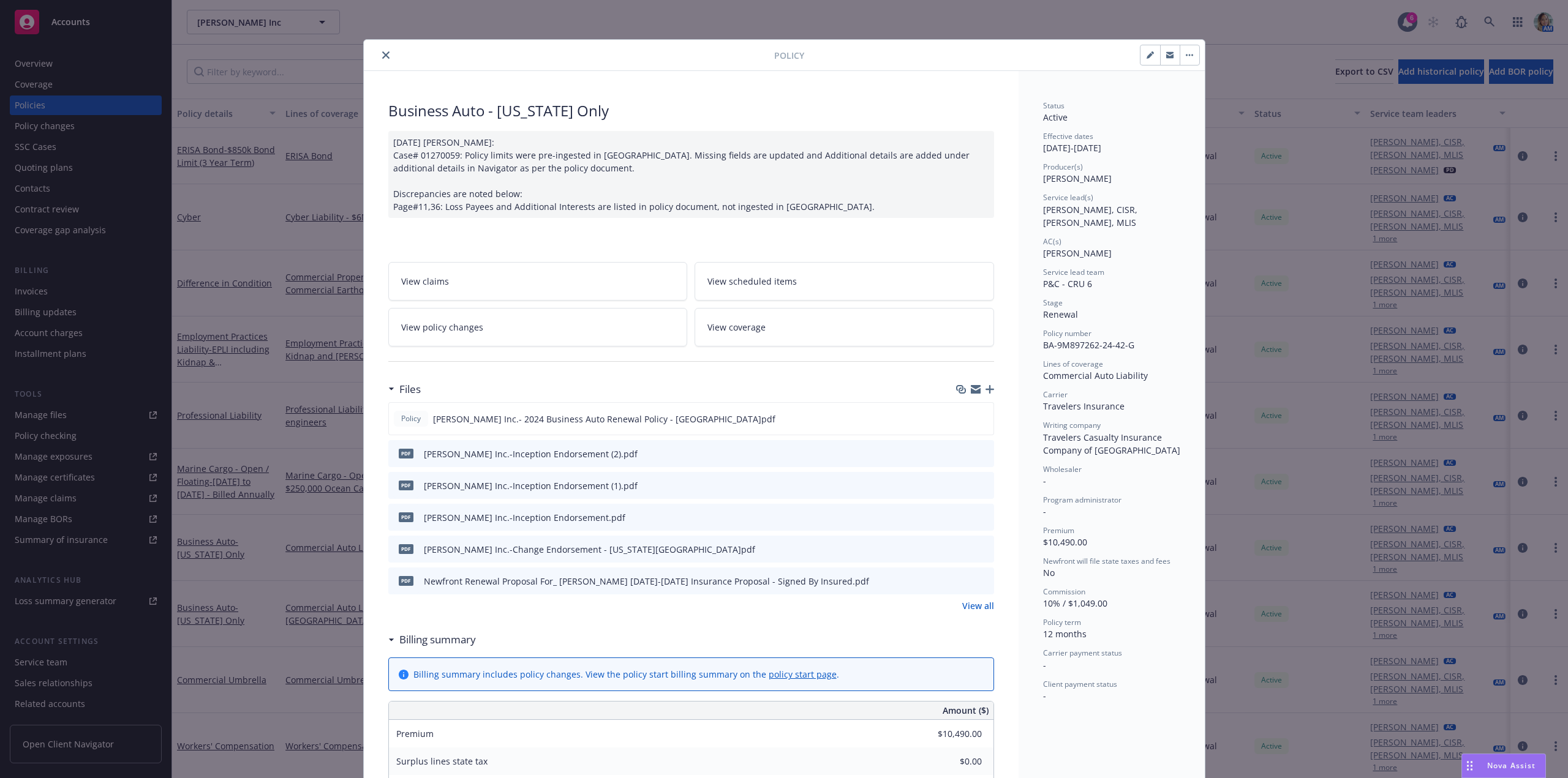
click at [384, 56] on icon "close" at bounding box center [385, 55] width 7 height 7
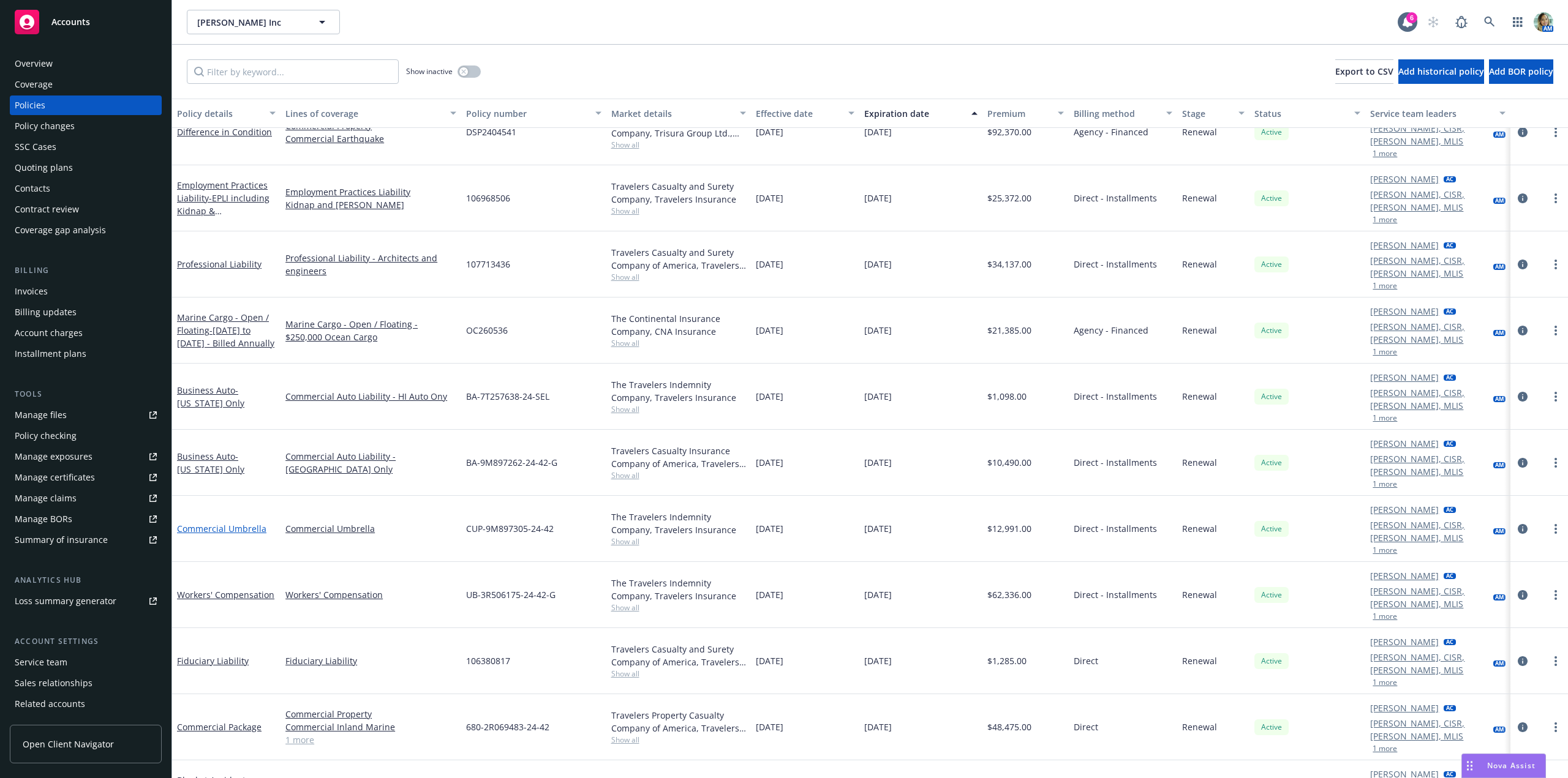
scroll to position [144, 0]
click at [240, 523] on link "Commercial Umbrella" at bounding box center [222, 528] width 90 height 11
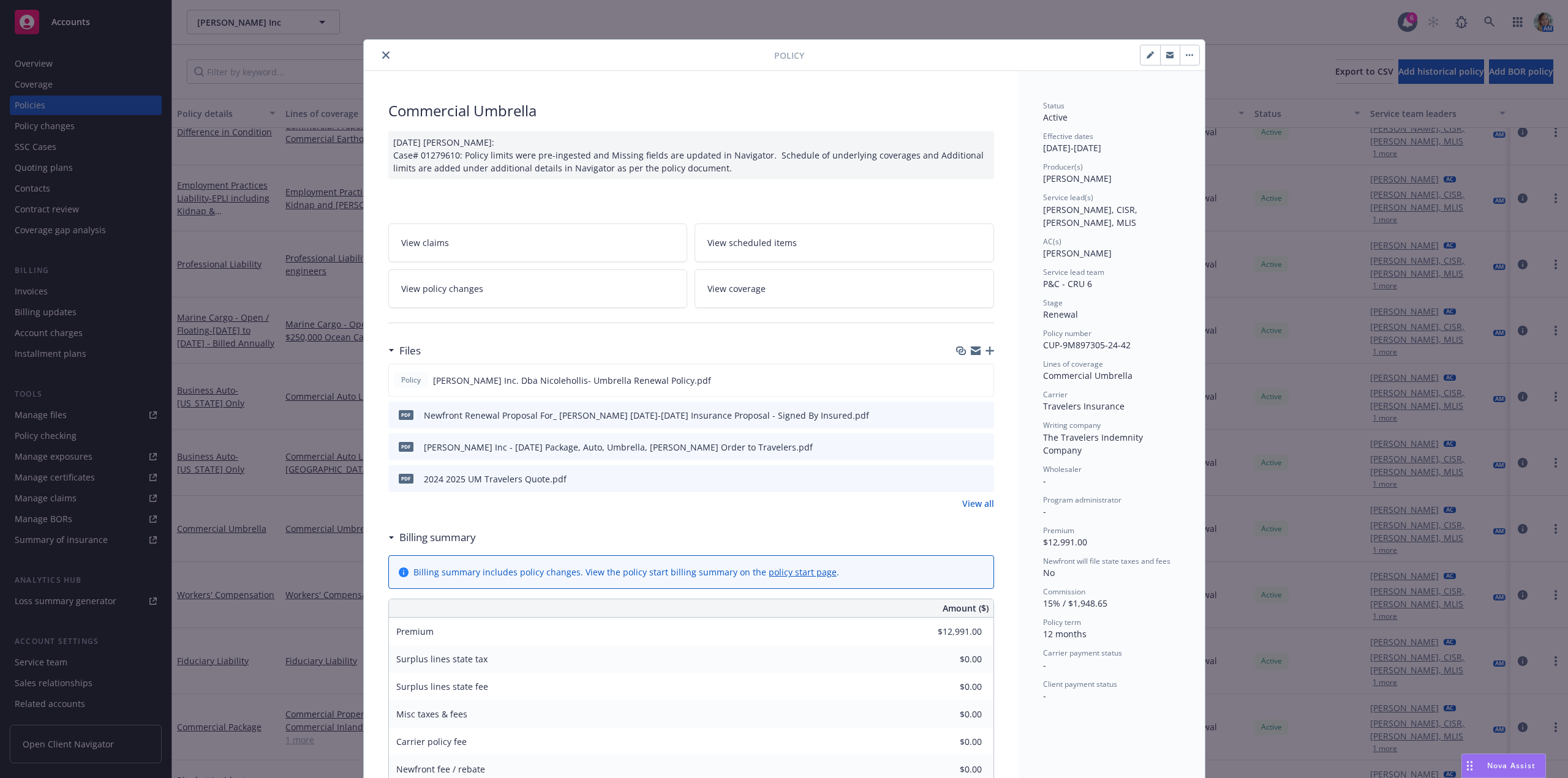
drag, startPoint x: 385, startPoint y: 54, endPoint x: 381, endPoint y: 72, distance: 18.4
click at [384, 54] on button "close" at bounding box center [386, 55] width 15 height 15
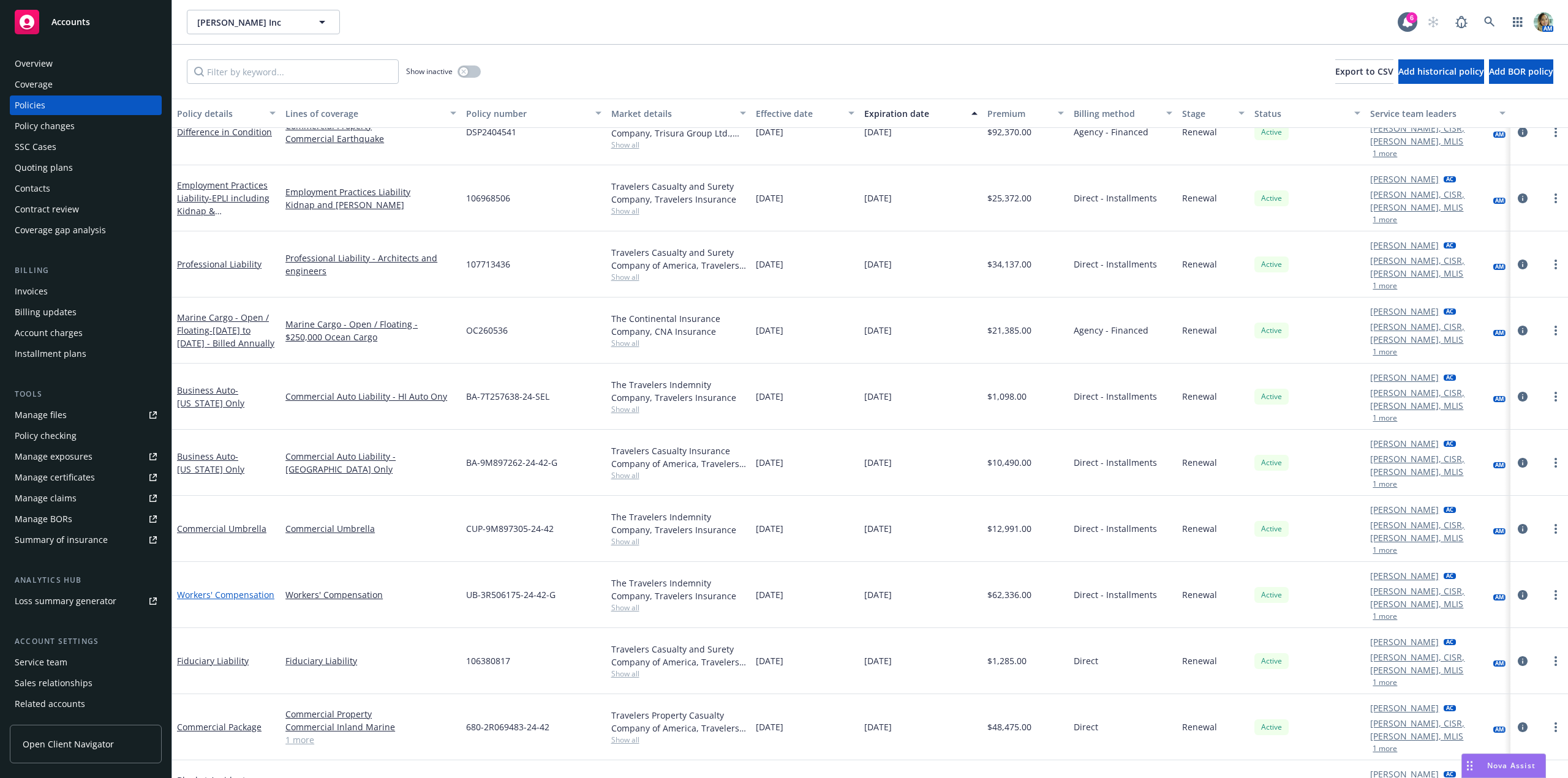
click at [252, 589] on link "Workers' Compensation" at bounding box center [226, 594] width 98 height 11
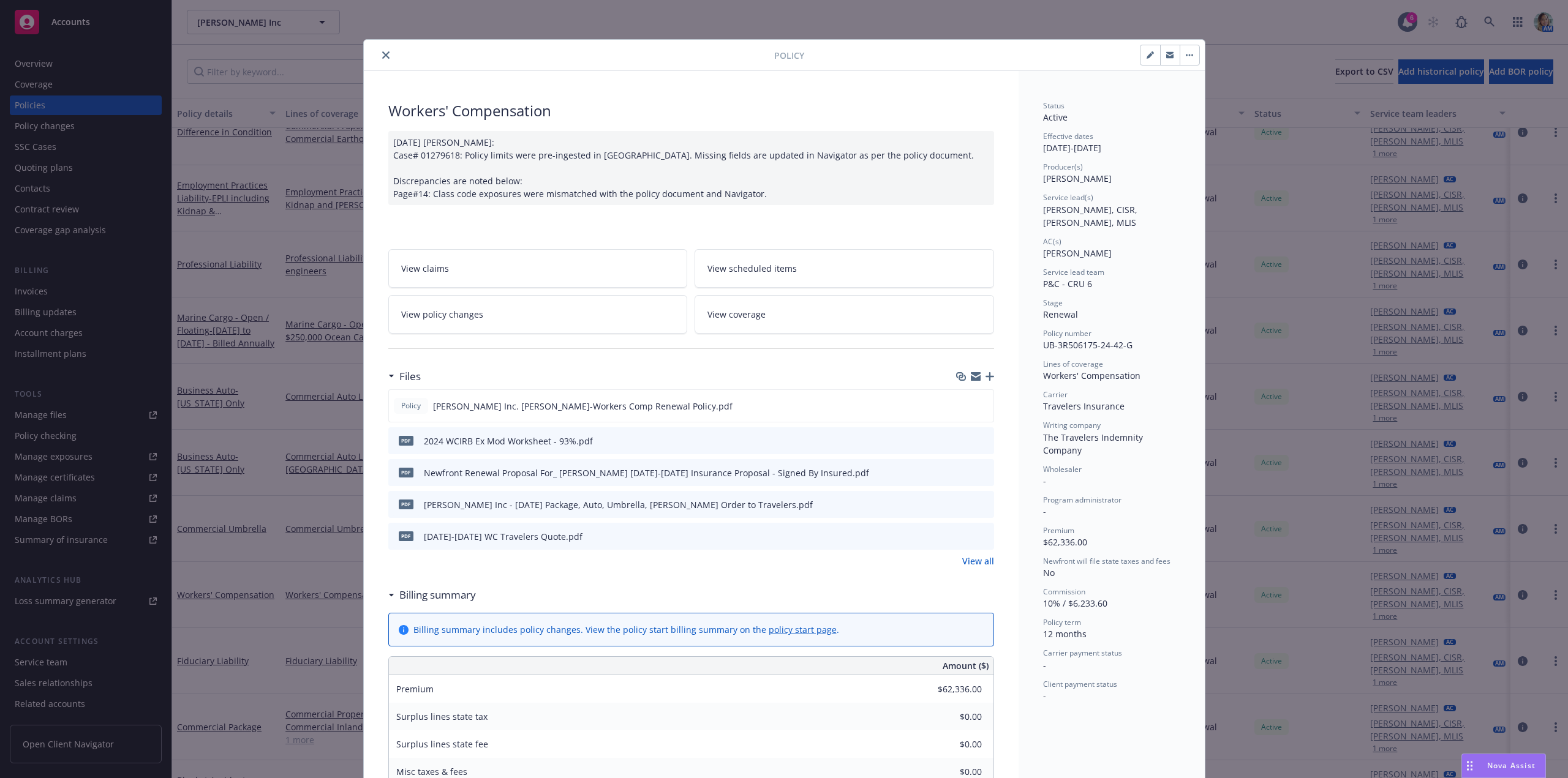
drag, startPoint x: 384, startPoint y: 57, endPoint x: 387, endPoint y: 116, distance: 59.1
click at [384, 56] on icon "close" at bounding box center [385, 55] width 7 height 7
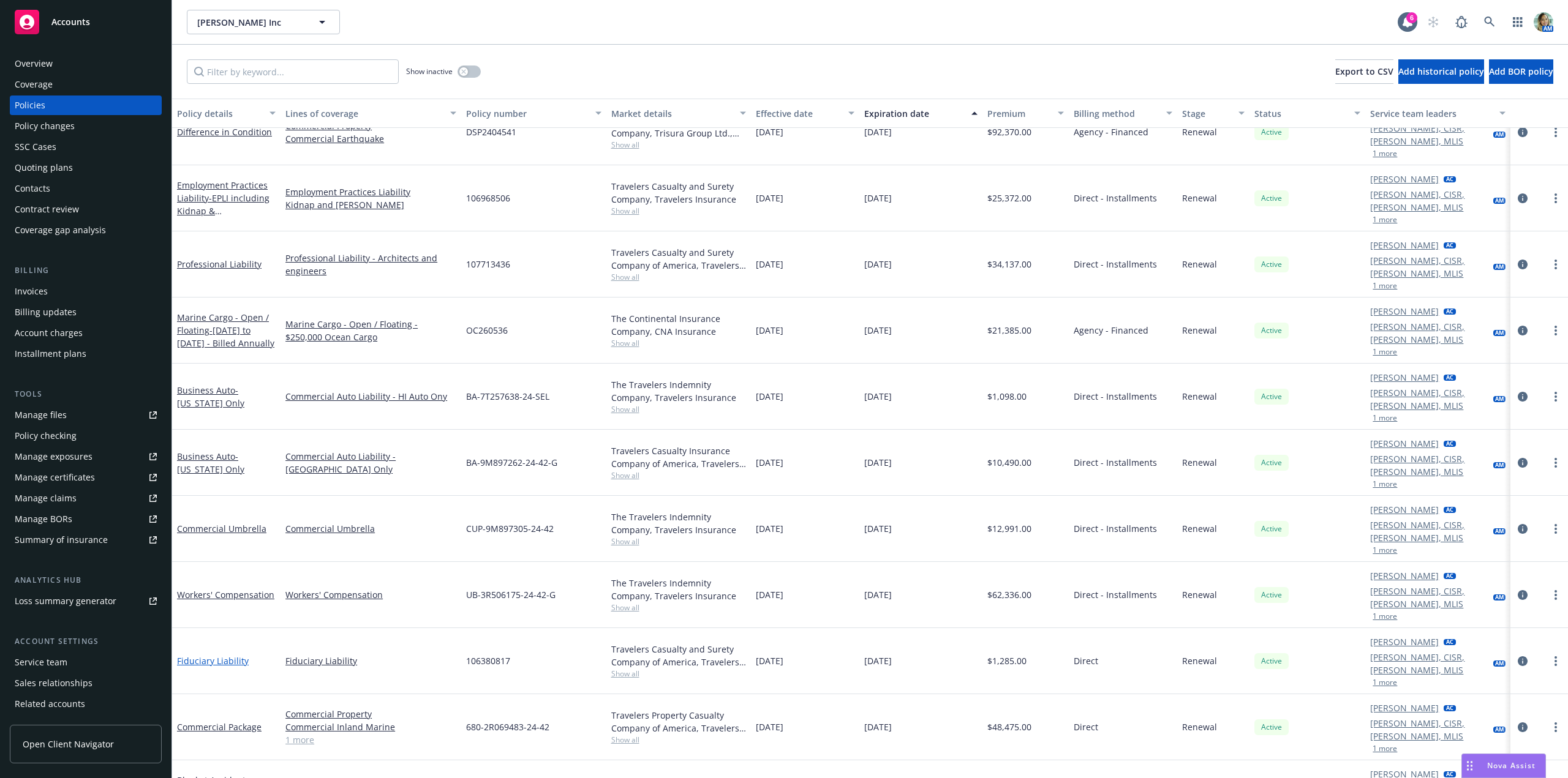
click at [225, 655] on link "Fiduciary Liability" at bounding box center [213, 660] width 72 height 11
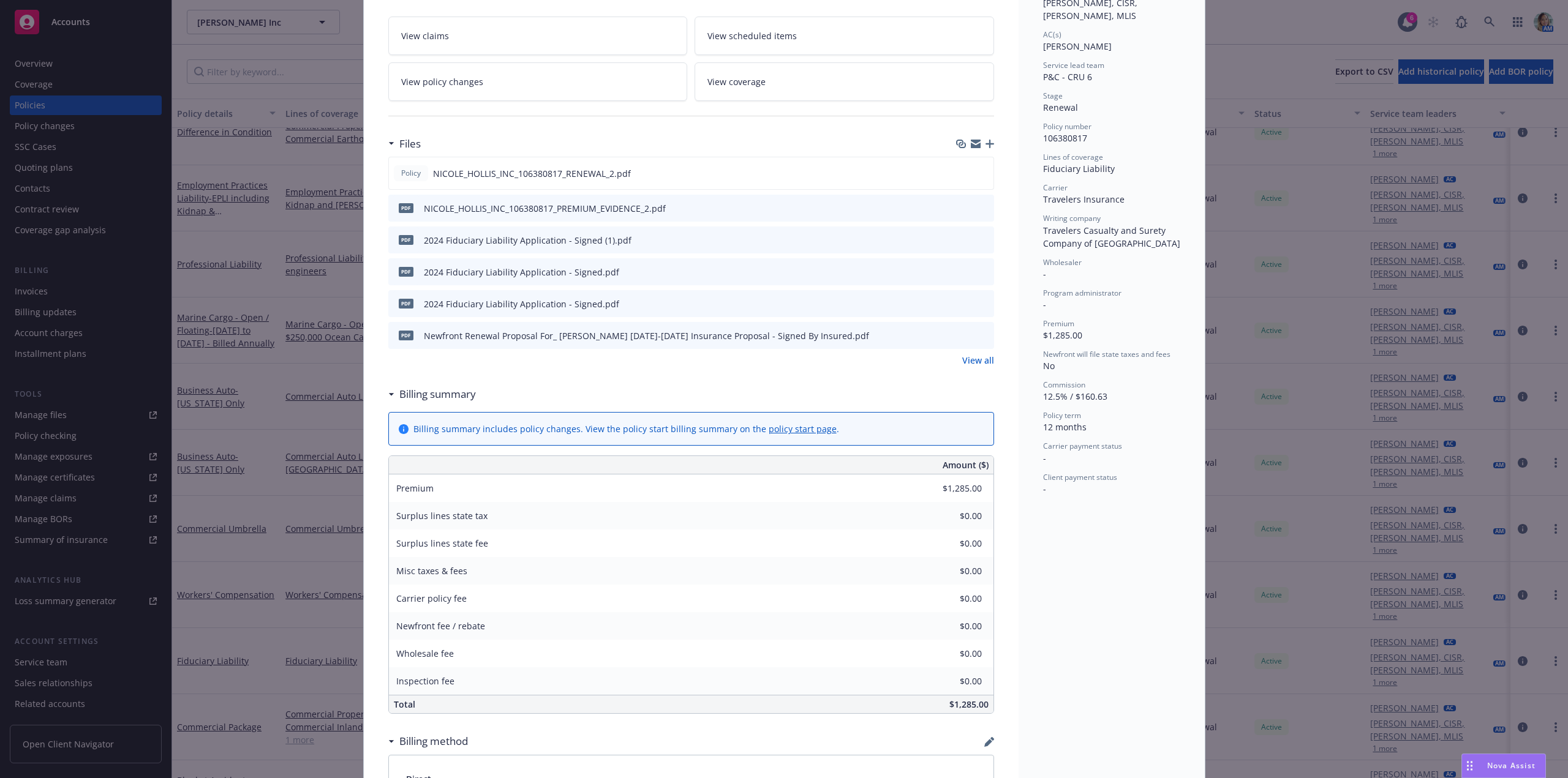
scroll to position [245, 0]
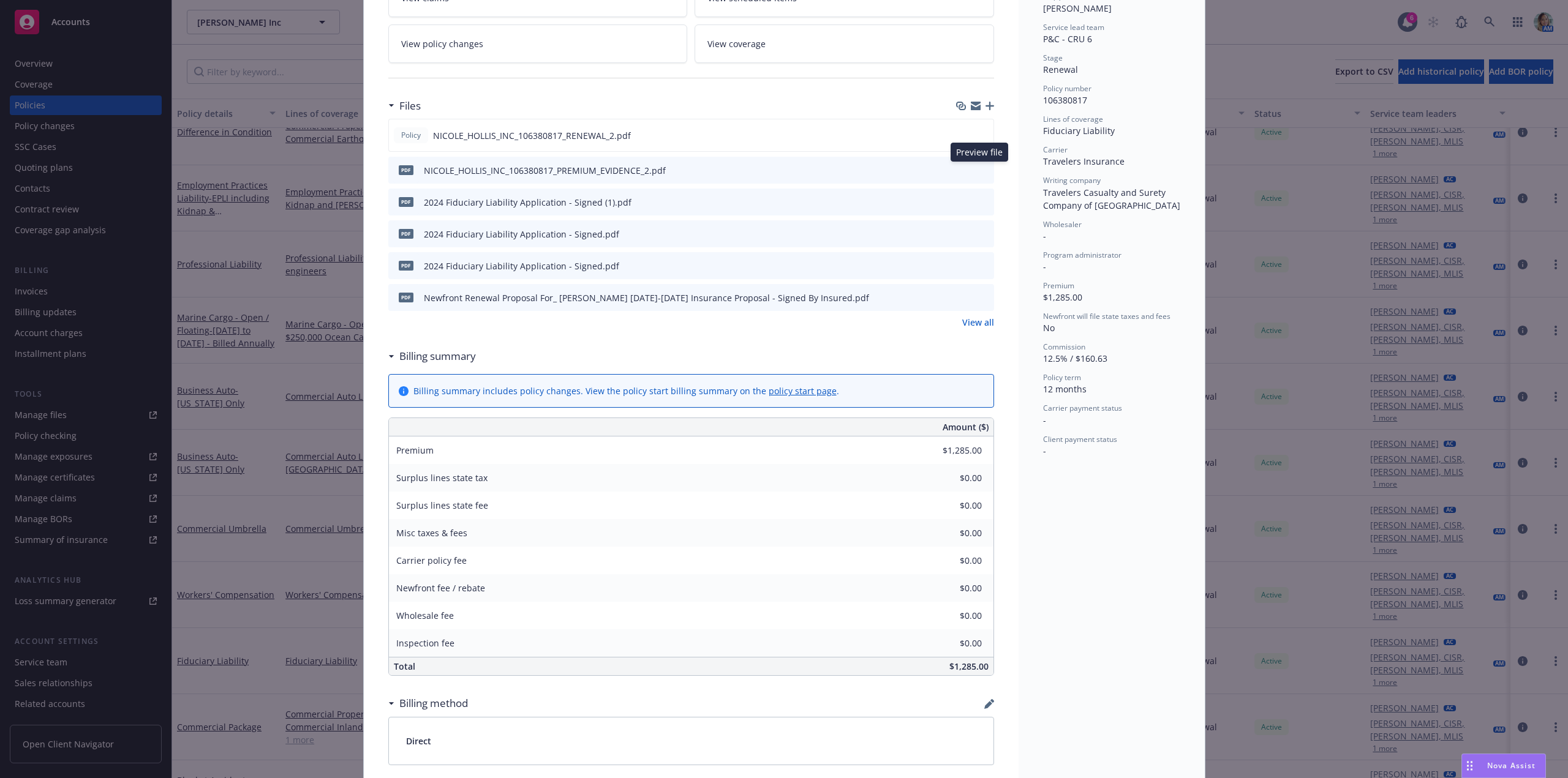
click at [979, 171] on icon "preview file" at bounding box center [982, 169] width 11 height 9
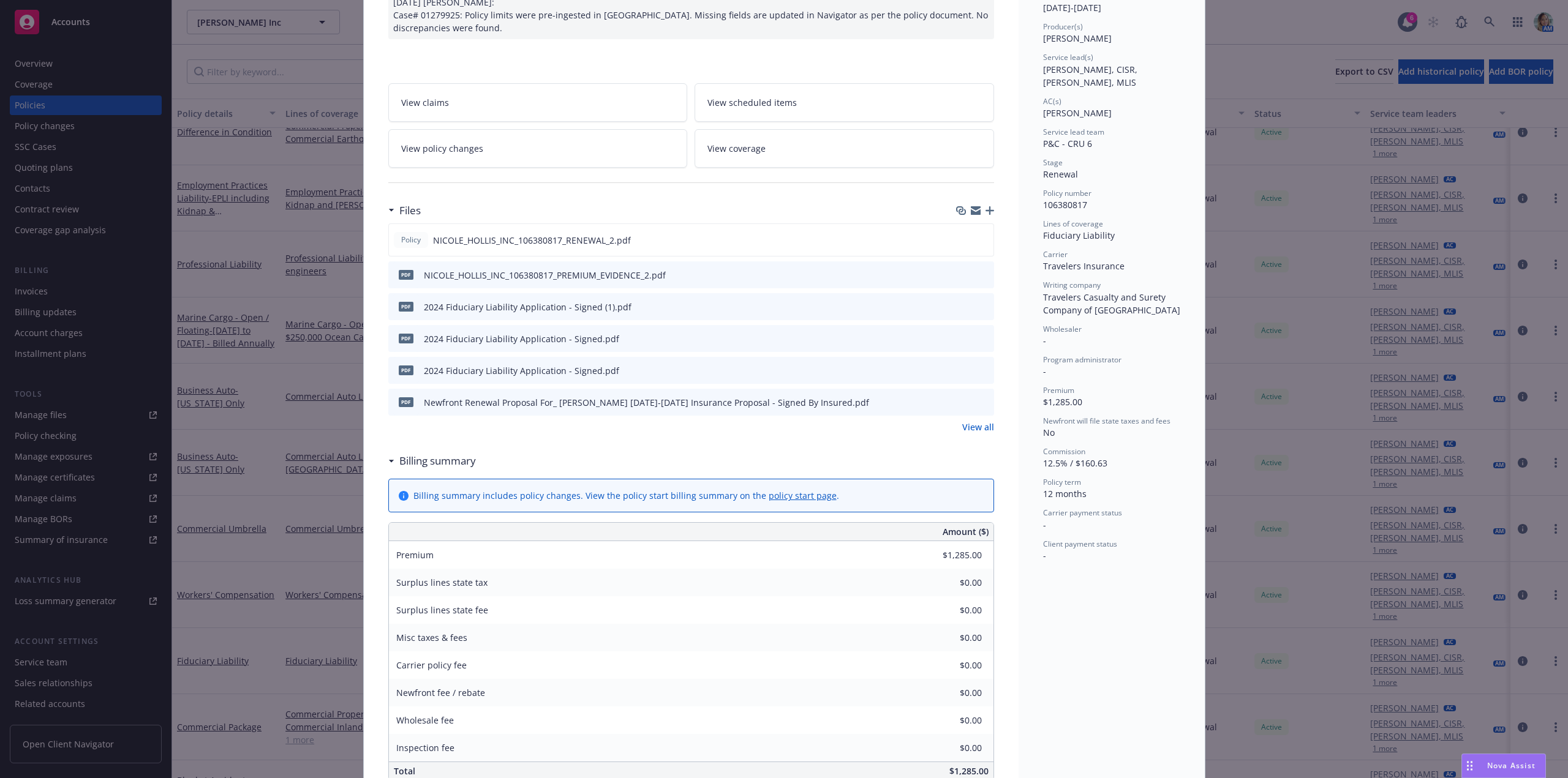
scroll to position [0, 0]
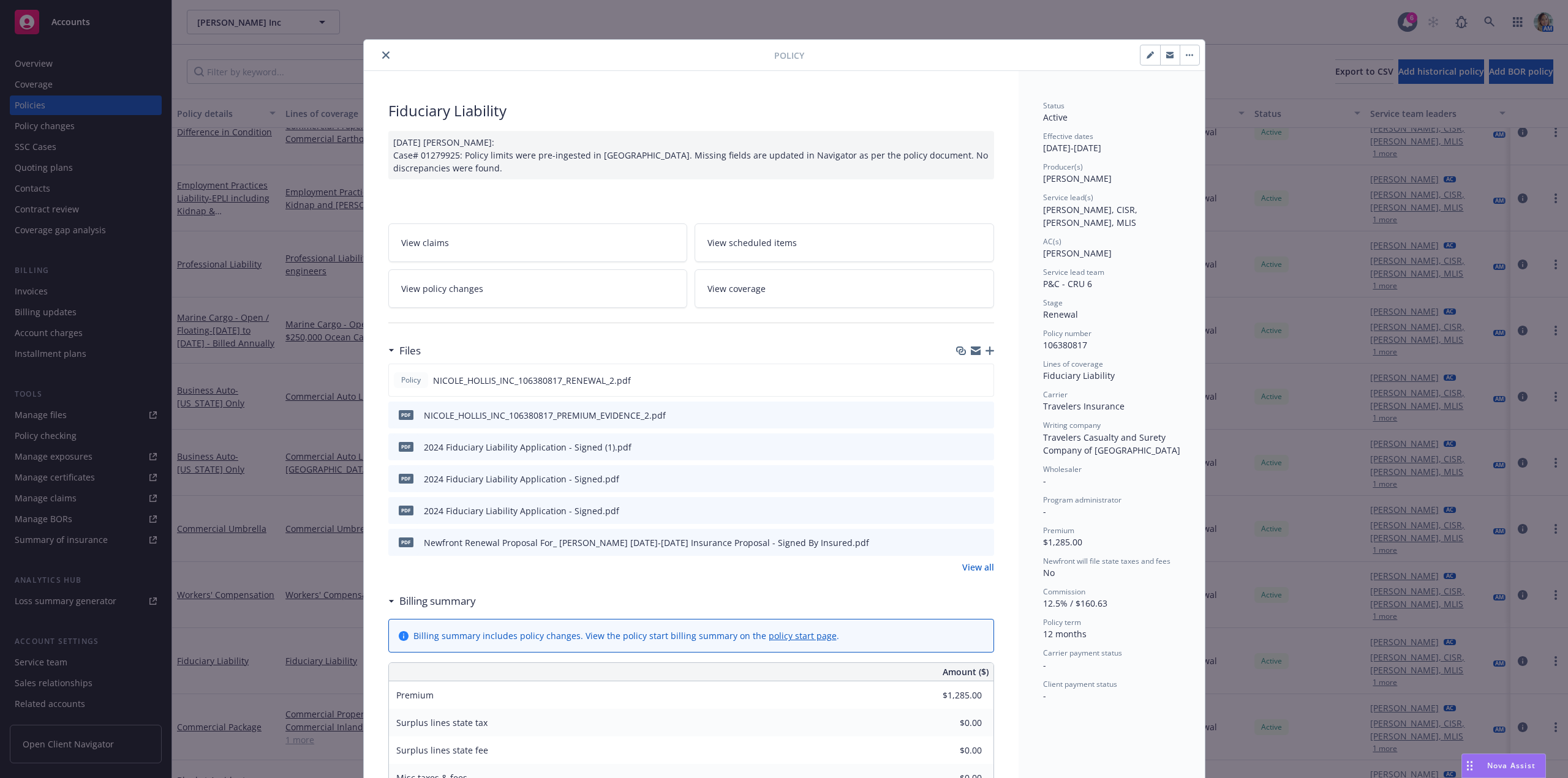
click at [382, 52] on icon "close" at bounding box center [385, 55] width 7 height 7
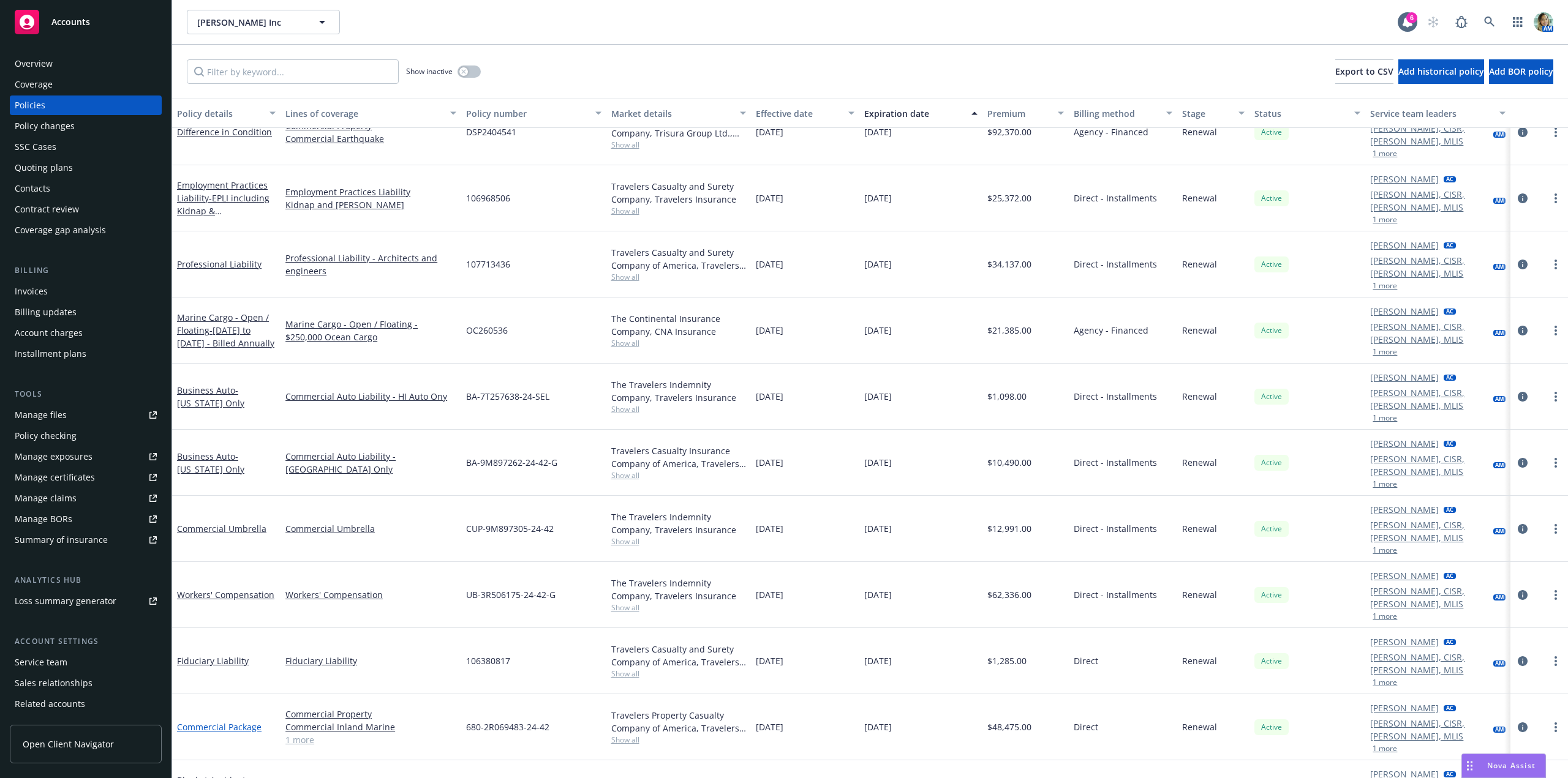
click at [249, 721] on link "Commercial Package" at bounding box center [220, 726] width 84 height 11
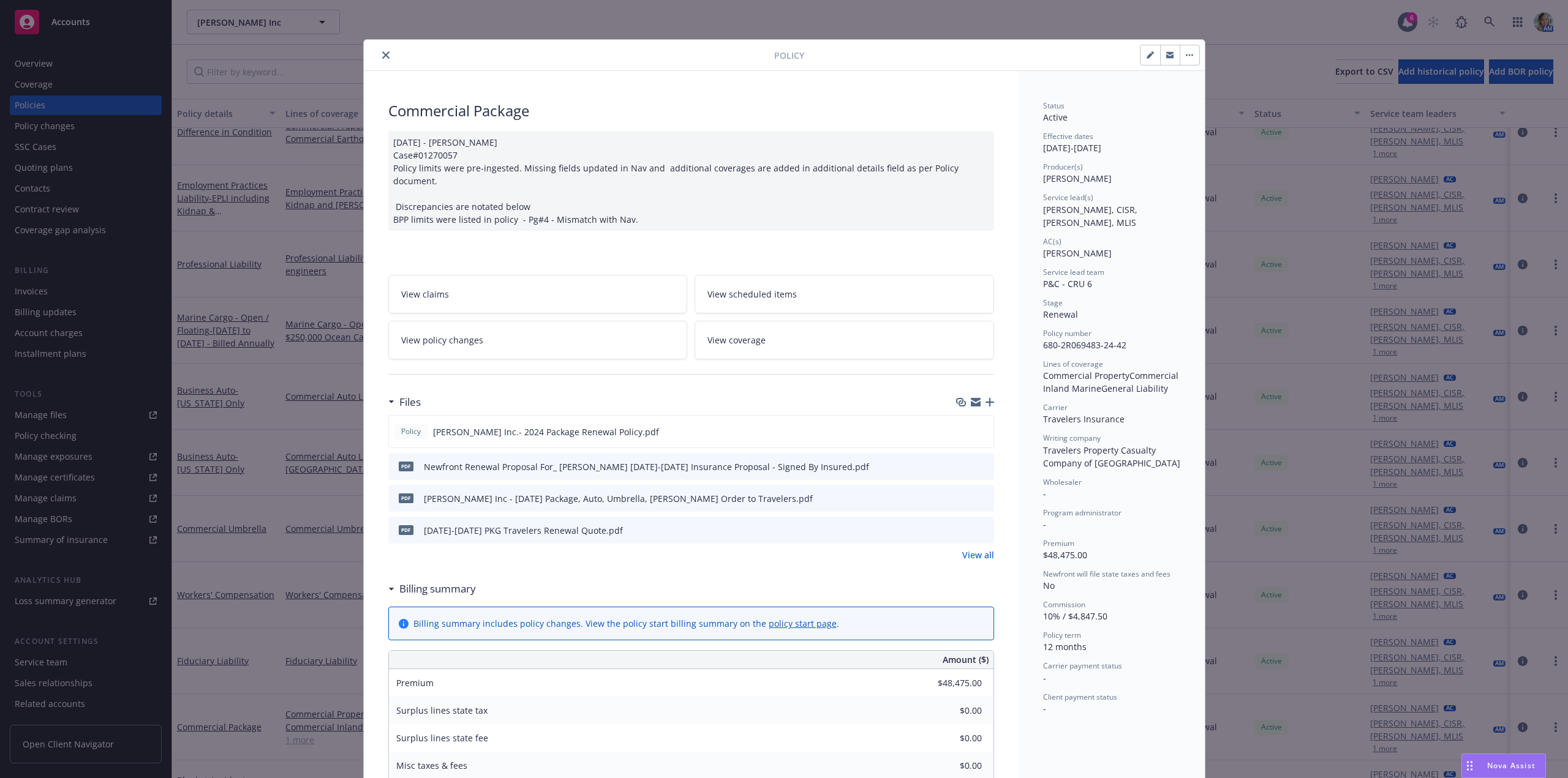
click at [383, 54] on icon "close" at bounding box center [385, 55] width 7 height 7
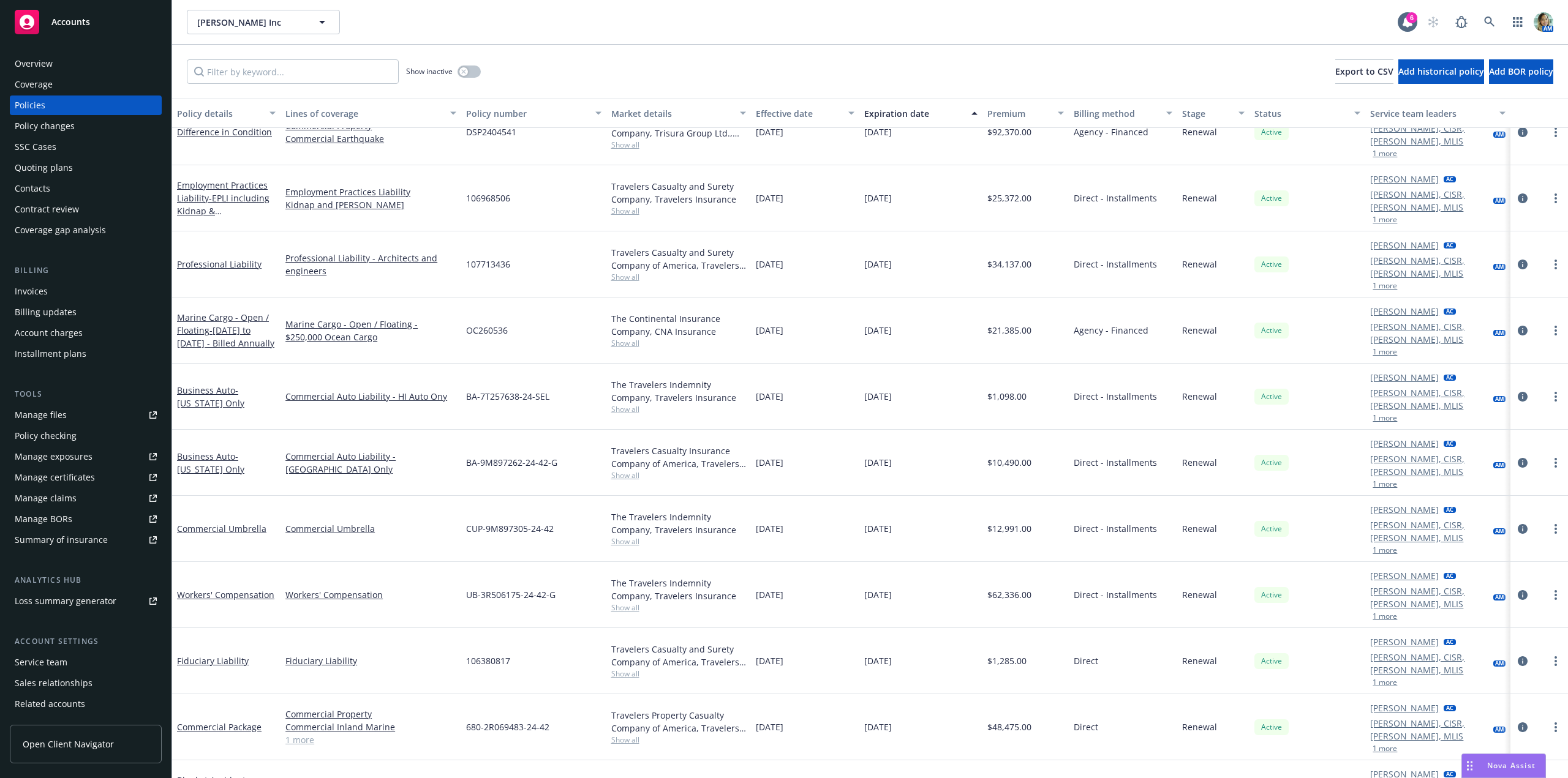
scroll to position [144, 0]
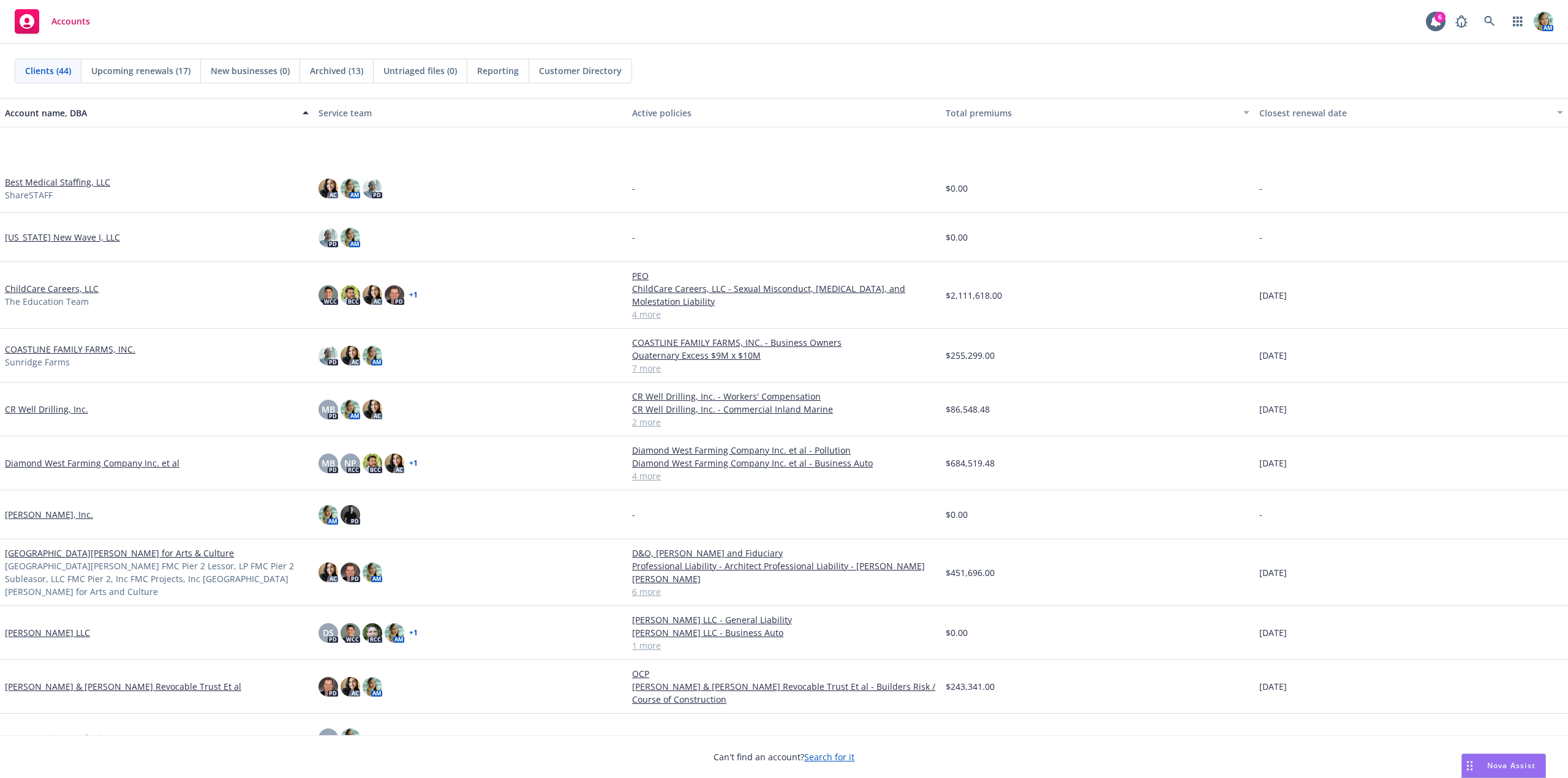
scroll to position [245, 0]
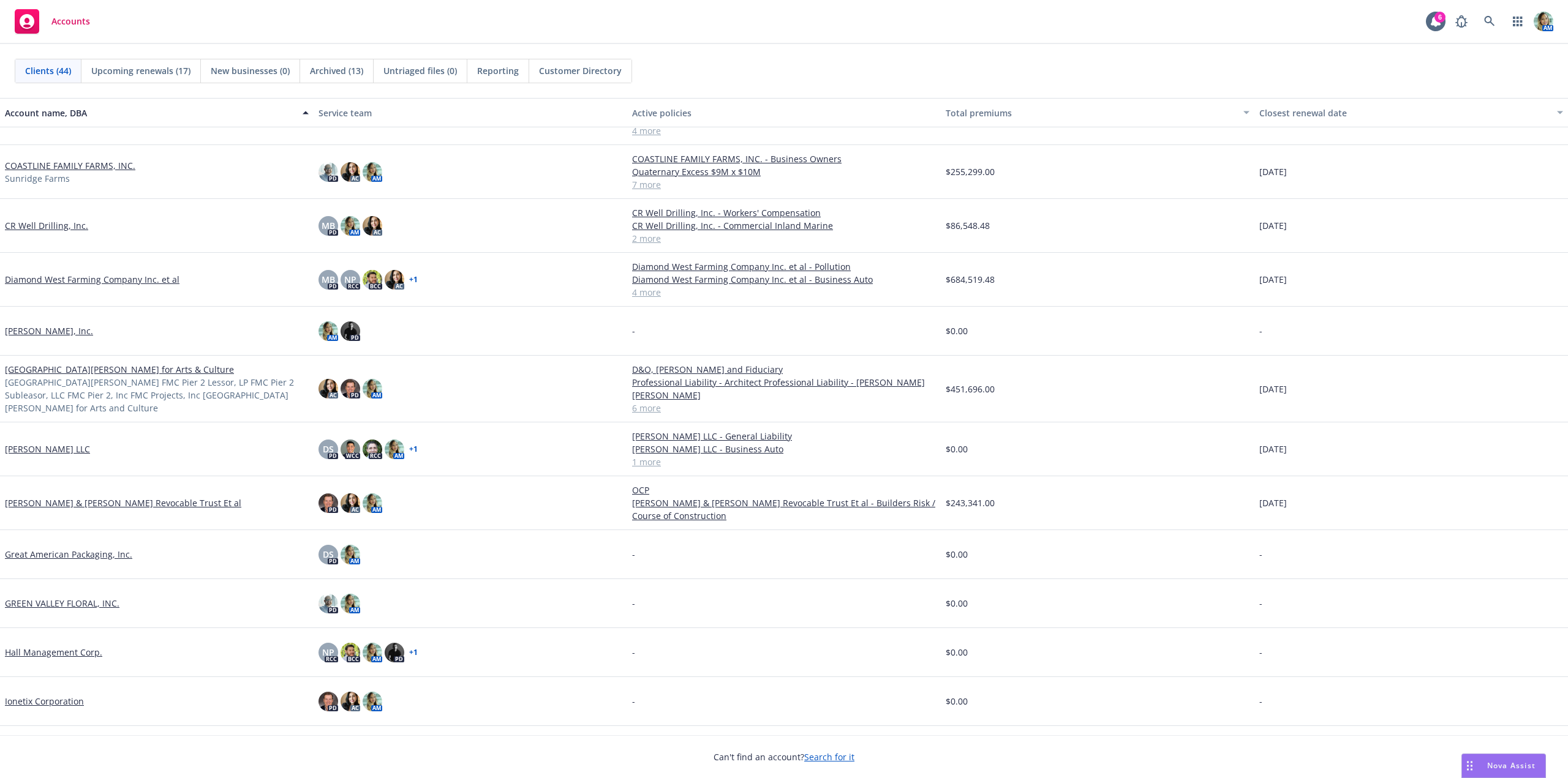
click at [52, 374] on link "[GEOGRAPHIC_DATA][PERSON_NAME] for Arts & Culture" at bounding box center [119, 369] width 229 height 13
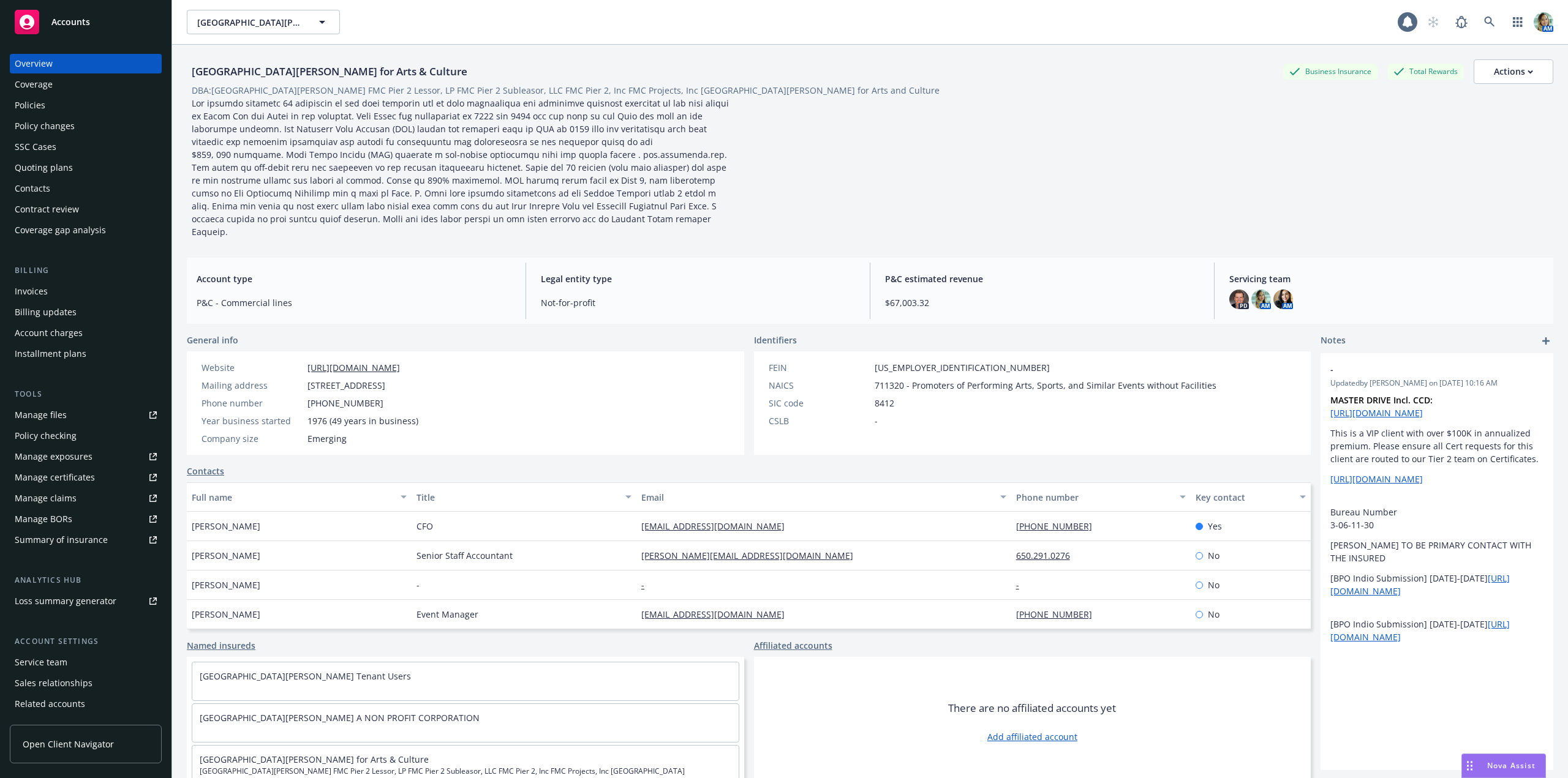
click at [33, 111] on div "Policies" at bounding box center [30, 105] width 31 height 19
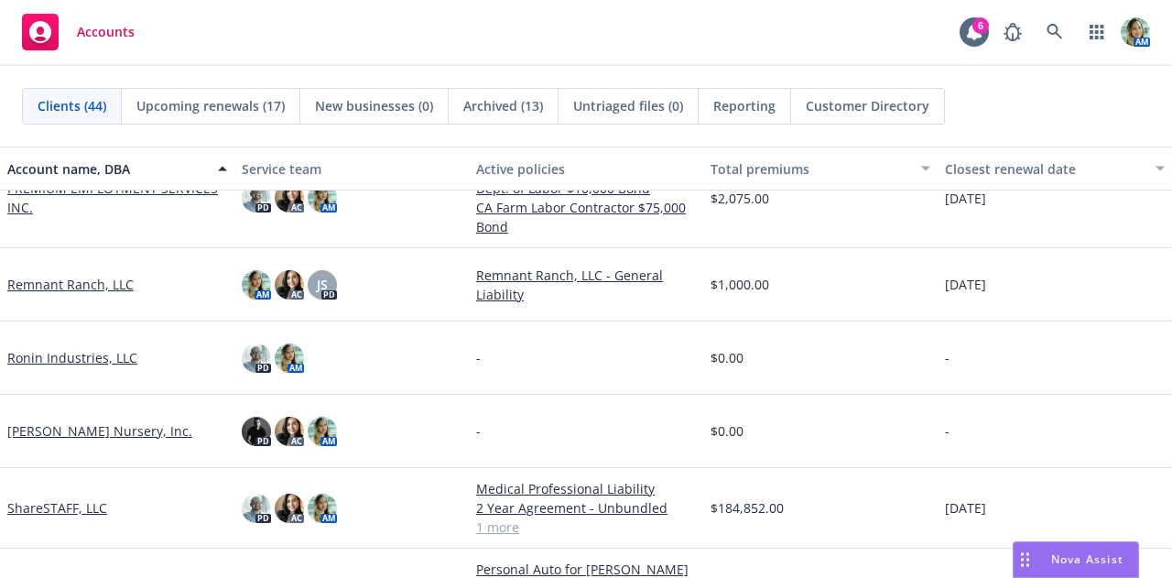
scroll to position [1882, 0]
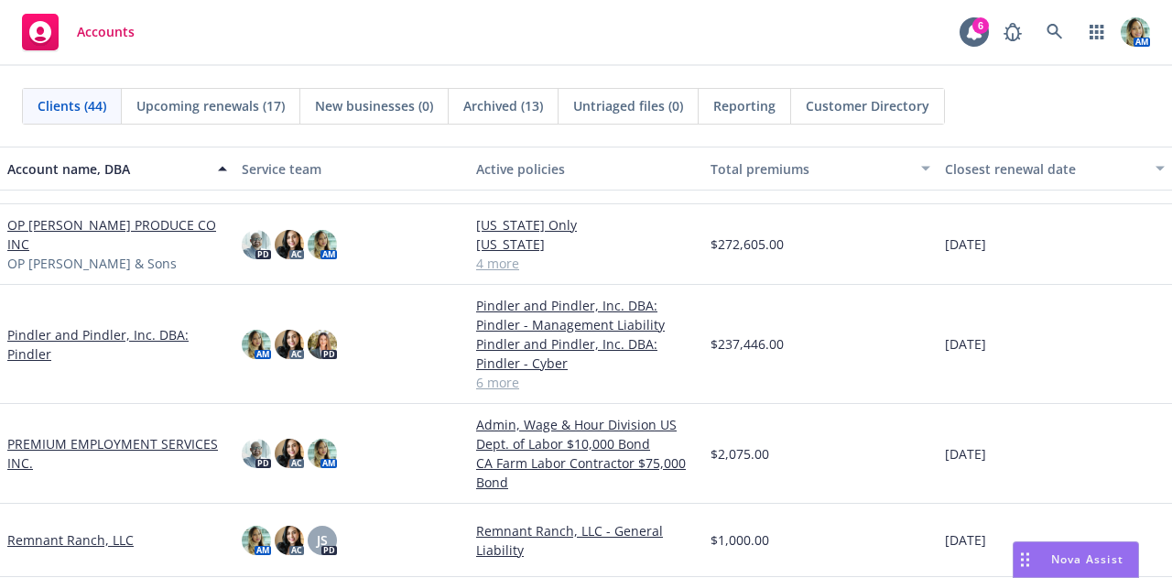
click at [135, 333] on link "Pindler and Pindler, Inc. DBA: Pindler" at bounding box center [117, 344] width 220 height 38
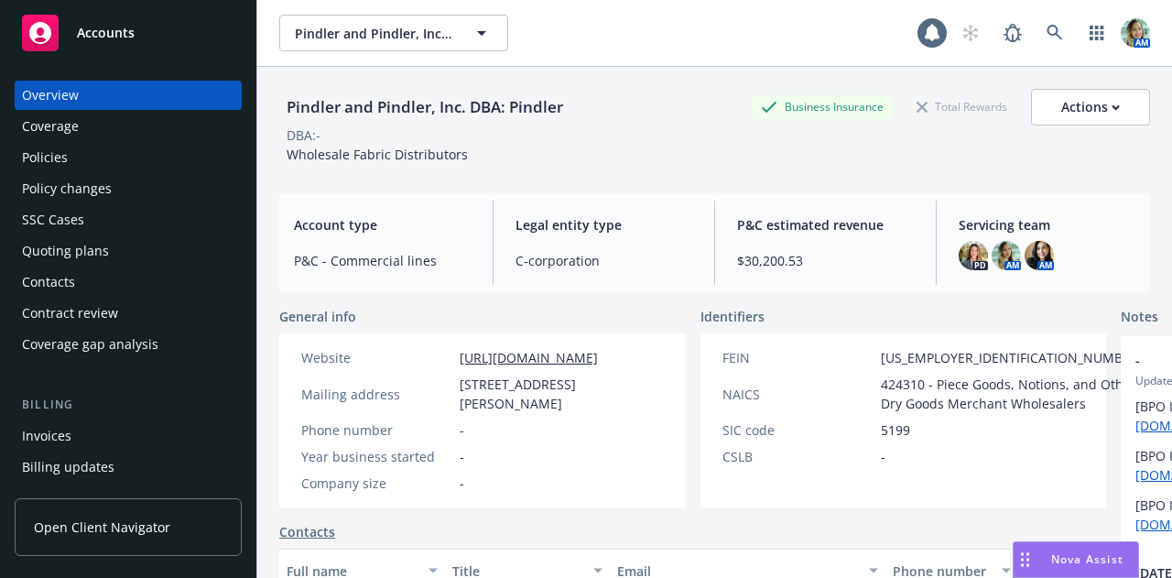
click at [130, 167] on div "Policies" at bounding box center [128, 157] width 212 height 29
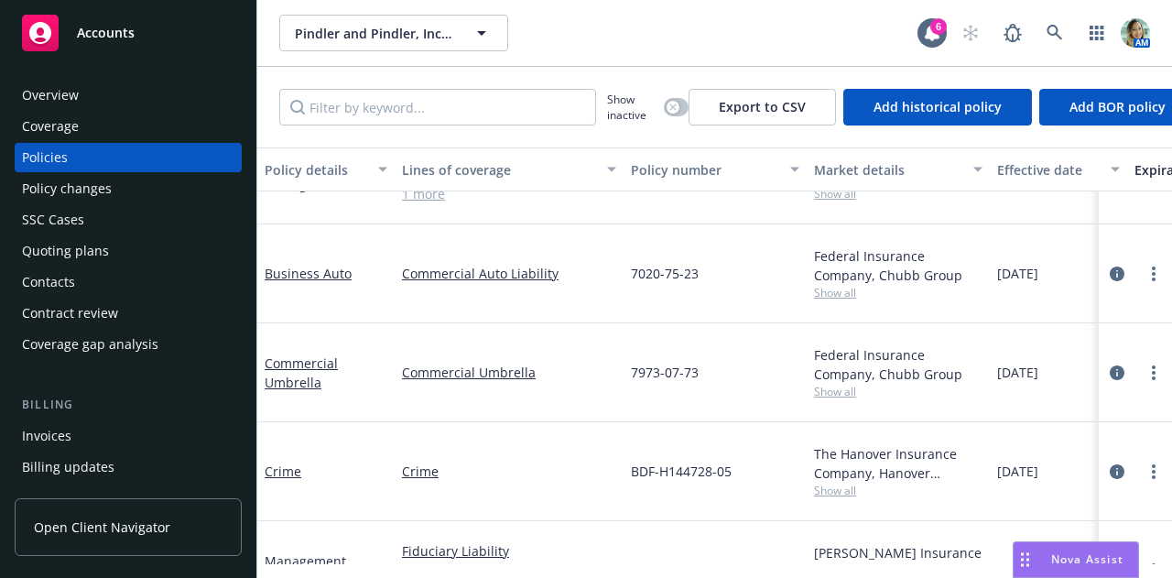
scroll to position [154, 0]
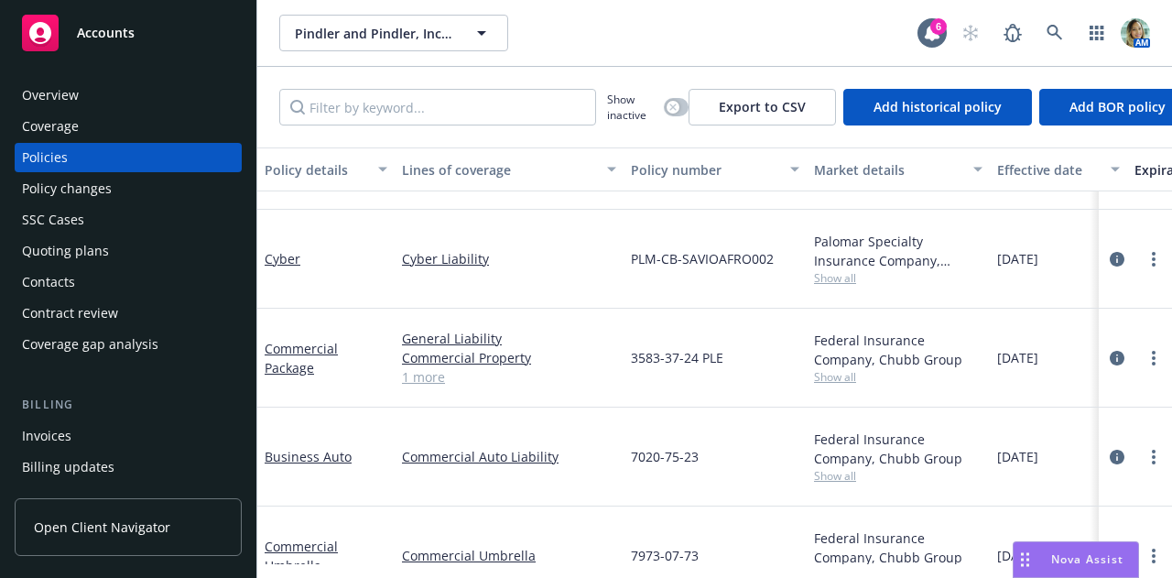
click at [843, 281] on span "Show all" at bounding box center [898, 278] width 168 height 16
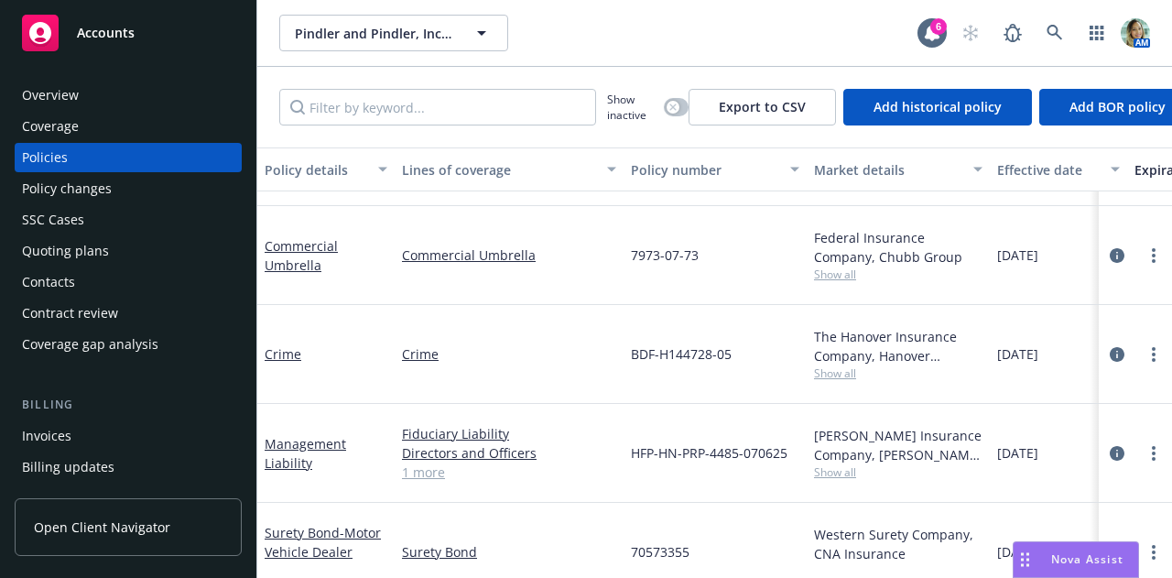
scroll to position [128, 0]
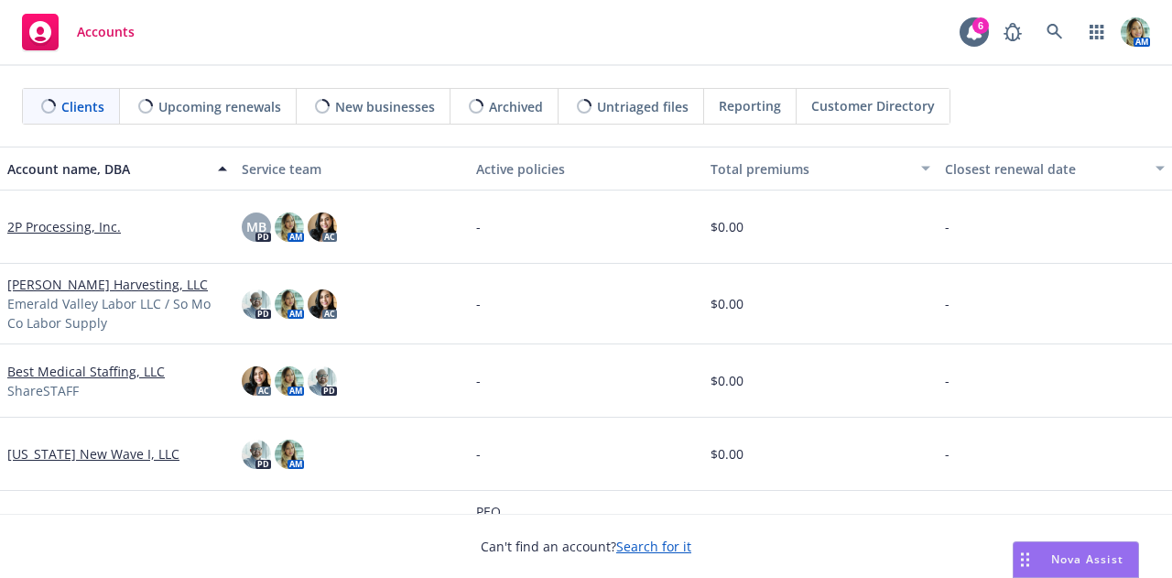
click at [242, 104] on span "Upcoming renewals" at bounding box center [219, 106] width 123 height 19
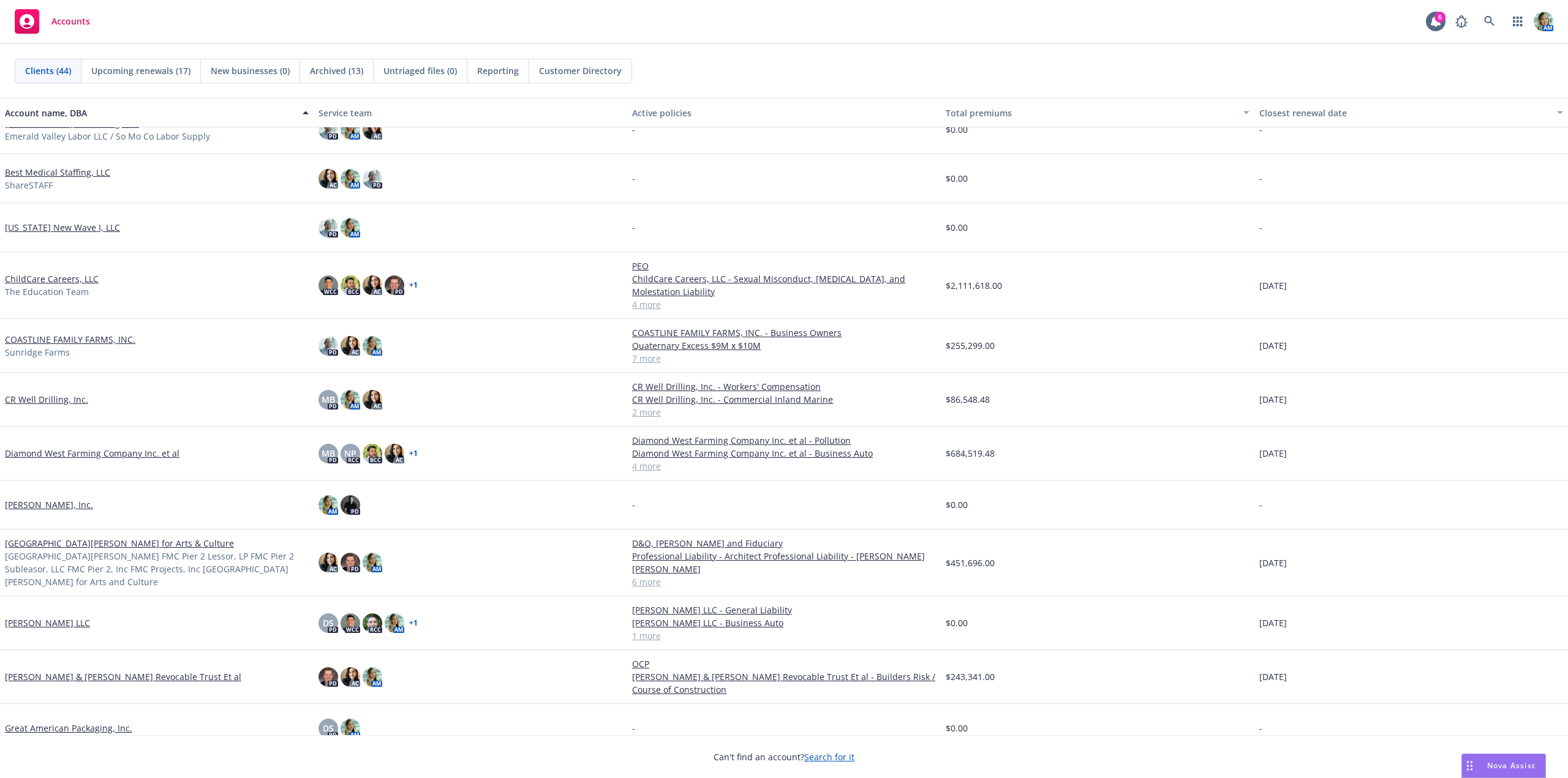
scroll to position [122, 0]
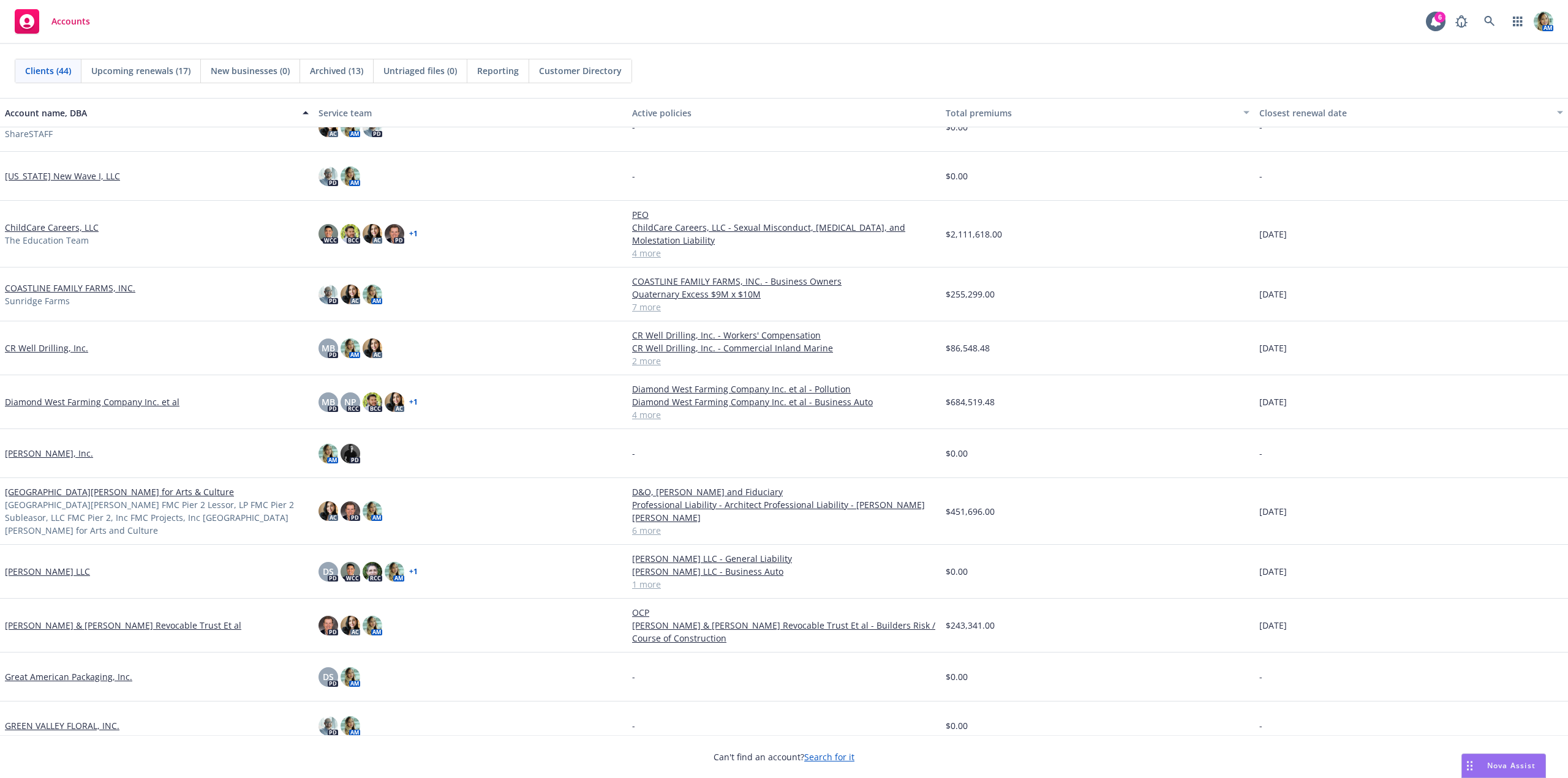
click at [111, 403] on link "Diamond West Farming Company Inc. et al" at bounding box center [92, 401] width 175 height 13
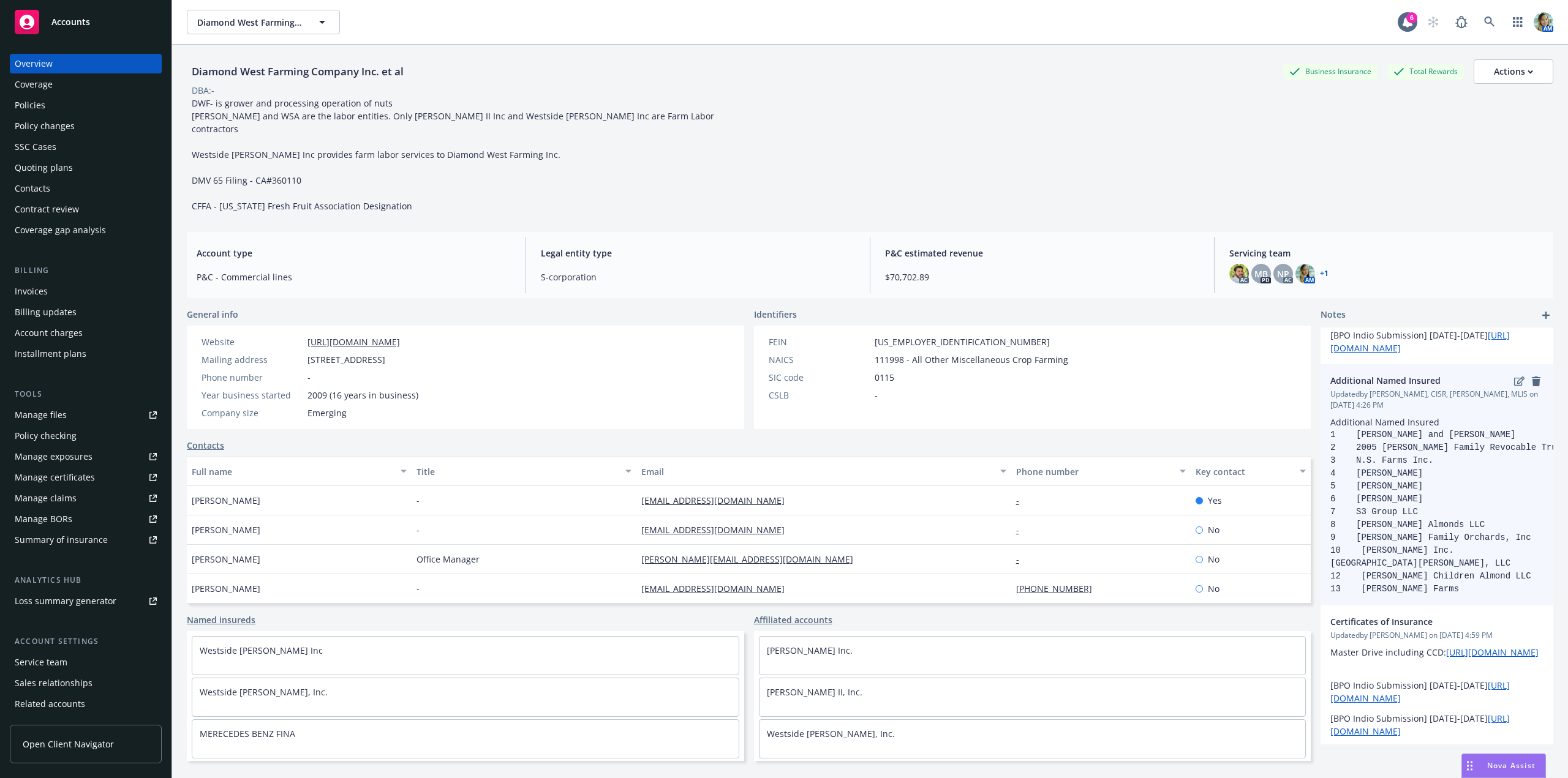
scroll to position [98, 0]
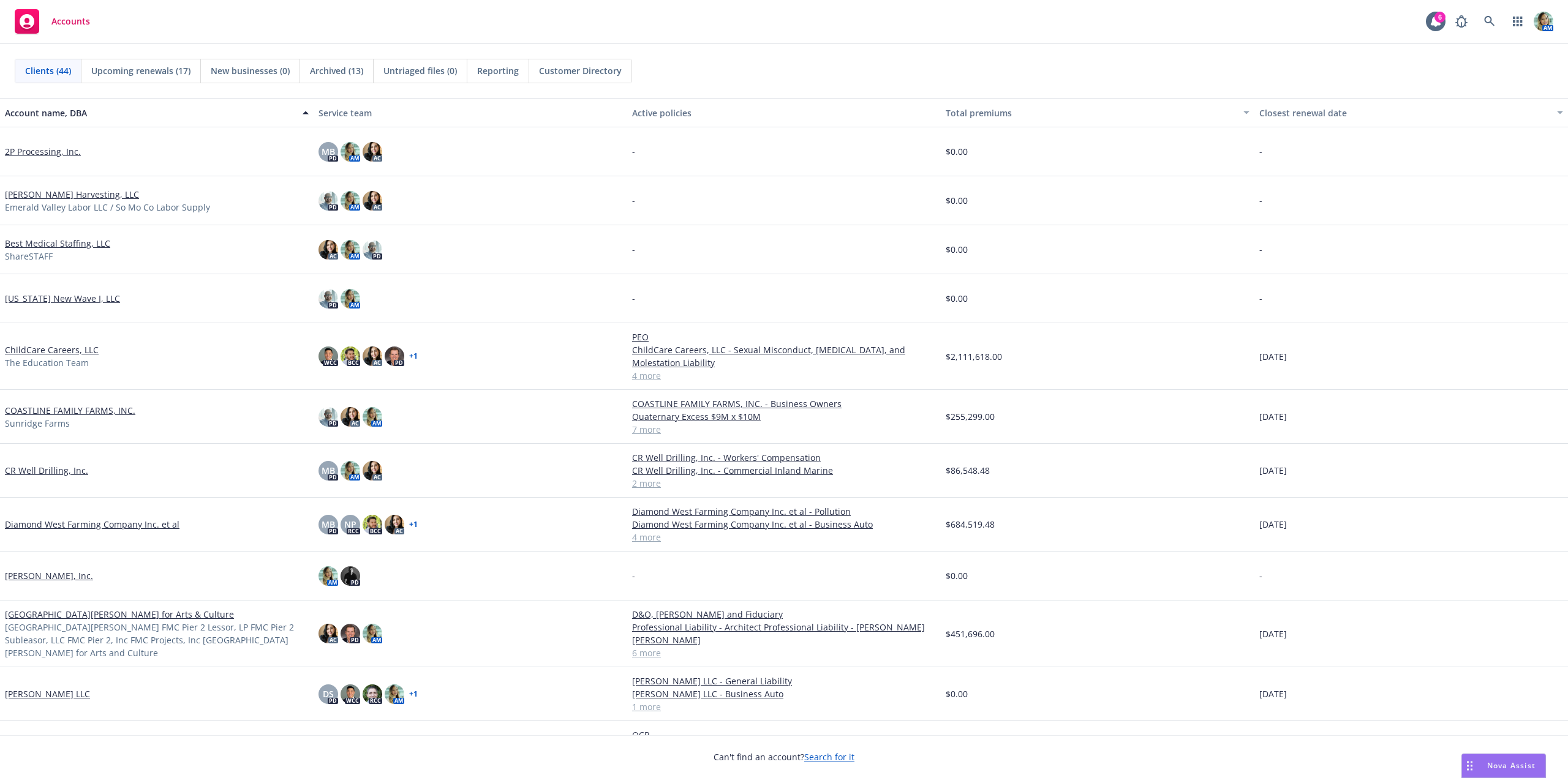
click at [145, 520] on link "Diamond West Farming Company Inc. et al" at bounding box center [92, 524] width 175 height 13
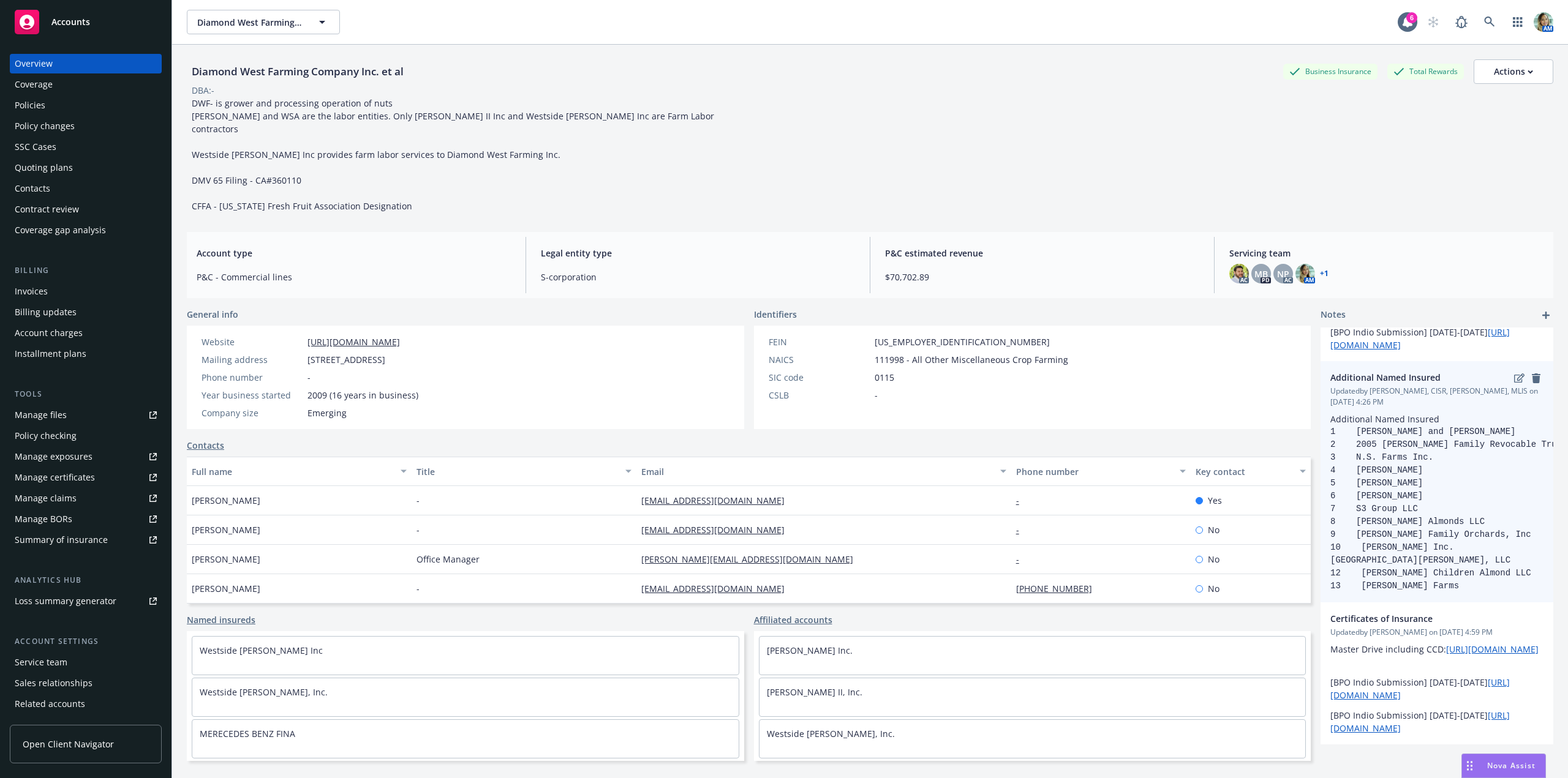
scroll to position [98, 0]
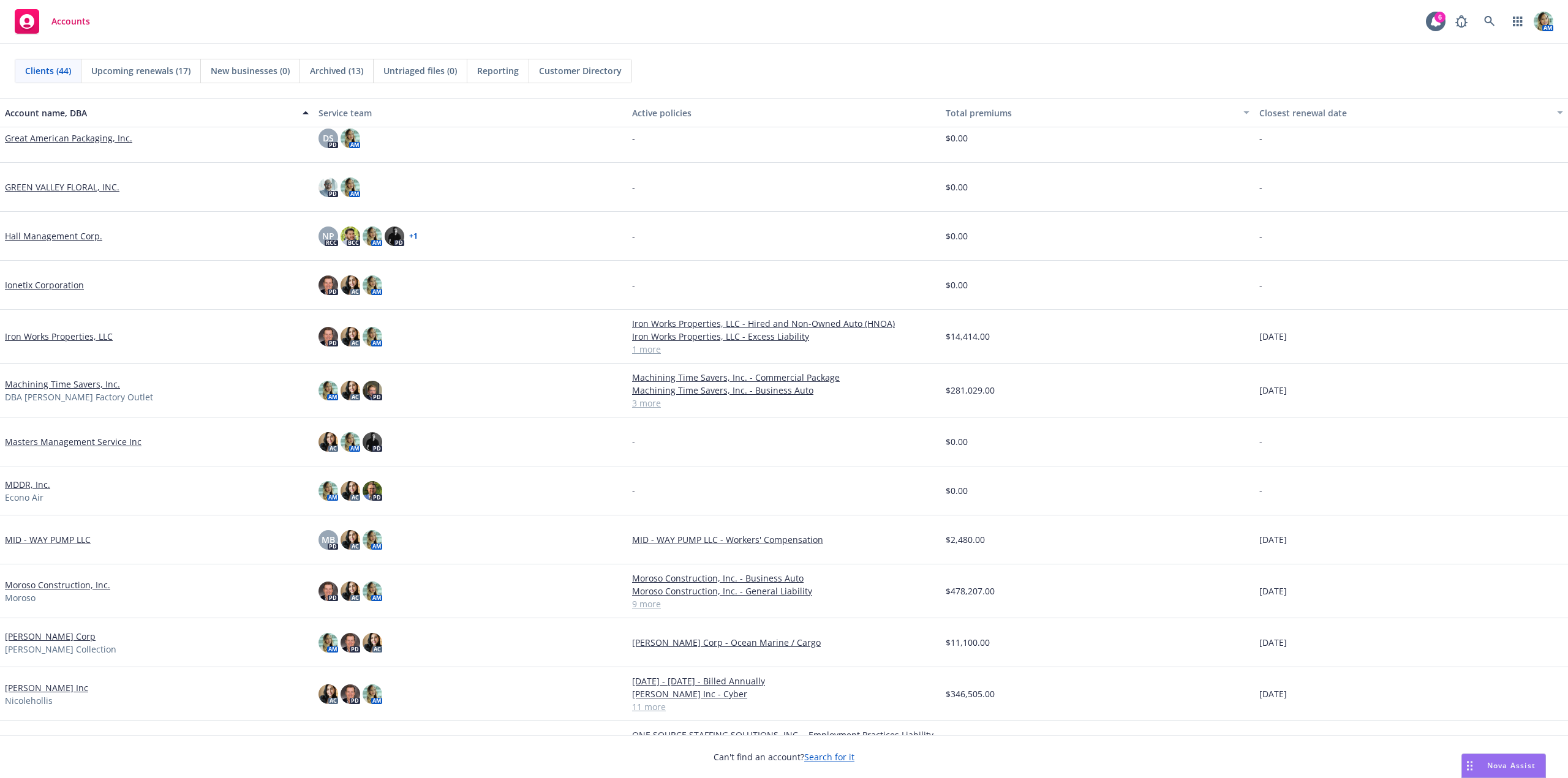
scroll to position [612, 0]
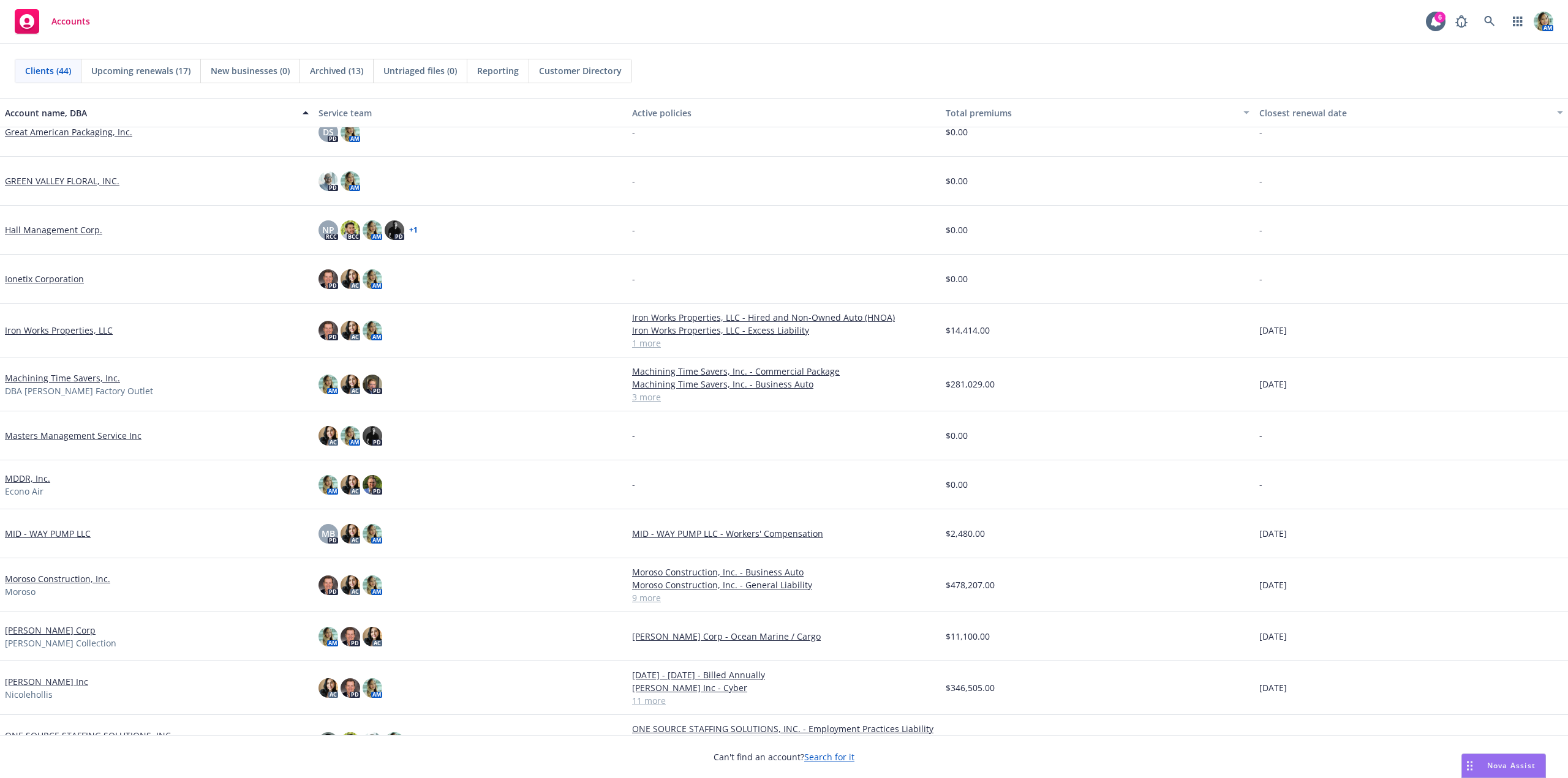
click at [65, 532] on link "MID - WAY PUMP LLC" at bounding box center [48, 533] width 86 height 13
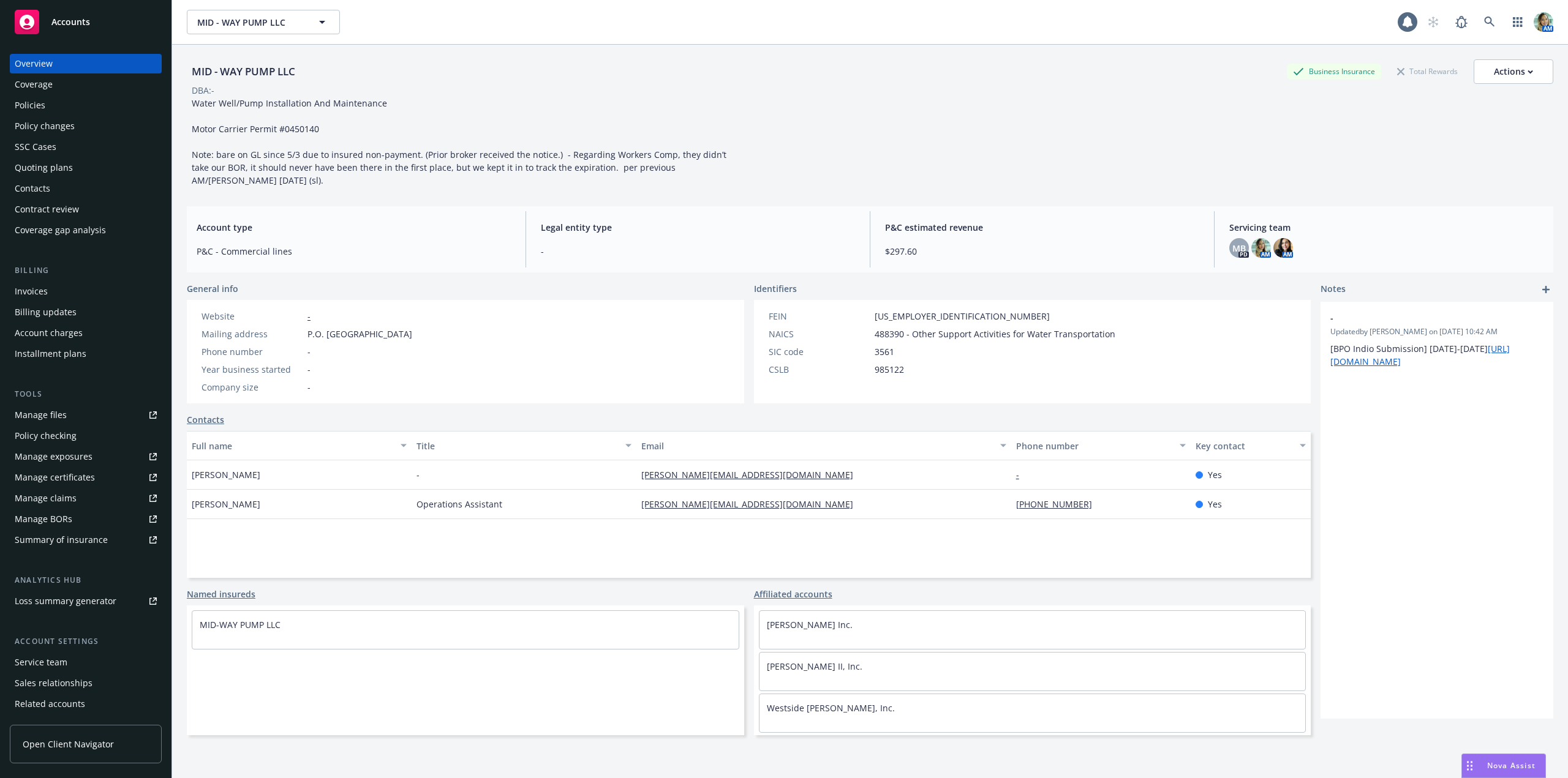
click at [34, 109] on div "Policies" at bounding box center [30, 105] width 31 height 19
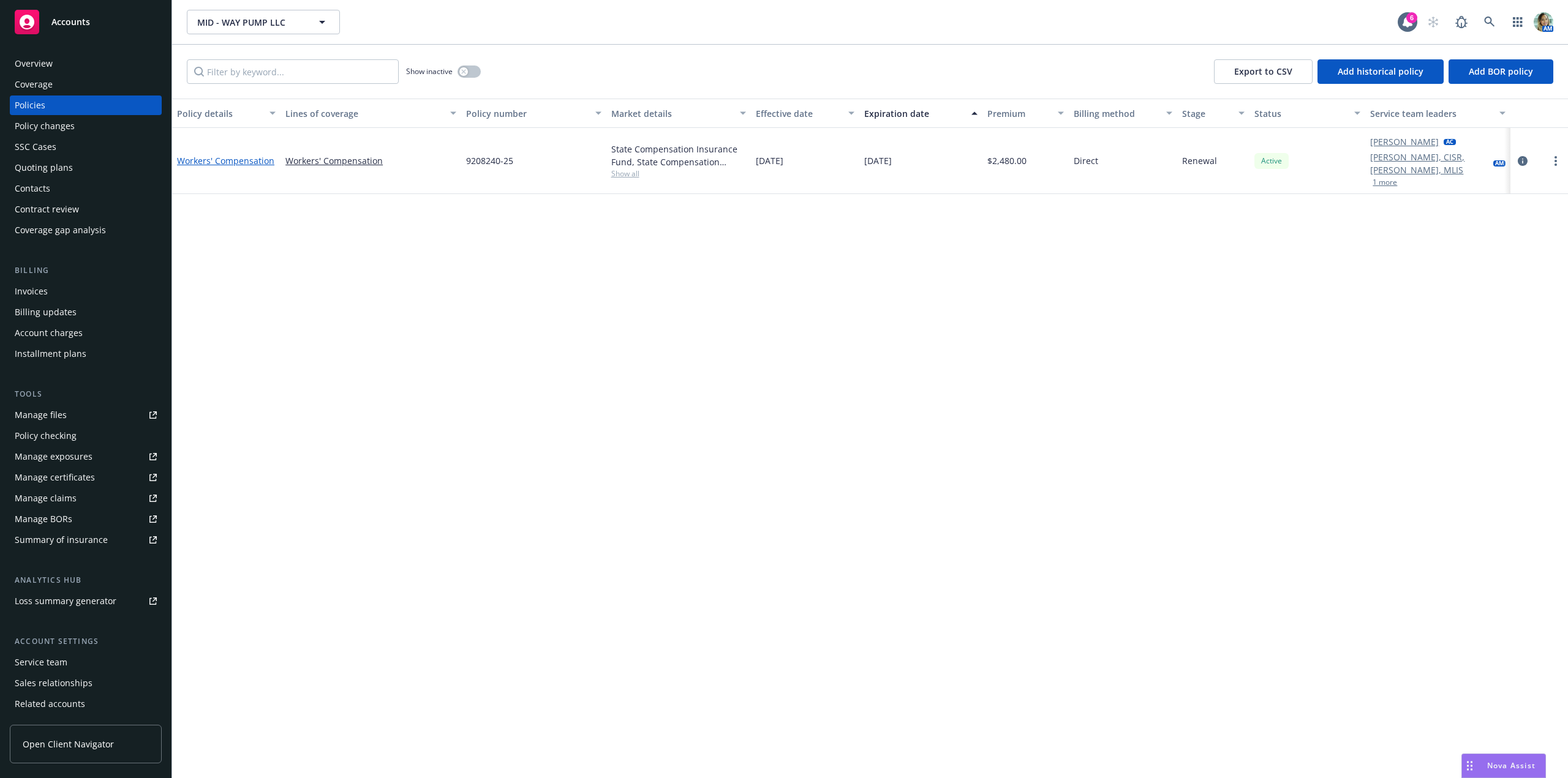
click at [248, 156] on link "Workers' Compensation" at bounding box center [226, 161] width 98 height 11
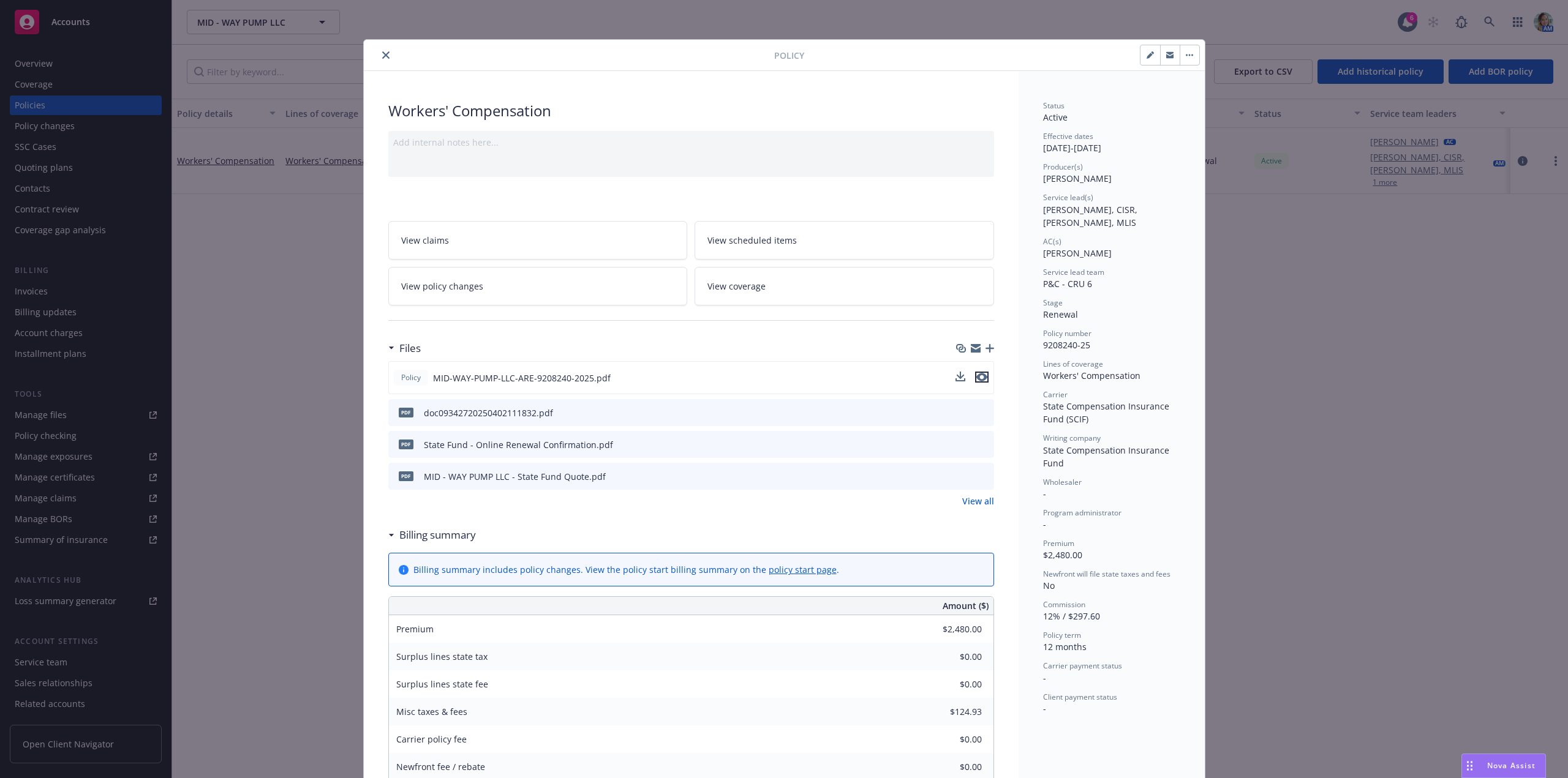
click at [978, 376] on icon "preview file" at bounding box center [982, 377] width 11 height 9
click at [379, 60] on button "close" at bounding box center [386, 55] width 15 height 15
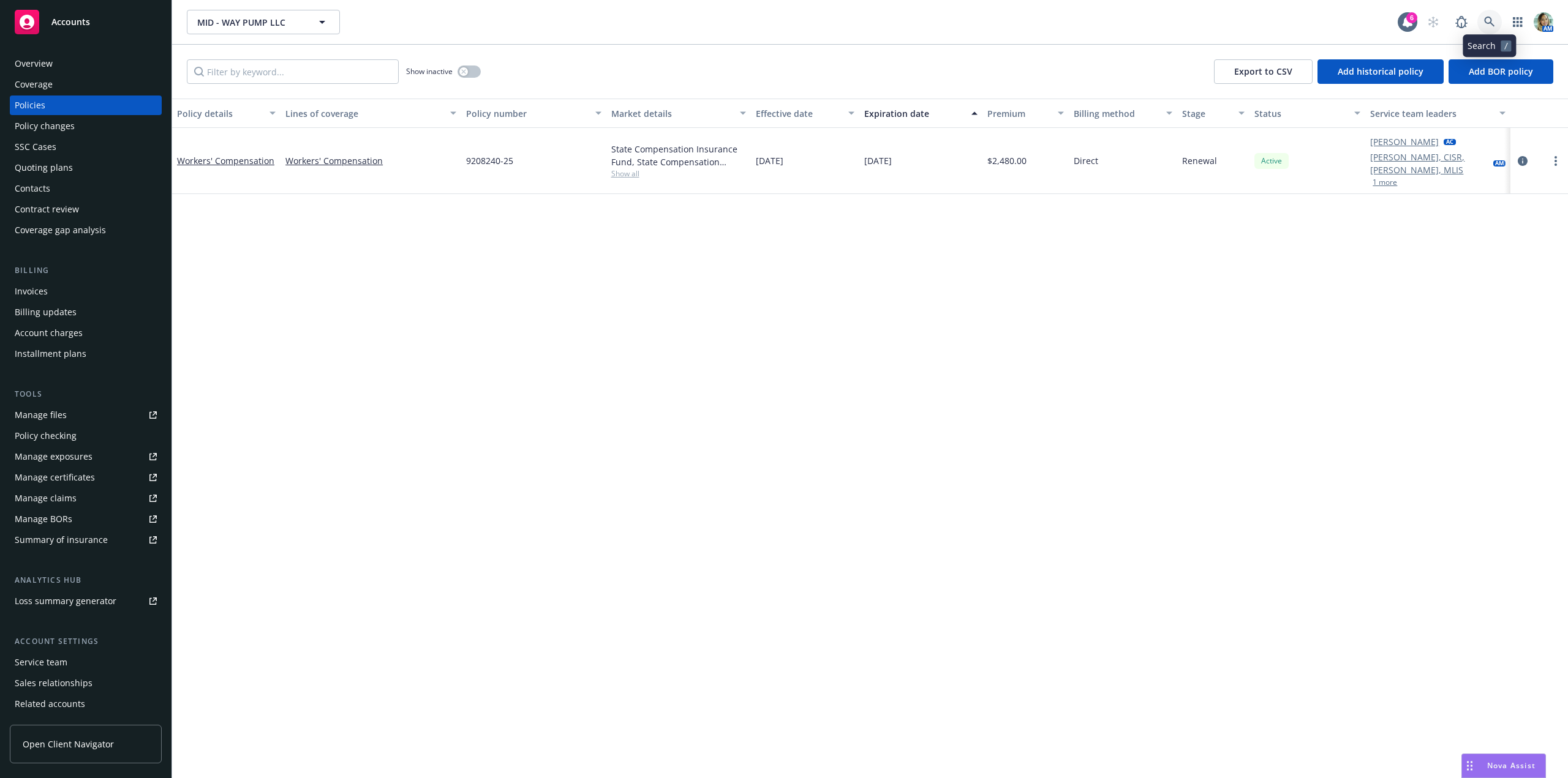
click at [1491, 23] on icon at bounding box center [1490, 22] width 11 height 11
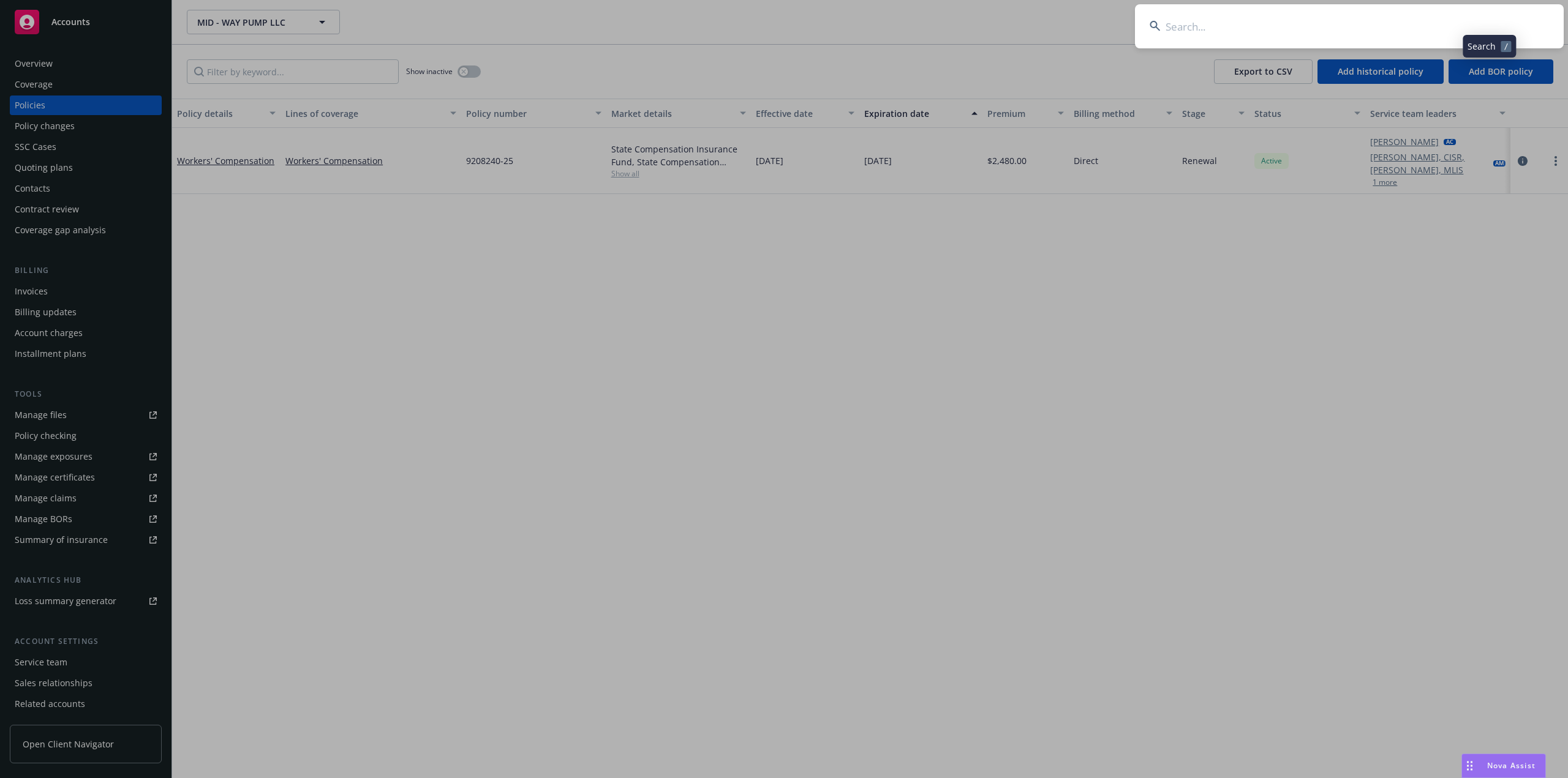
type input "Midway Packing LLC"
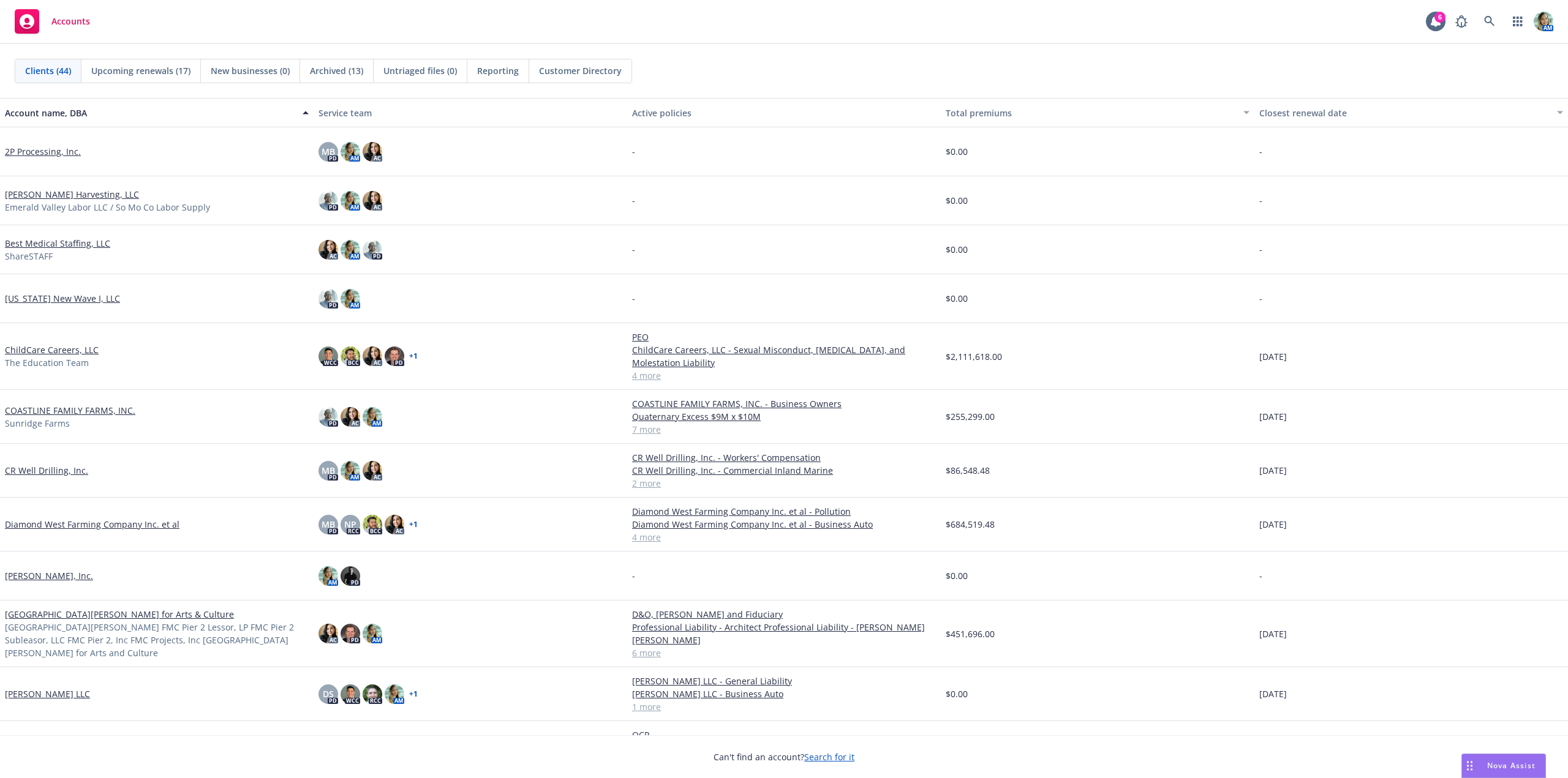
click at [80, 526] on link "Diamond West Farming Company Inc. et al" at bounding box center [92, 524] width 175 height 13
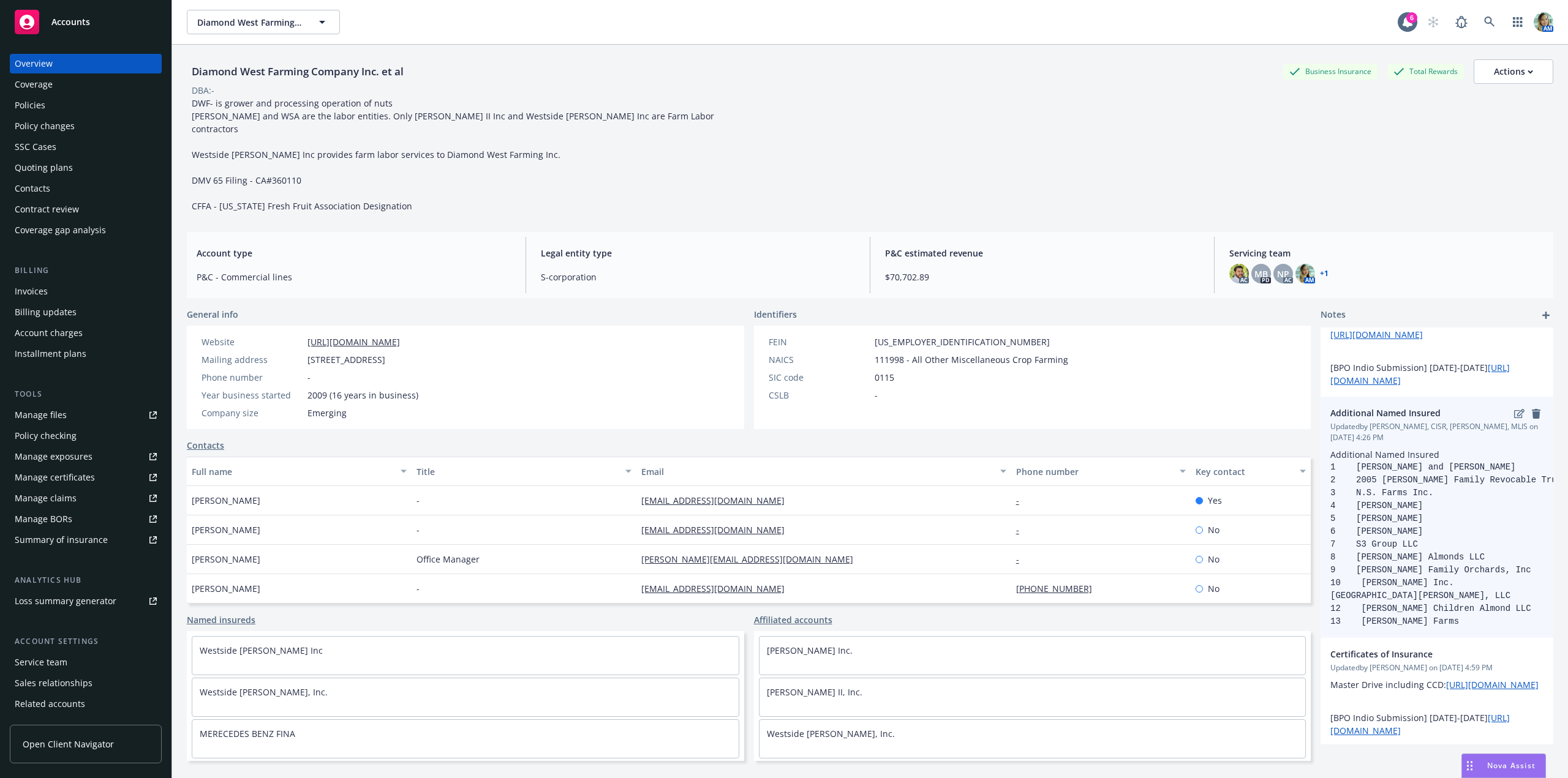
scroll to position [62, 0]
